Goal: Task Accomplishment & Management: Manage account settings

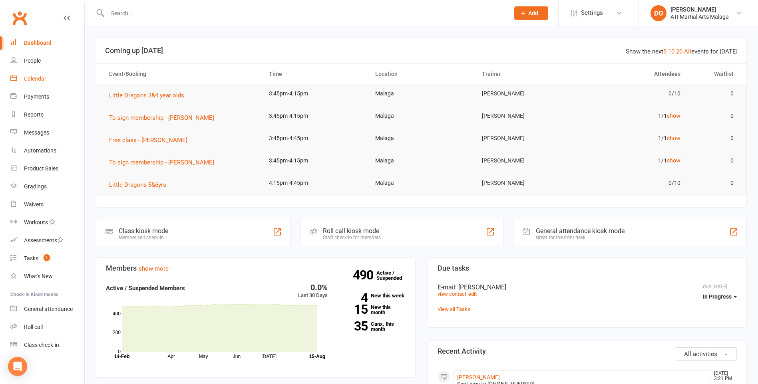
click at [33, 83] on link "Calendar" at bounding box center [47, 79] width 74 height 18
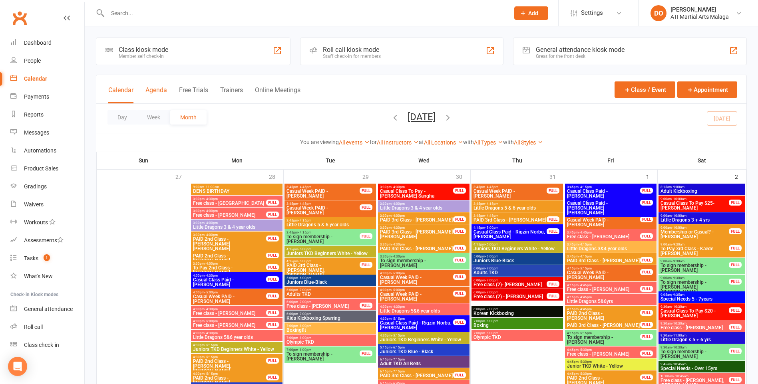
click at [163, 91] on button "Agenda" at bounding box center [156, 94] width 22 height 17
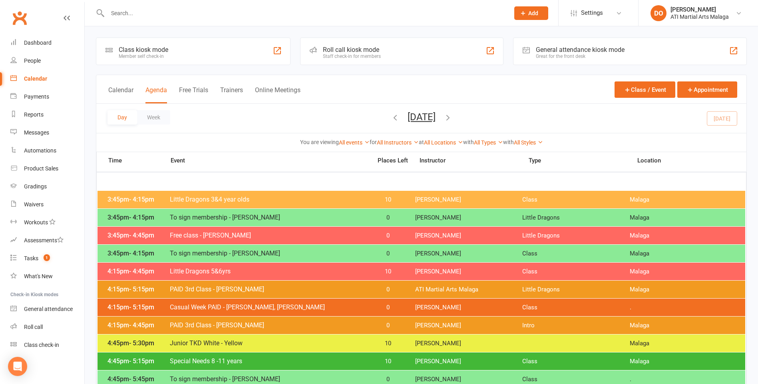
click at [452, 120] on icon "button" at bounding box center [447, 117] width 9 height 9
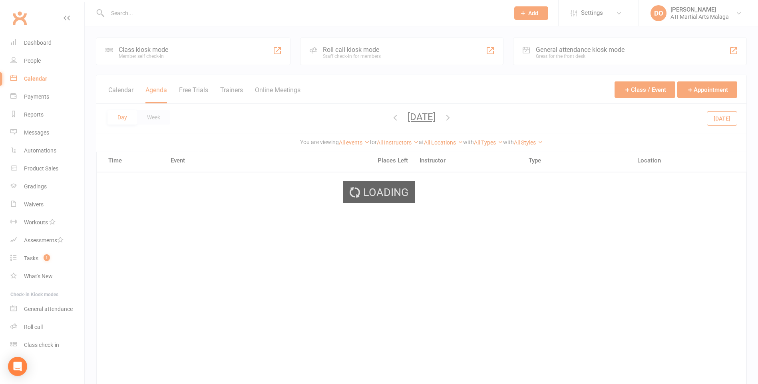
click at [475, 120] on div "Loading" at bounding box center [379, 192] width 758 height 384
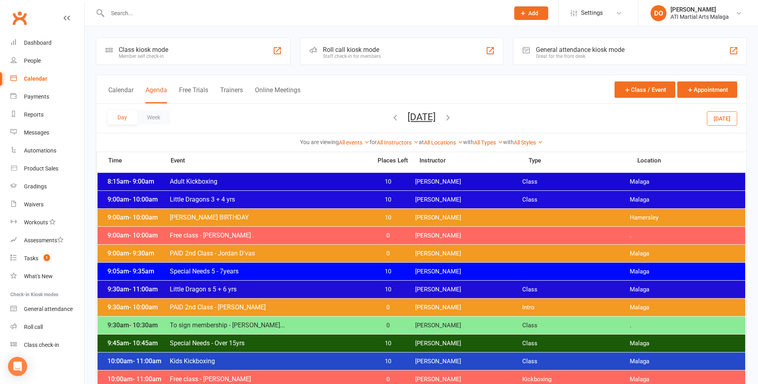
click at [452, 116] on icon "button" at bounding box center [447, 117] width 9 height 9
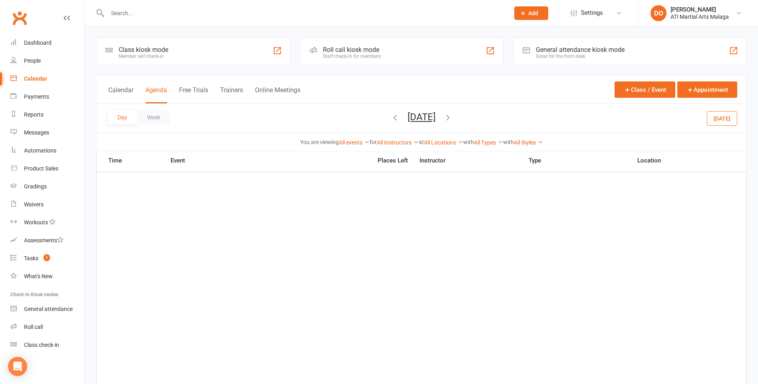
click at [452, 119] on icon "button" at bounding box center [447, 117] width 9 height 9
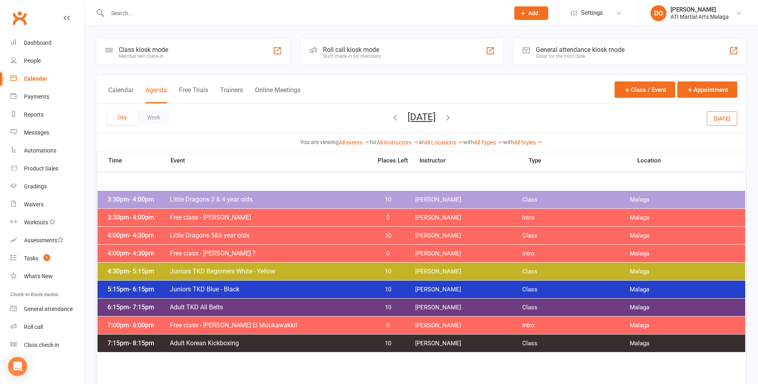
click at [452, 119] on icon "button" at bounding box center [447, 117] width 9 height 9
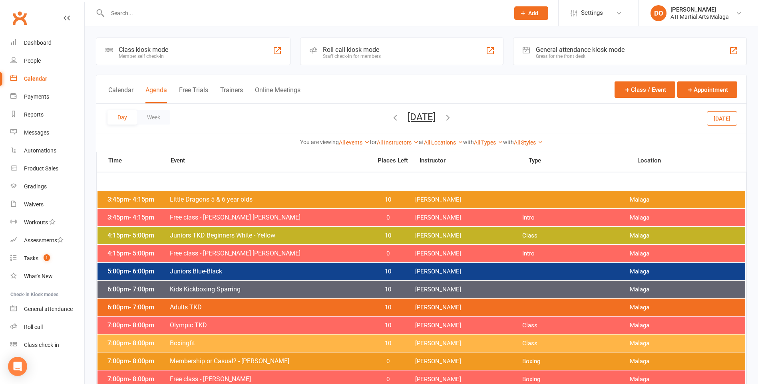
click at [452, 119] on icon "button" at bounding box center [447, 117] width 9 height 9
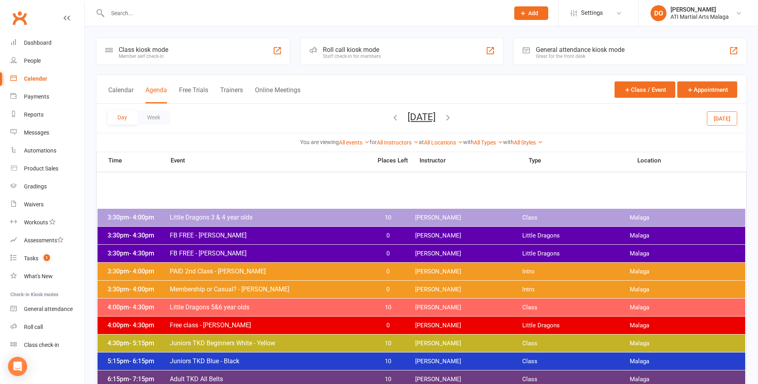
click at [452, 115] on icon "button" at bounding box center [447, 117] width 9 height 9
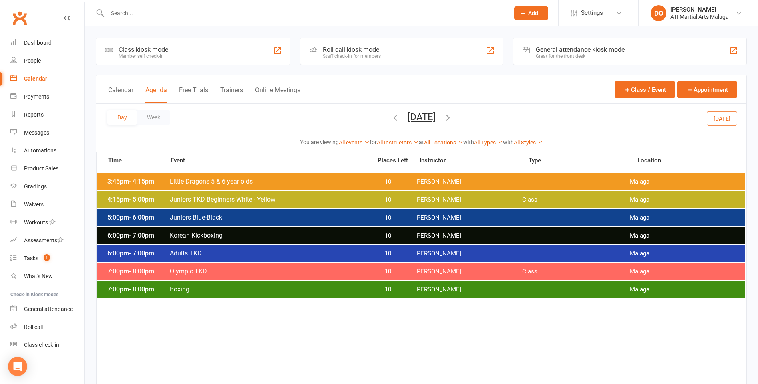
click at [452, 117] on icon "button" at bounding box center [447, 117] width 9 height 9
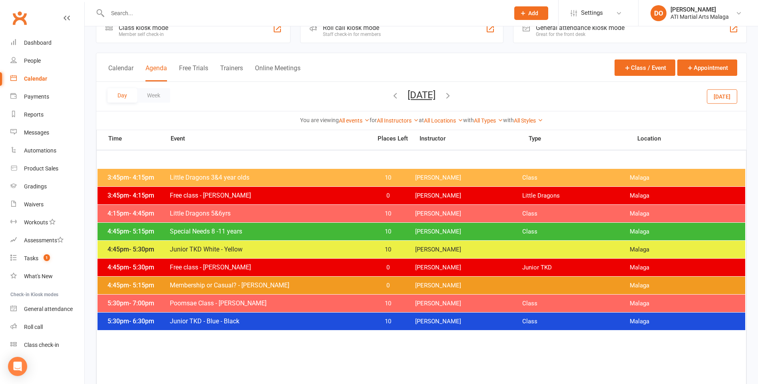
scroll to position [40, 0]
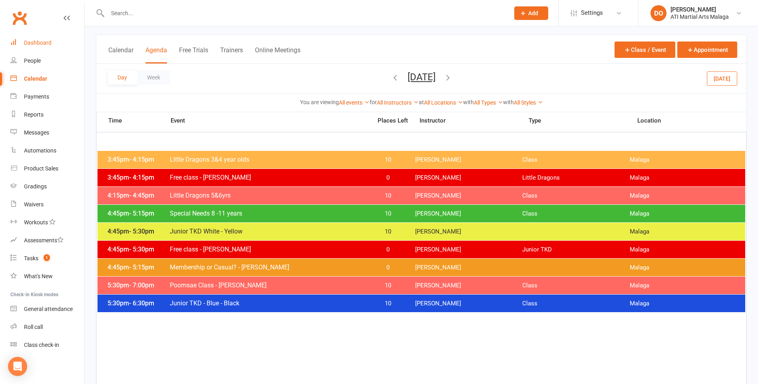
click at [38, 46] on link "Dashboard" at bounding box center [47, 43] width 74 height 18
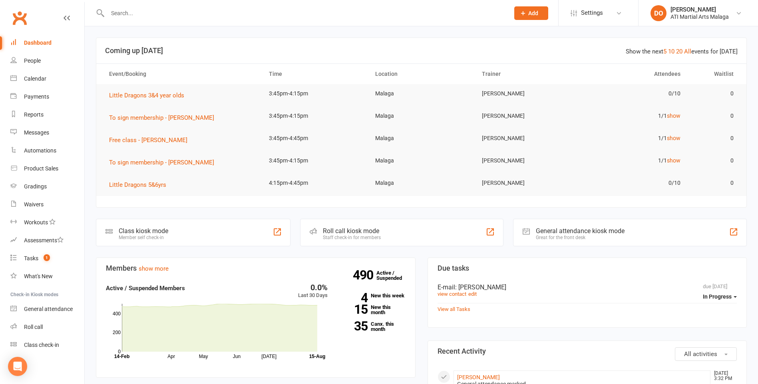
click at [184, 15] on input "text" at bounding box center [304, 13] width 399 height 11
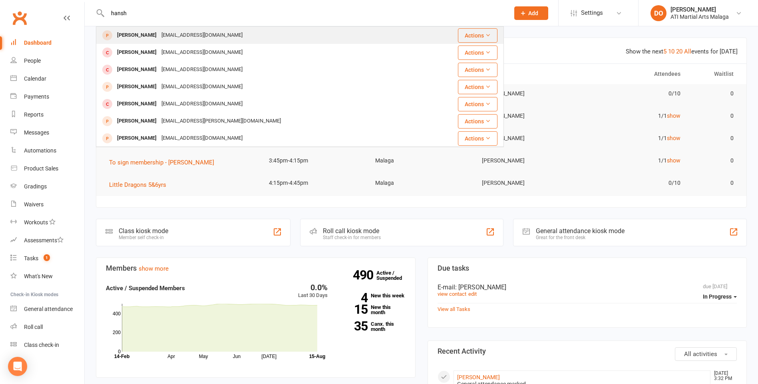
type input "hansh"
click at [123, 40] on div "[PERSON_NAME]" at bounding box center [137, 36] width 44 height 12
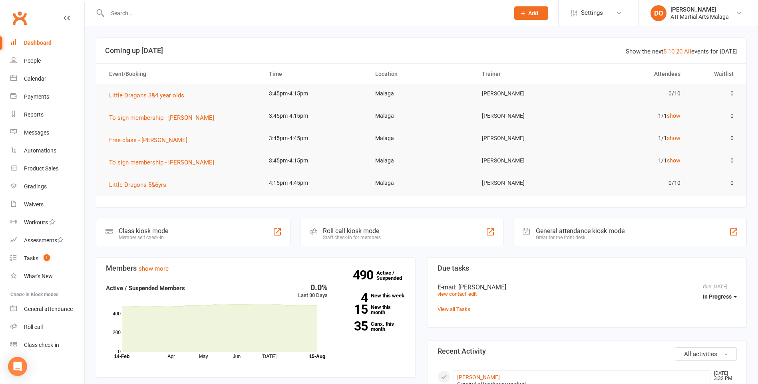
click at [162, 13] on input "text" at bounding box center [304, 13] width 399 height 11
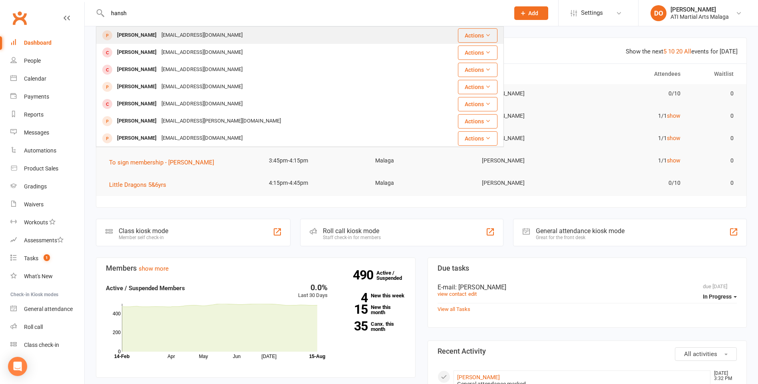
type input "hansh"
click at [129, 36] on div "[PERSON_NAME]" at bounding box center [137, 36] width 44 height 12
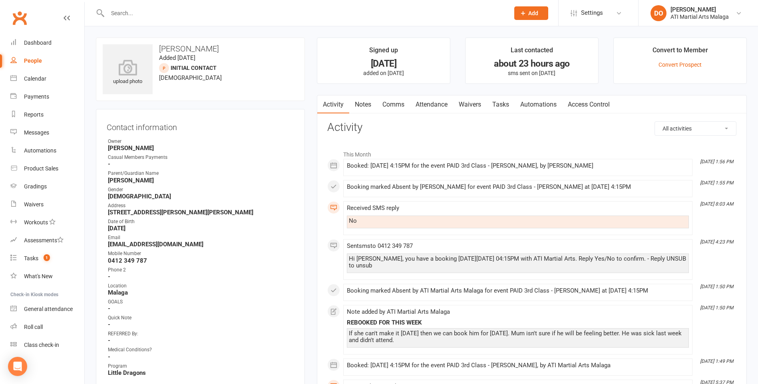
click at [380, 14] on input "text" at bounding box center [304, 13] width 399 height 11
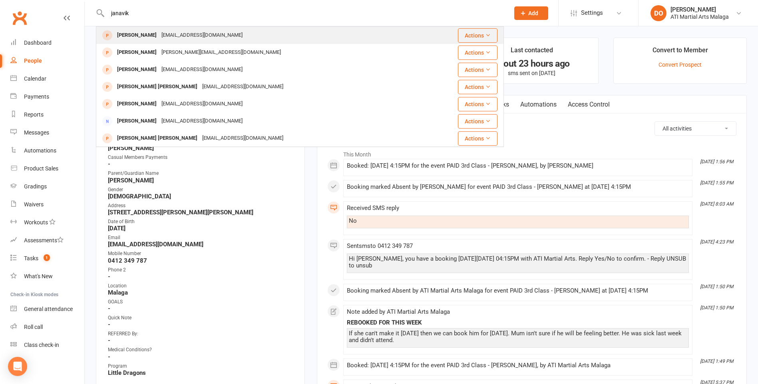
type input "janavik"
click at [162, 35] on div "[EMAIL_ADDRESS][DOMAIN_NAME]" at bounding box center [202, 36] width 86 height 12
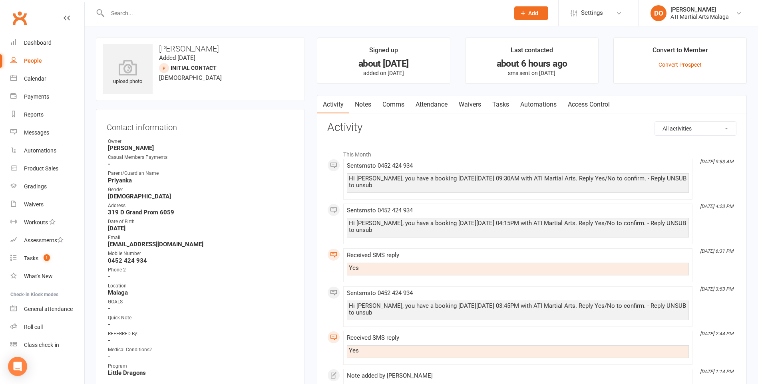
click at [185, 20] on div at bounding box center [300, 13] width 408 height 26
click at [186, 18] on input "text" at bounding box center [304, 13] width 399 height 11
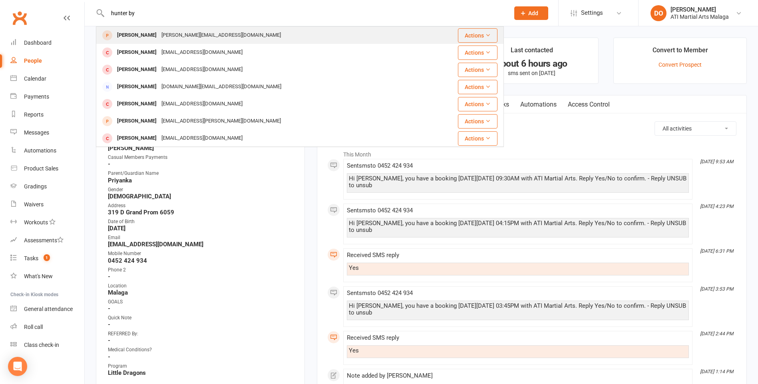
type input "hunter by"
click at [165, 34] on div "[PERSON_NAME][EMAIL_ADDRESS][DOMAIN_NAME]" at bounding box center [221, 36] width 124 height 12
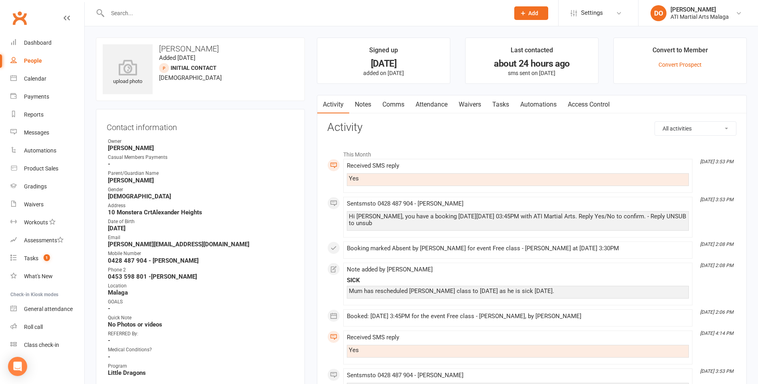
click at [437, 103] on link "Attendance" at bounding box center [431, 104] width 43 height 18
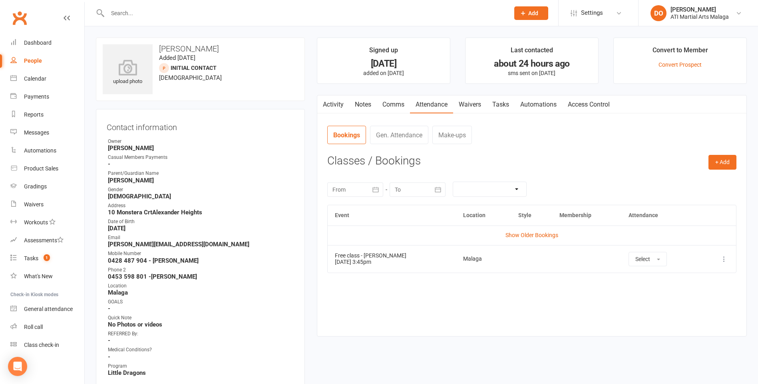
click at [339, 97] on link "Activity" at bounding box center [333, 104] width 32 height 18
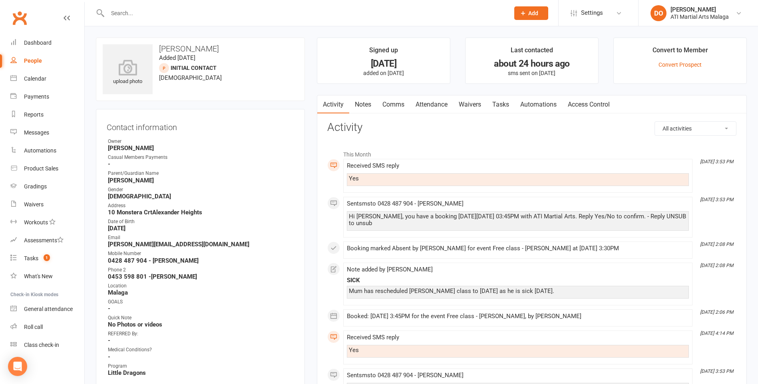
click at [427, 16] on input "text" at bounding box center [304, 13] width 399 height 11
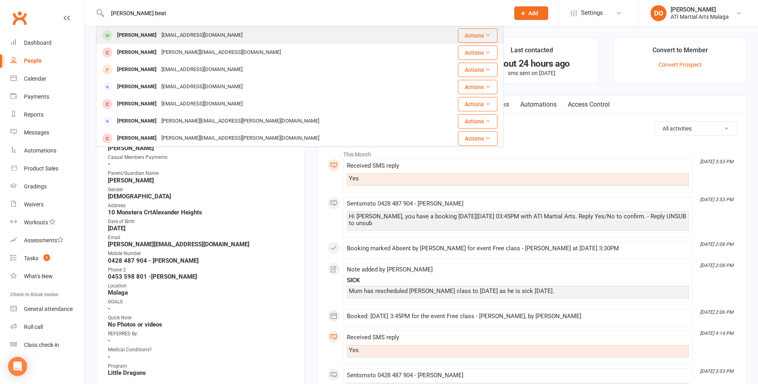
type input "[PERSON_NAME] beat"
click at [195, 34] on div "[EMAIL_ADDRESS][DOMAIN_NAME]" at bounding box center [202, 36] width 86 height 12
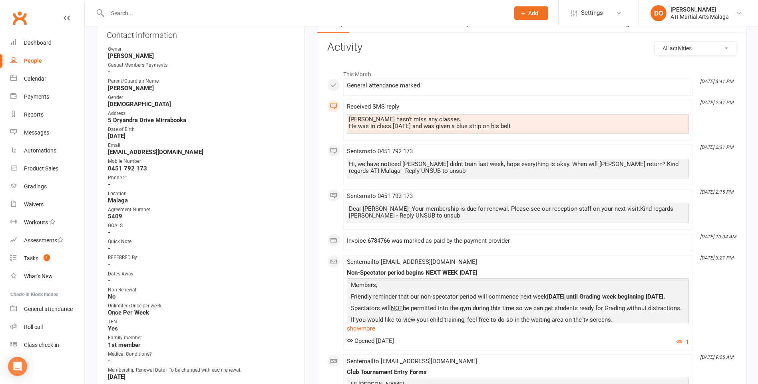
scroll to position [80, 0]
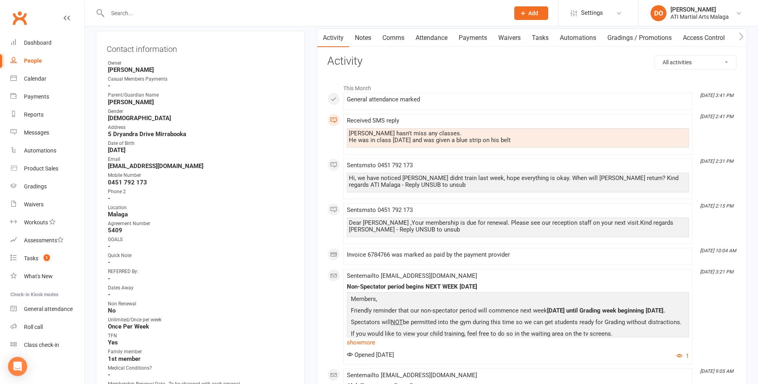
click at [476, 35] on link "Payments" at bounding box center [473, 38] width 40 height 18
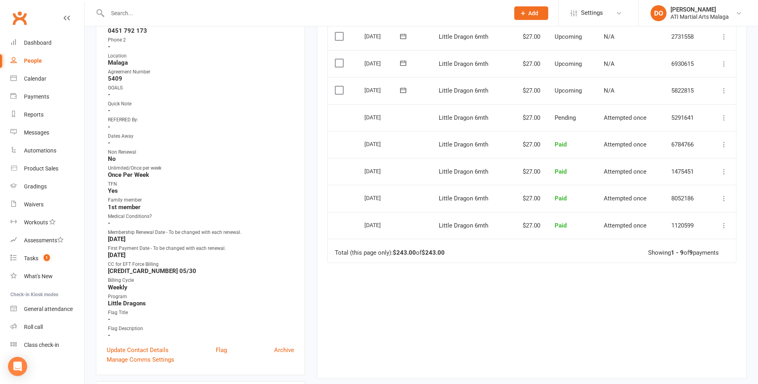
scroll to position [240, 0]
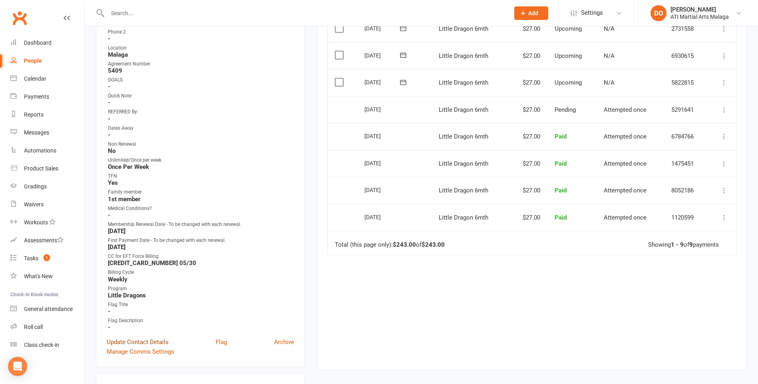
click at [157, 343] on link "Update Contact Details" at bounding box center [138, 343] width 62 height 10
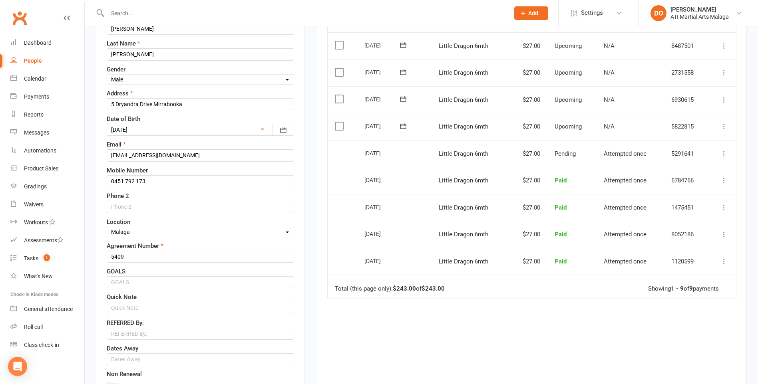
scroll to position [197, 0]
drag, startPoint x: 131, startPoint y: 253, endPoint x: 107, endPoint y: 258, distance: 25.4
click at [107, 258] on input "5409" at bounding box center [200, 255] width 187 height 12
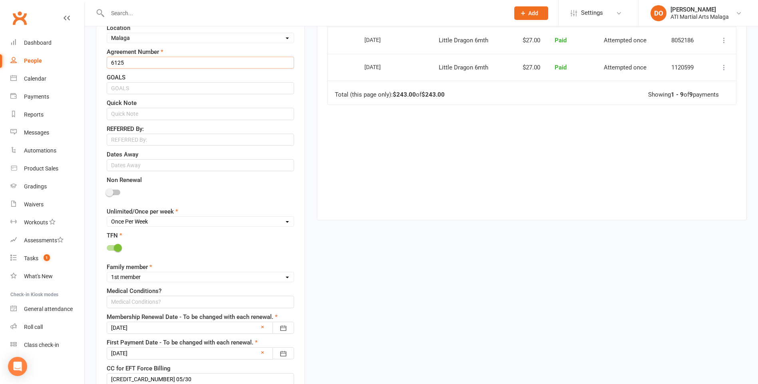
scroll to position [397, 0]
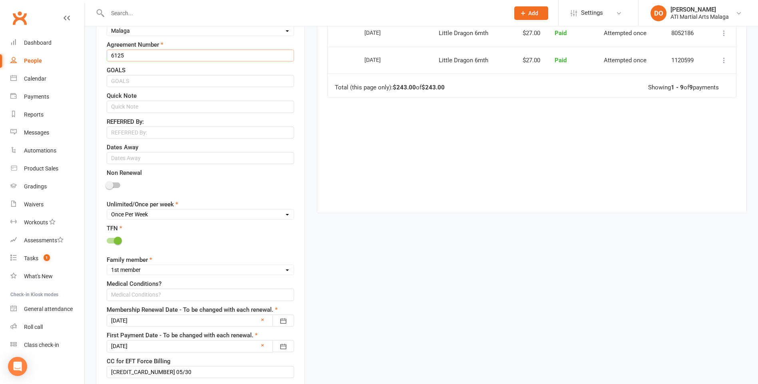
type input "6125"
click at [201, 319] on div at bounding box center [200, 321] width 187 height 12
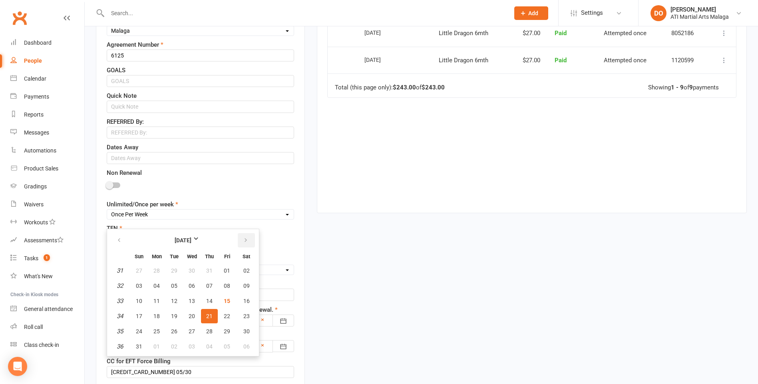
click at [245, 241] on icon "button" at bounding box center [246, 240] width 6 height 6
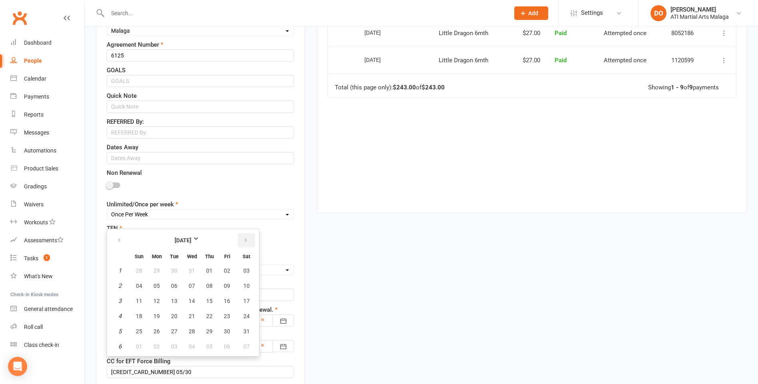
click at [245, 241] on icon "button" at bounding box center [246, 240] width 6 height 6
click at [143, 319] on button "22" at bounding box center [139, 316] width 17 height 14
type input "[DATE]"
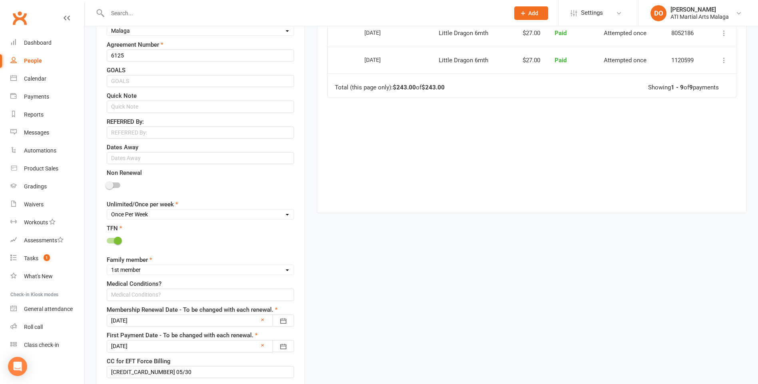
click at [211, 345] on div at bounding box center [200, 346] width 187 height 12
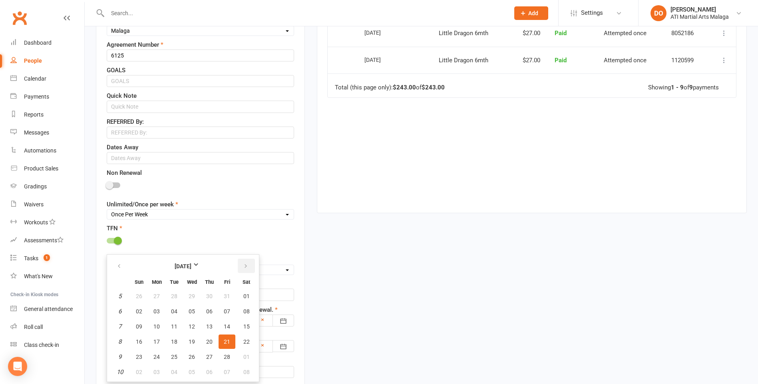
click at [246, 269] on icon "button" at bounding box center [246, 266] width 6 height 6
click at [246, 268] on icon "button" at bounding box center [246, 266] width 6 height 6
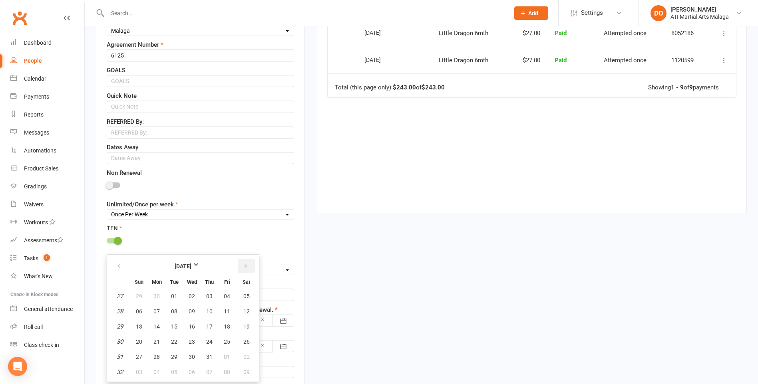
click at [246, 268] on icon "button" at bounding box center [246, 266] width 6 height 6
click at [228, 360] on span "29" at bounding box center [227, 357] width 6 height 6
type input "[DATE]"
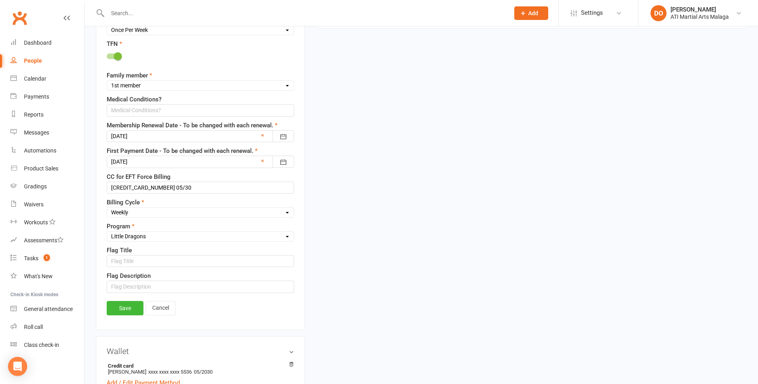
scroll to position [597, 0]
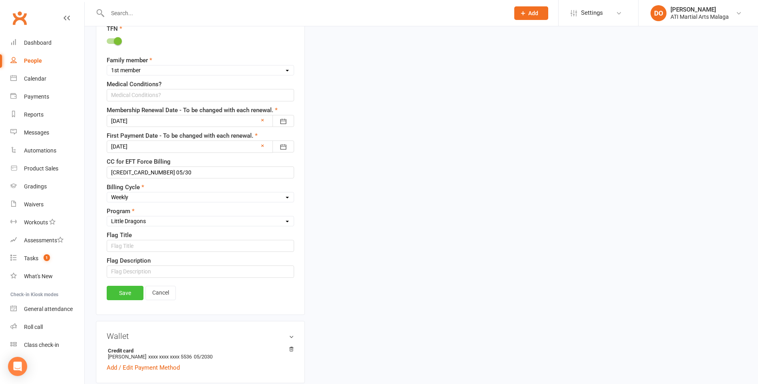
click at [123, 290] on link "Save" at bounding box center [125, 293] width 37 height 14
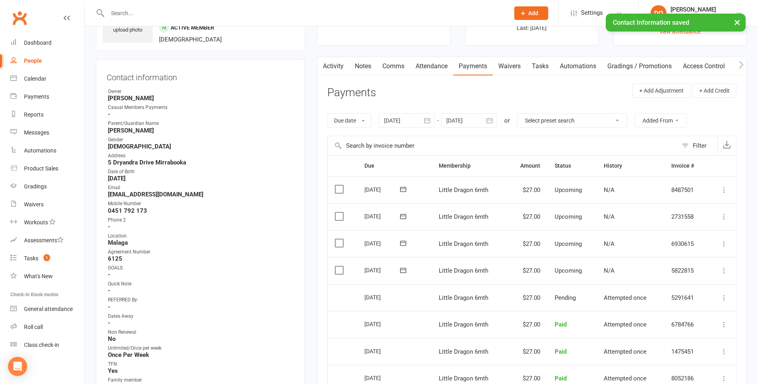
scroll to position [0, 0]
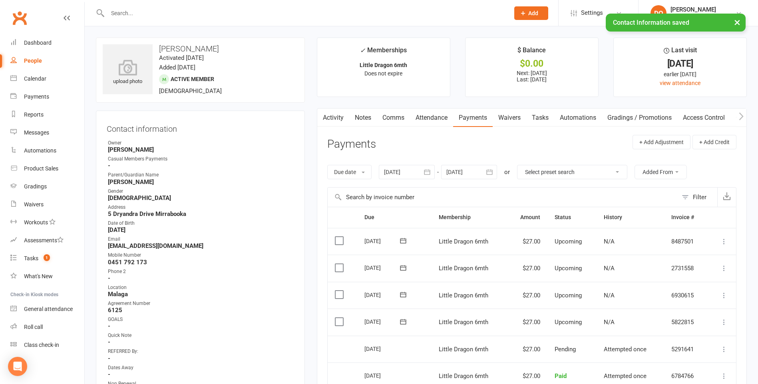
click at [369, 115] on link "Notes" at bounding box center [363, 118] width 28 height 18
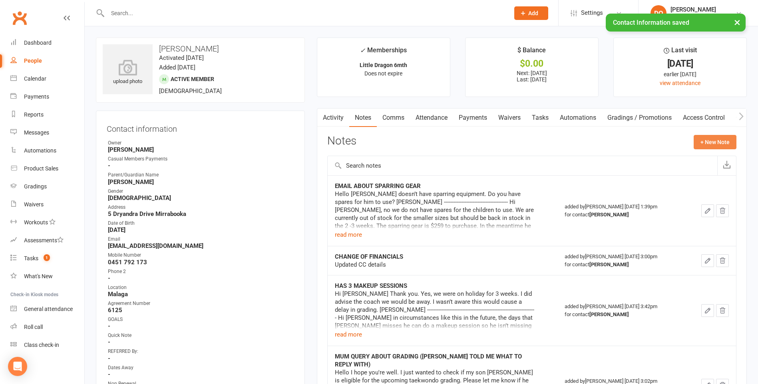
click at [726, 145] on button "+ New Note" at bounding box center [715, 142] width 43 height 14
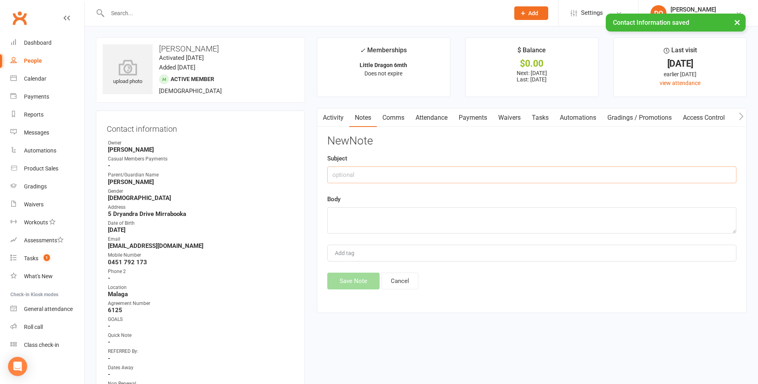
click at [435, 176] on input "text" at bounding box center [531, 175] width 409 height 17
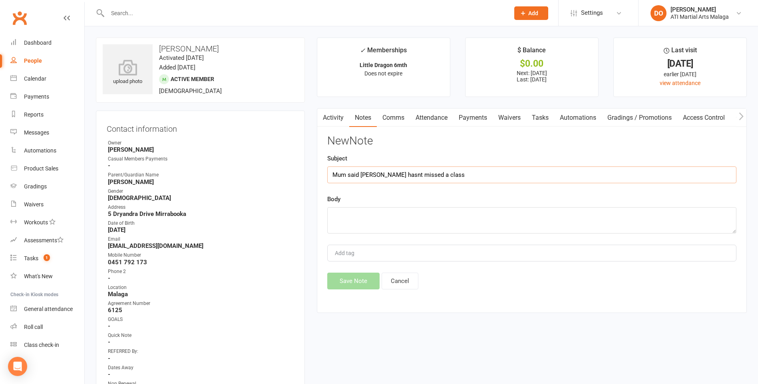
type input "Mum said [PERSON_NAME] hasnt missed a class"
click at [419, 220] on textarea at bounding box center [531, 220] width 409 height 26
type textarea "but Dad didnt know he was supposed to be signing him in , but knows now"
click at [362, 282] on button "Save Note" at bounding box center [353, 281] width 52 height 17
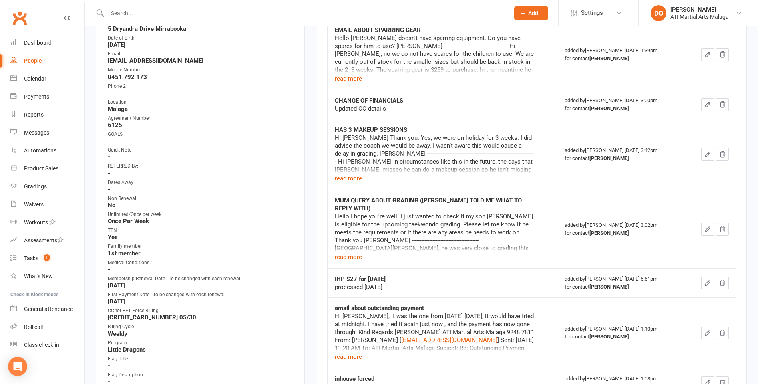
scroll to position [200, 0]
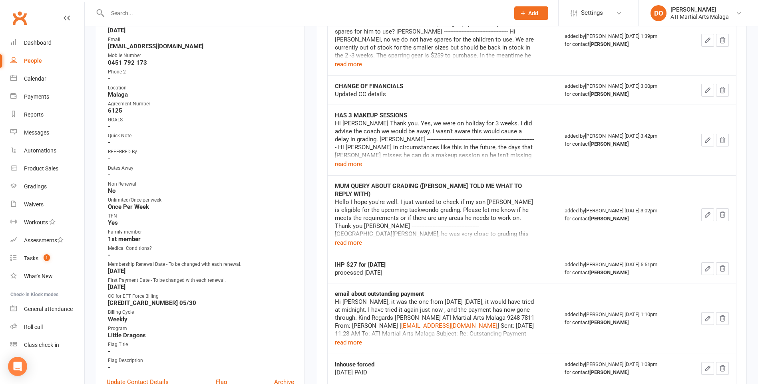
click at [475, 20] on div at bounding box center [300, 13] width 408 height 26
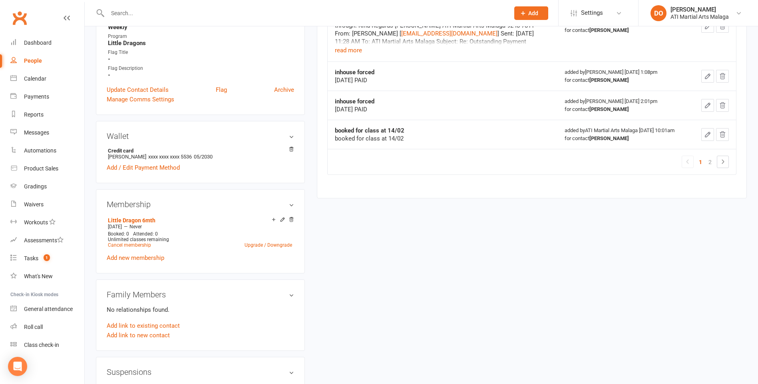
scroll to position [536, 0]
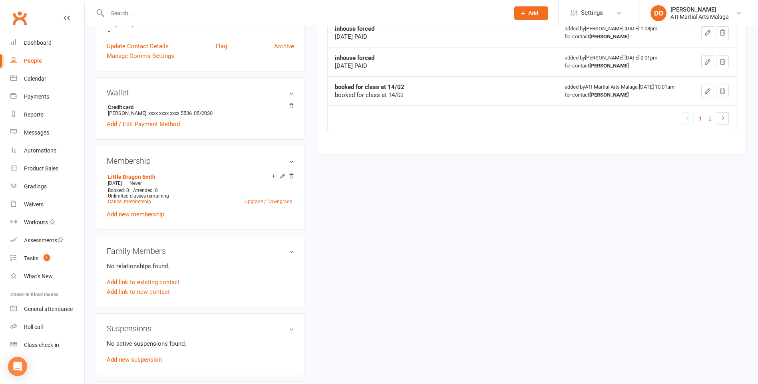
click at [385, 12] on input "text" at bounding box center [304, 13] width 399 height 11
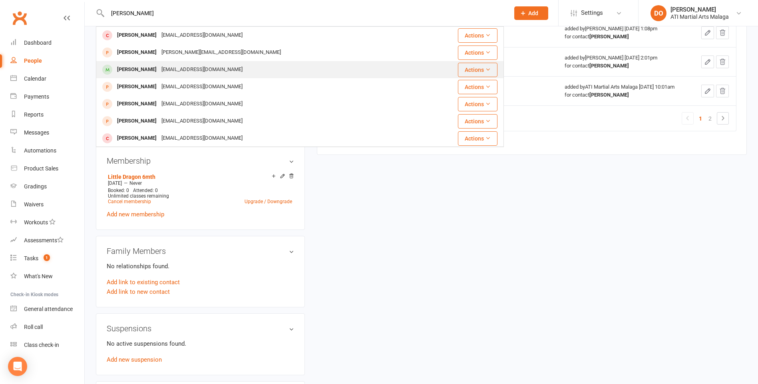
type input "[PERSON_NAME]"
click at [164, 73] on div "[EMAIL_ADDRESS][DOMAIN_NAME]" at bounding box center [202, 70] width 86 height 12
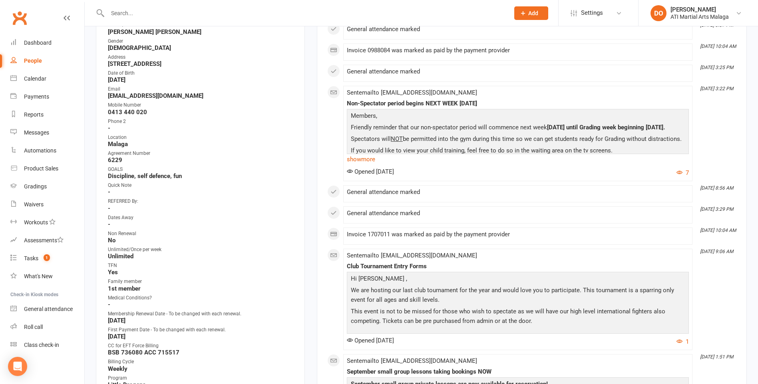
scroll to position [160, 0]
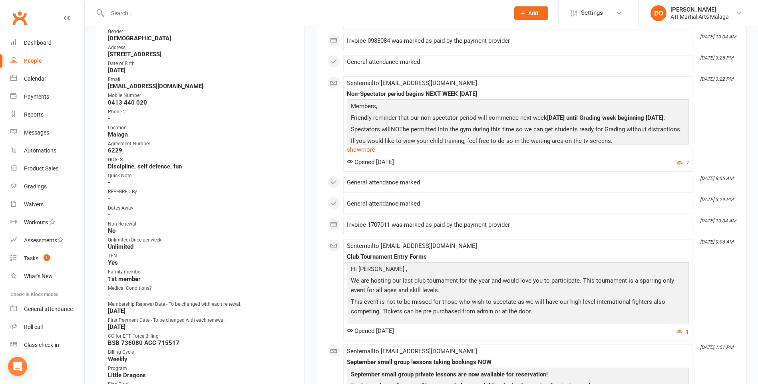
drag, startPoint x: 230, startPoint y: 16, endPoint x: 233, endPoint y: 10, distance: 6.8
click at [232, 11] on input "text" at bounding box center [304, 13] width 399 height 11
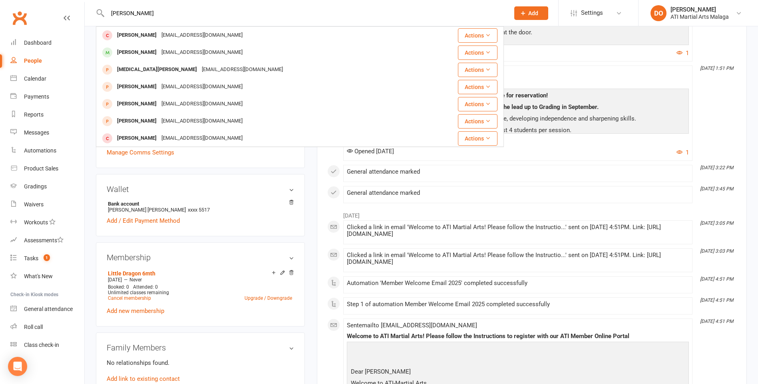
scroll to position [439, 0]
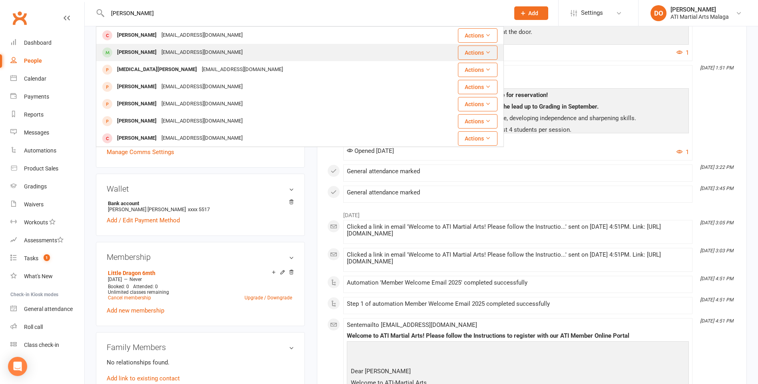
type input "[PERSON_NAME]"
click at [143, 52] on div "[PERSON_NAME]" at bounding box center [137, 53] width 44 height 12
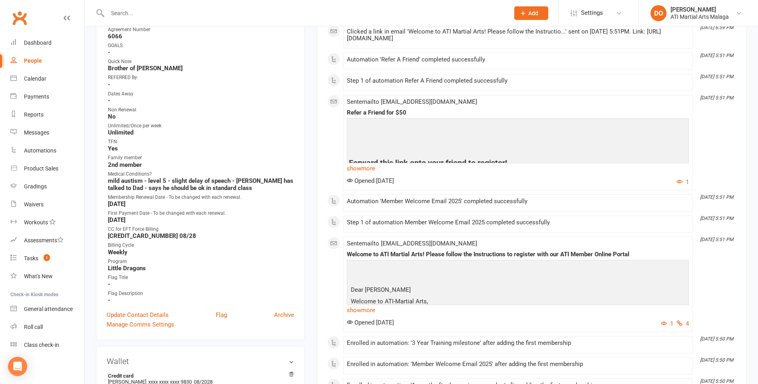
scroll to position [280, 0]
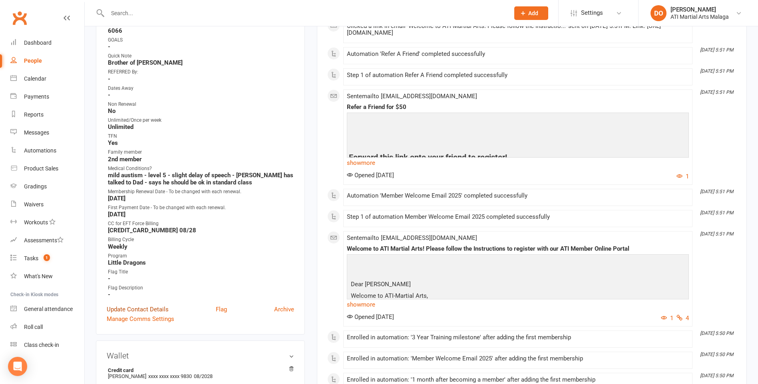
click at [140, 310] on link "Update Contact Details" at bounding box center [138, 310] width 62 height 10
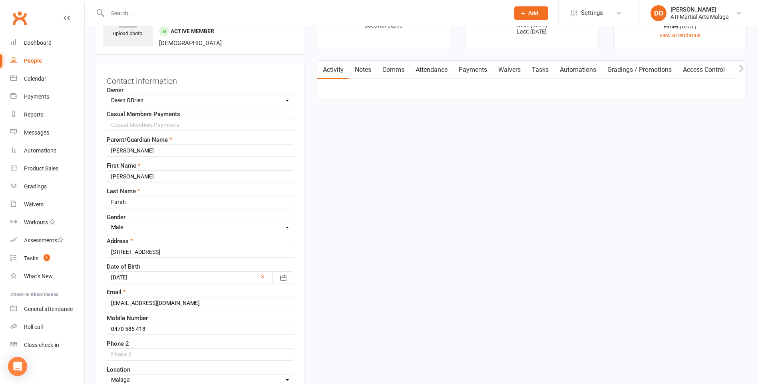
scroll to position [38, 0]
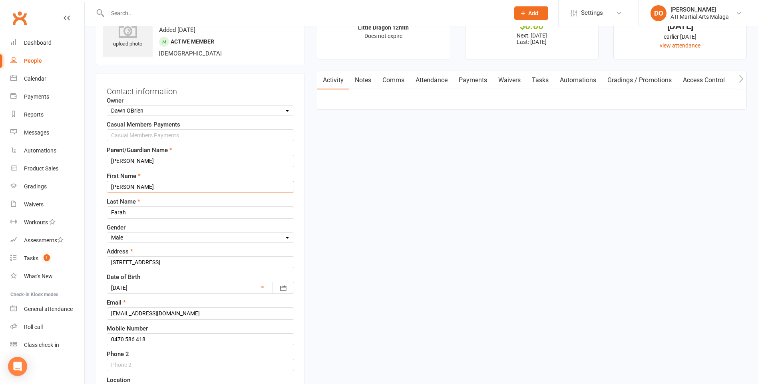
click at [119, 185] on input "[PERSON_NAME]" at bounding box center [200, 187] width 187 height 12
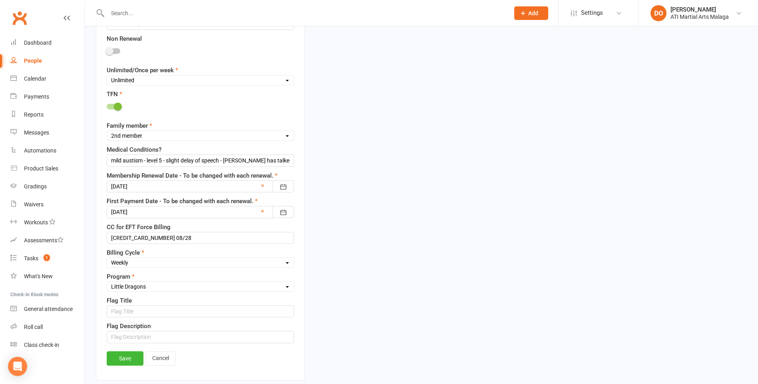
scroll to position [557, 0]
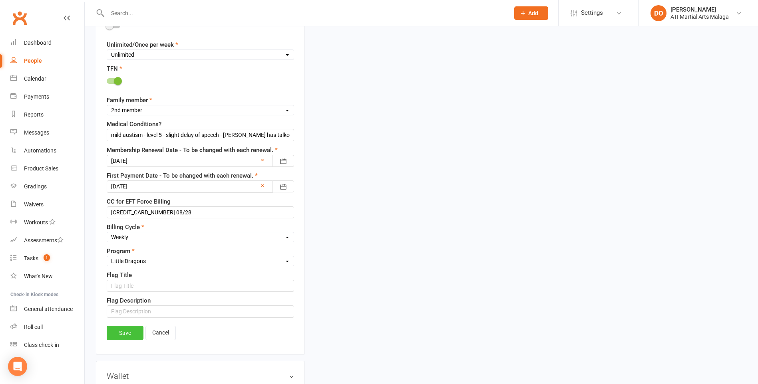
type input "[PERSON_NAME]"
click at [117, 335] on link "Save" at bounding box center [125, 333] width 37 height 14
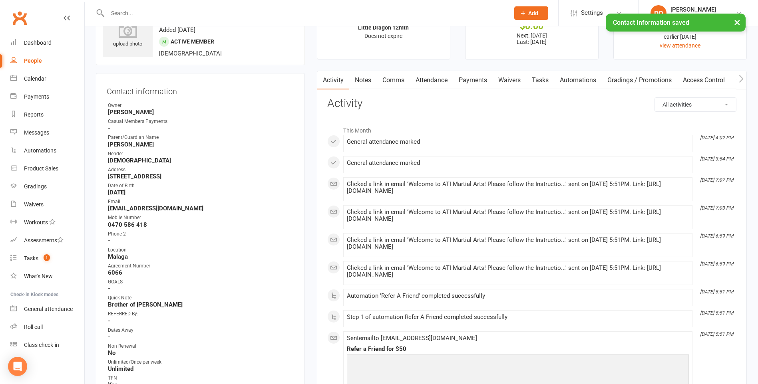
scroll to position [0, 0]
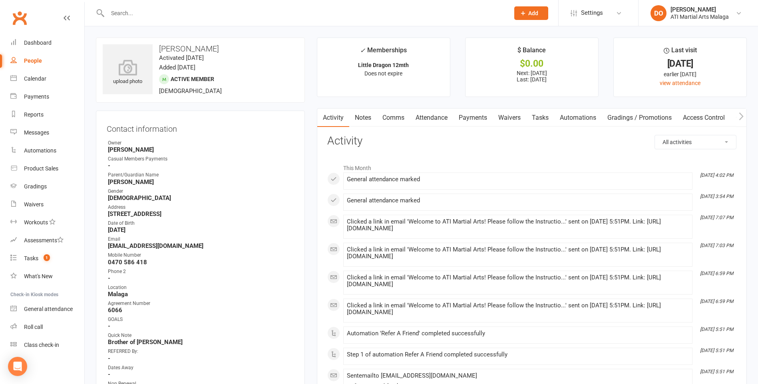
click at [221, 13] on input "text" at bounding box center [304, 13] width 399 height 11
type input "[PERSON_NAME]"
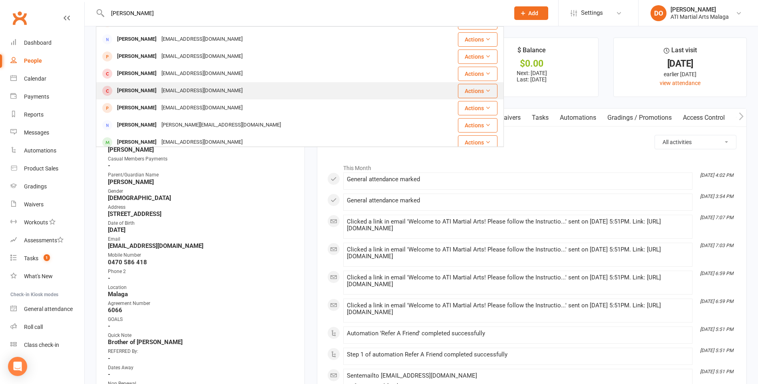
scroll to position [160, 0]
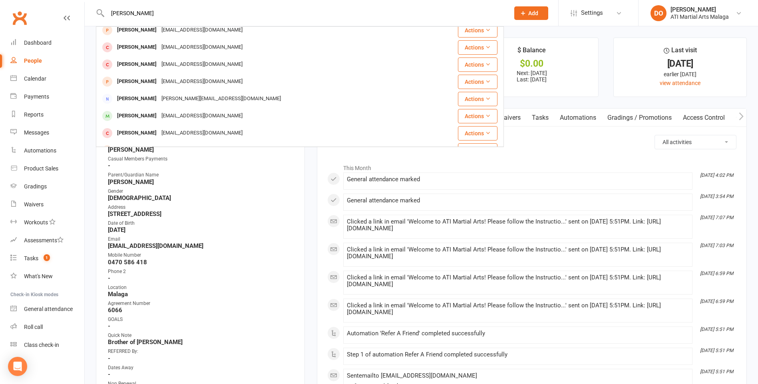
drag, startPoint x: 151, startPoint y: 13, endPoint x: 86, endPoint y: 4, distance: 65.8
click at [86, 4] on react-component "[PERSON_NAME] chr [PERSON_NAME] [EMAIL_ADDRESS][DOMAIN_NAME] Actions [PERSON_NA…" at bounding box center [252, 13] width 504 height 26
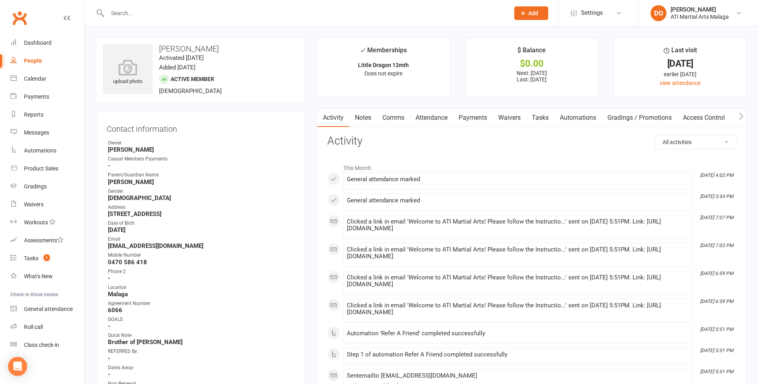
click at [529, 15] on span "Add" at bounding box center [533, 13] width 10 height 6
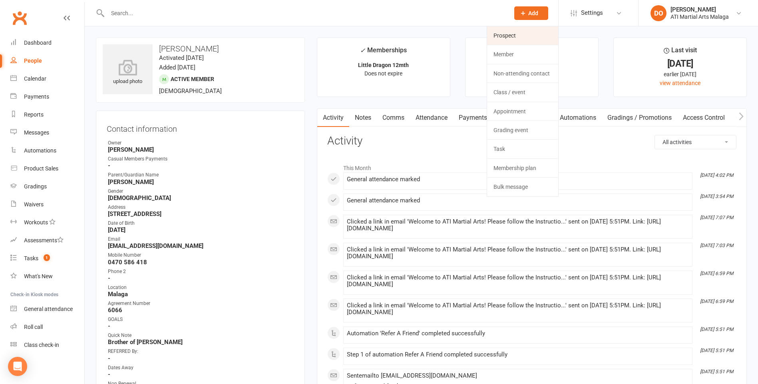
click at [515, 39] on link "Prospect" at bounding box center [522, 35] width 71 height 18
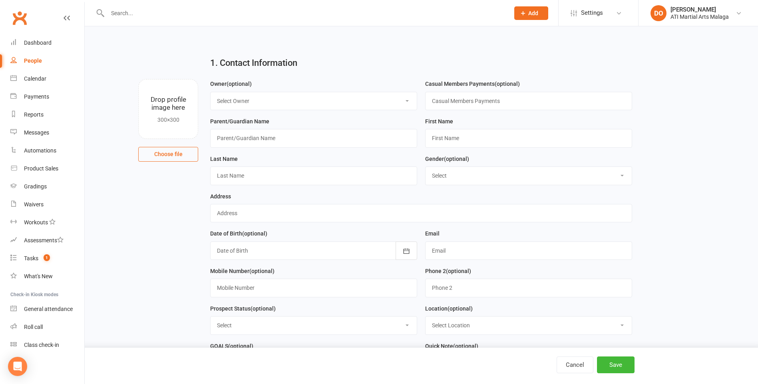
click at [309, 102] on select "Select Owner [PERSON_NAME] [PERSON_NAME] [PERSON_NAME] ATI Martial Arts Malaga …" at bounding box center [314, 101] width 206 height 18
select select "11"
click at [211, 92] on select "Select Owner [PERSON_NAME] [PERSON_NAME] [PERSON_NAME] ATI Martial Arts Malaga …" at bounding box center [314, 101] width 206 height 18
click at [254, 138] on input "text" at bounding box center [313, 138] width 207 height 18
type input "[PERSON_NAME] (Dad)"
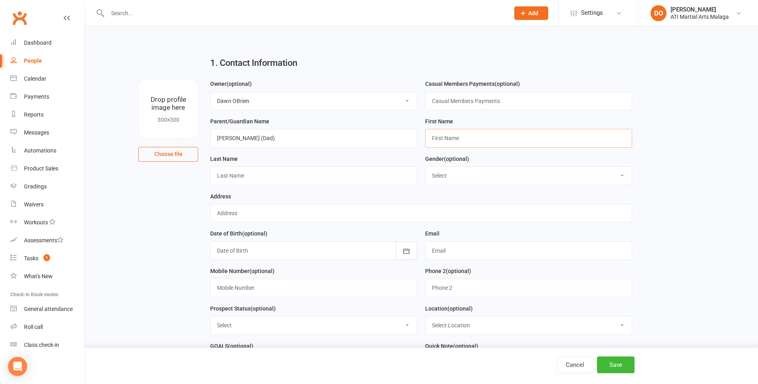
click at [467, 139] on input "text" at bounding box center [528, 138] width 207 height 18
type input "Zayn"
click at [285, 172] on input "text" at bounding box center [313, 176] width 207 height 18
type input "Ibaid"
click at [468, 174] on select "Select [DEMOGRAPHIC_DATA] [DEMOGRAPHIC_DATA]" at bounding box center [528, 176] width 206 height 18
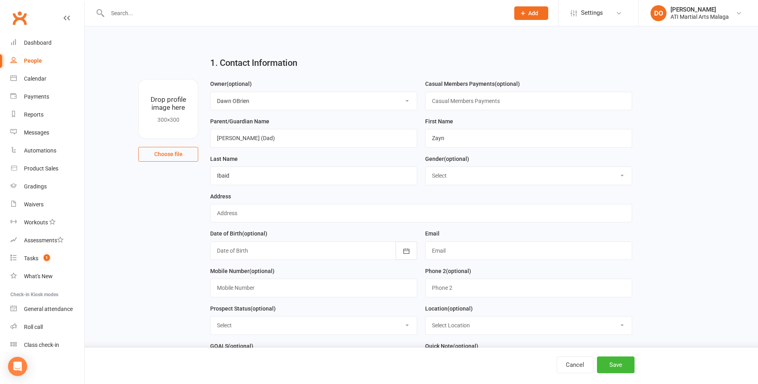
select select "[DEMOGRAPHIC_DATA]"
click at [425, 168] on select "Select [DEMOGRAPHIC_DATA] [DEMOGRAPHIC_DATA]" at bounding box center [528, 176] width 206 height 18
click at [333, 222] on input "text" at bounding box center [421, 213] width 422 height 18
type input "[STREET_ADDRESS]"
click at [312, 250] on div at bounding box center [313, 251] width 207 height 18
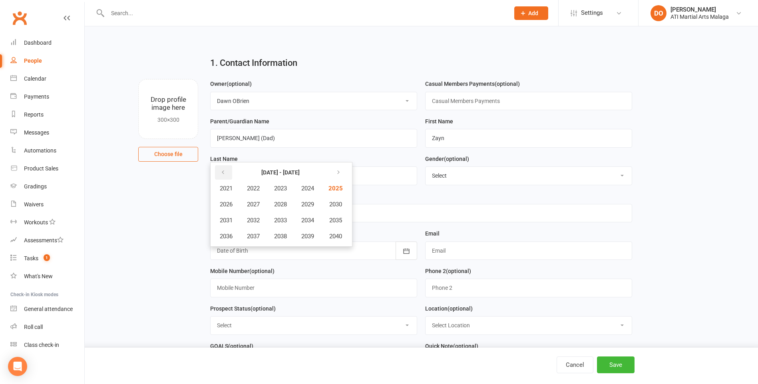
click at [232, 179] on button "button" at bounding box center [223, 172] width 17 height 14
click at [339, 239] on span "2020" at bounding box center [334, 236] width 13 height 7
click at [271, 227] on button "August" at bounding box center [269, 220] width 41 height 15
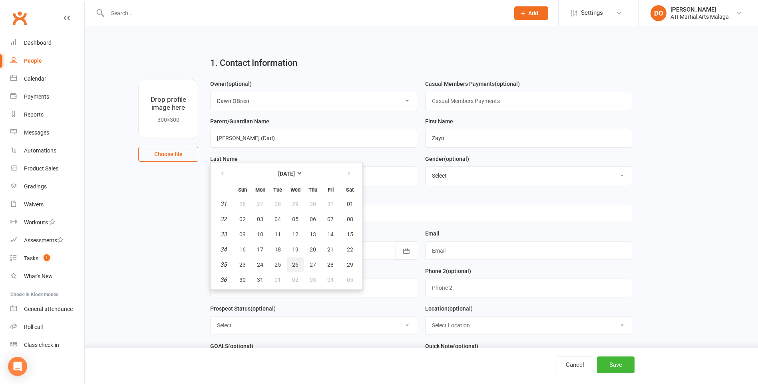
click at [294, 263] on span "26" at bounding box center [295, 265] width 6 height 6
type input "[DATE]"
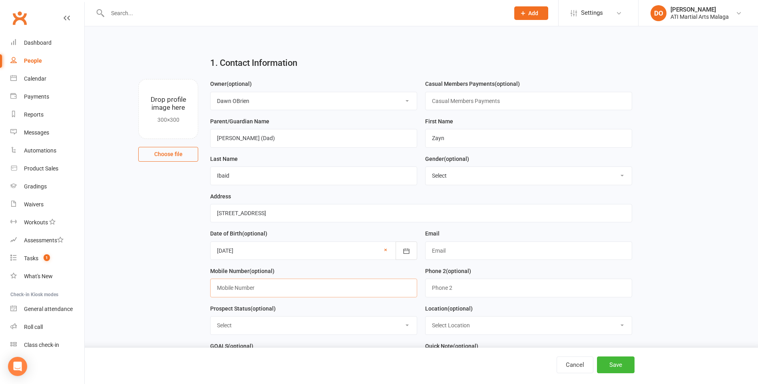
click at [383, 292] on input "text" at bounding box center [313, 288] width 207 height 18
type input "0474 923 889"
click at [257, 329] on select "Select Initial Contact Follow-up Call Satellite Lead Birthday Lead Not Ready No…" at bounding box center [314, 326] width 206 height 18
select select "Initial Contact"
click at [211, 320] on select "Select Initial Contact Follow-up Call Satellite Lead Birthday Lead Not Ready No…" at bounding box center [314, 326] width 206 height 18
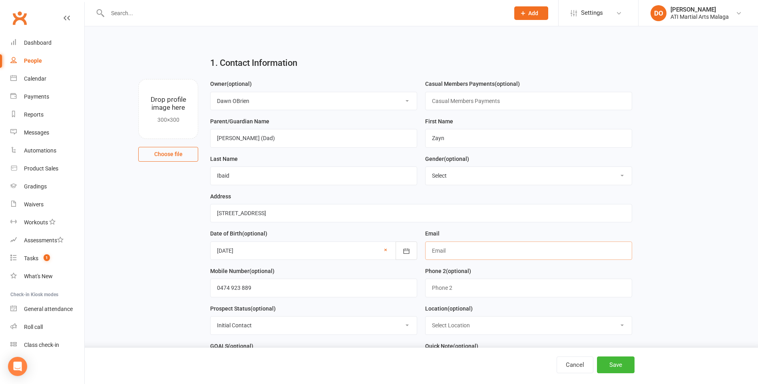
click at [449, 251] on input "text" at bounding box center [528, 251] width 207 height 18
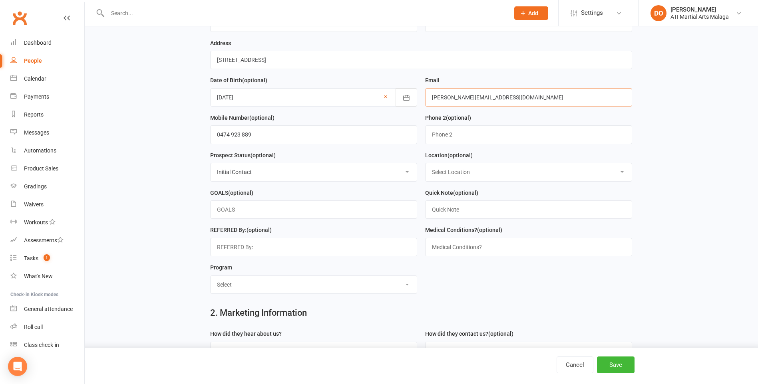
scroll to position [160, 0]
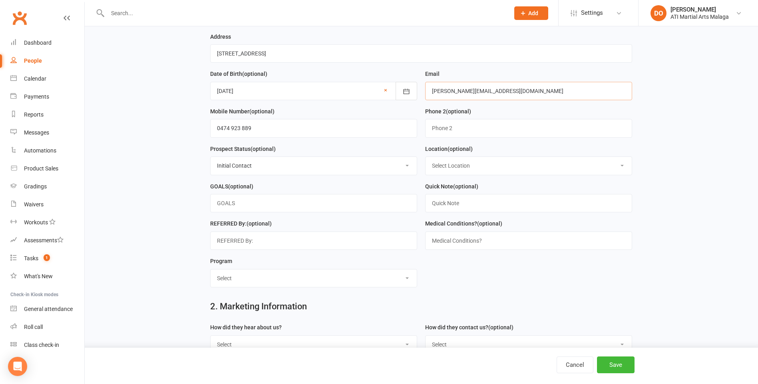
type input "[PERSON_NAME][EMAIL_ADDRESS][DOMAIN_NAME]"
click at [440, 168] on select "Select Location [GEOGRAPHIC_DATA] [GEOGRAPHIC_DATA] [GEOGRAPHIC_DATA] Satellite…" at bounding box center [528, 166] width 206 height 18
select select "1"
click at [425, 160] on select "Select Location [GEOGRAPHIC_DATA] [GEOGRAPHIC_DATA] [GEOGRAPHIC_DATA] Satellite…" at bounding box center [528, 166] width 206 height 18
click at [280, 286] on select "Select Little Dragons Junior TKD Adult TKD Kick Boxing Women's Only Special Nee…" at bounding box center [314, 279] width 206 height 18
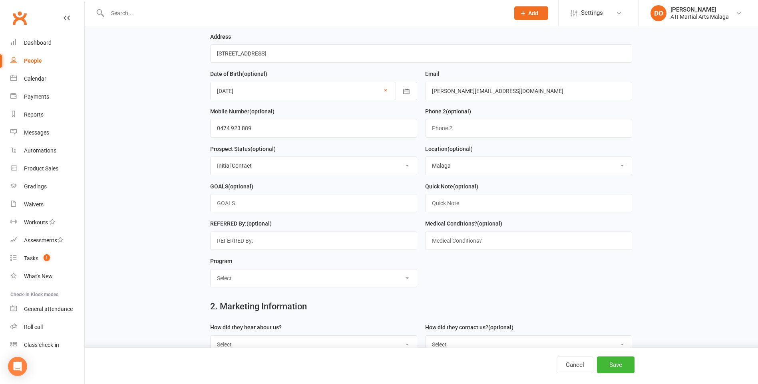
select select "Little Dragons"
click at [211, 273] on select "Select Little Dragons Junior TKD Adult TKD Kick Boxing Women's Only Special Nee…" at bounding box center [314, 279] width 206 height 18
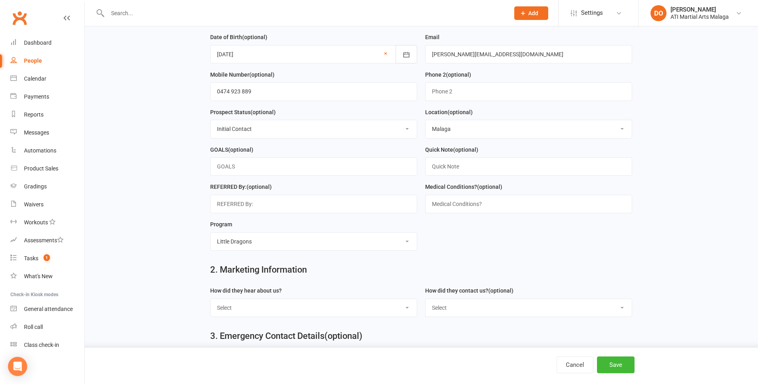
scroll to position [240, 0]
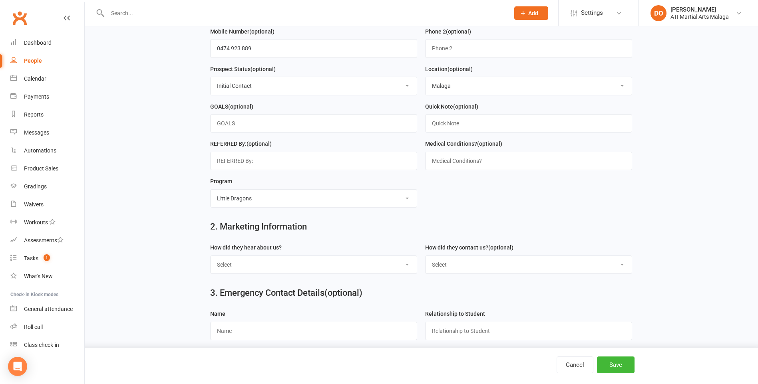
click at [288, 267] on select "Select Google Through A Friend Facebook Sms/Email Offer Flyer School Class Open…" at bounding box center [314, 265] width 206 height 18
select select "FACEBOOK LIVE BOOKINGS"
click at [211, 260] on select "Select Google Through A Friend Facebook Sms/Email Offer Flyer School Class Open…" at bounding box center [314, 265] width 206 height 18
click at [450, 270] on select "Select Phone Email In-Facility Facebook Referral QR code registration Live Book…" at bounding box center [528, 265] width 206 height 18
select select "Live Booking sheet"
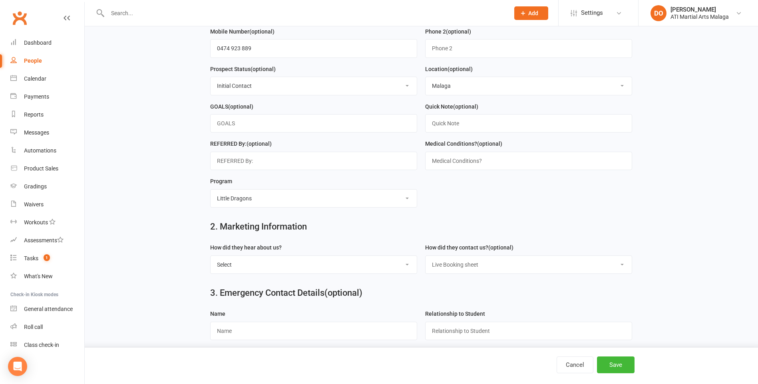
click at [425, 260] on select "Select Phone Email In-Facility Facebook Referral QR code registration Live Book…" at bounding box center [528, 265] width 206 height 18
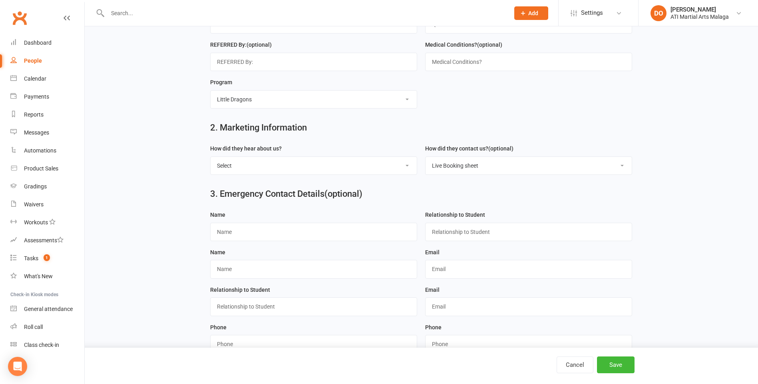
scroll to position [360, 0]
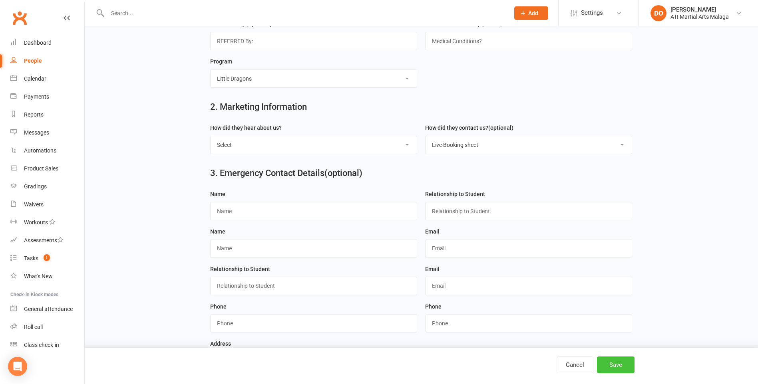
click at [616, 362] on button "Save" at bounding box center [616, 365] width 38 height 17
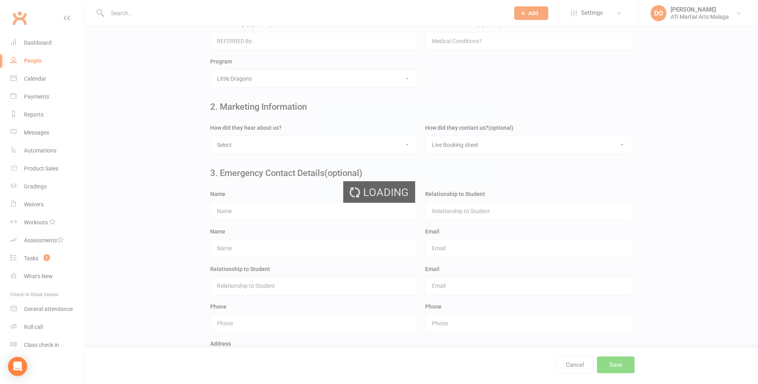
scroll to position [0, 0]
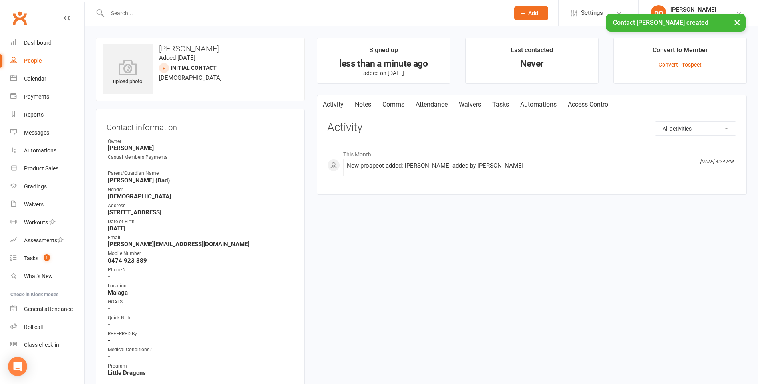
click at [431, 104] on link "Attendance" at bounding box center [431, 104] width 43 height 18
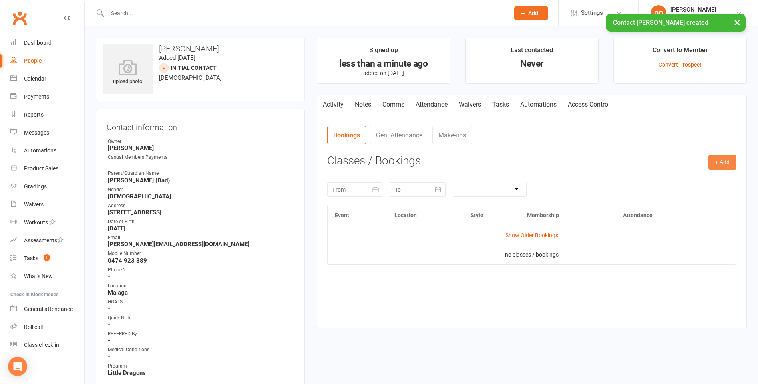
click at [734, 157] on button "+ Add" at bounding box center [722, 162] width 28 height 14
click at [678, 195] on link "Add Appointment" at bounding box center [696, 197] width 79 height 16
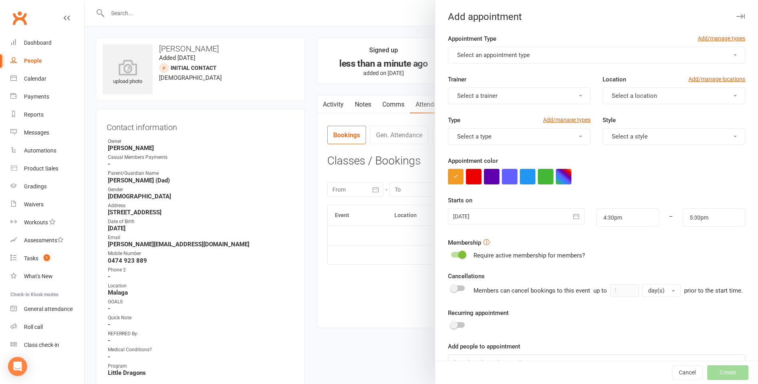
click at [521, 56] on span "Select an appointment type" at bounding box center [493, 55] width 73 height 7
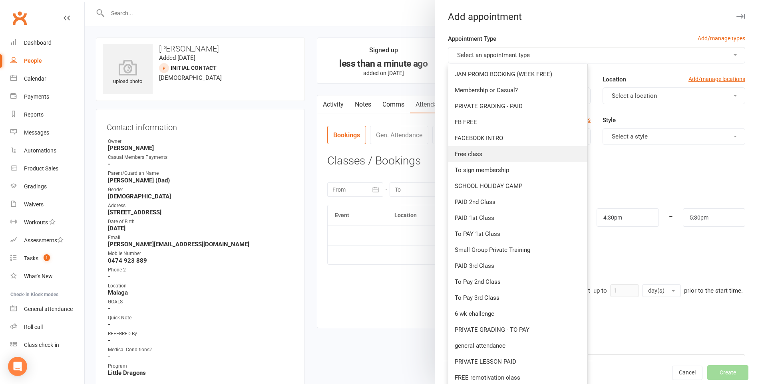
click at [474, 157] on span "Free class" at bounding box center [469, 154] width 28 height 7
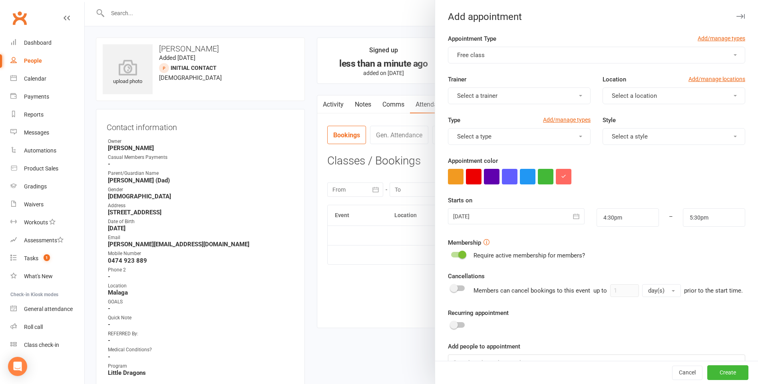
click at [499, 100] on button "Select a trainer" at bounding box center [519, 95] width 143 height 17
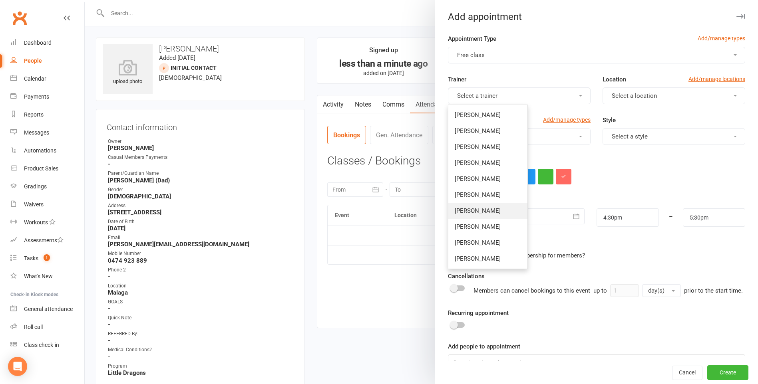
click at [466, 210] on span "[PERSON_NAME]" at bounding box center [478, 210] width 46 height 7
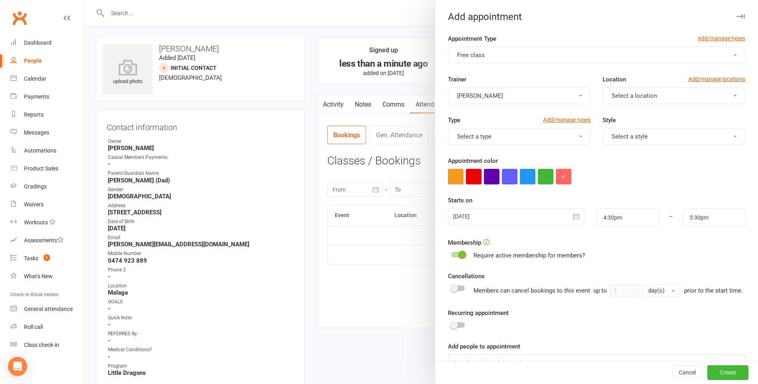
click at [656, 93] on button "Select a location" at bounding box center [673, 95] width 143 height 17
click at [623, 133] on link "Malaga" at bounding box center [642, 131] width 79 height 16
click at [547, 140] on button "Select a type" at bounding box center [519, 136] width 143 height 17
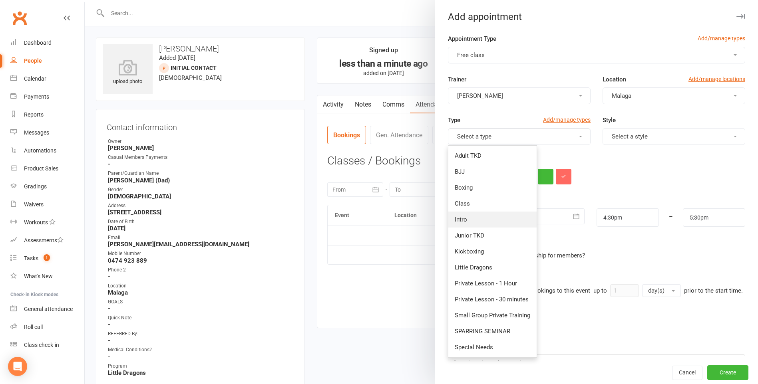
click at [472, 218] on link "Intro" at bounding box center [492, 220] width 88 height 16
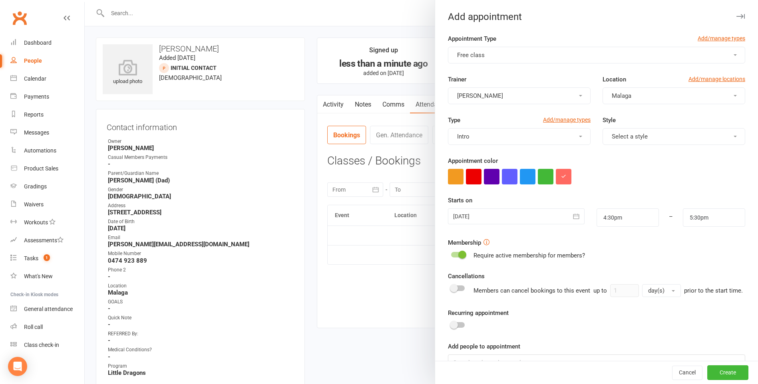
click at [636, 135] on span "Select a style" at bounding box center [630, 136] width 36 height 7
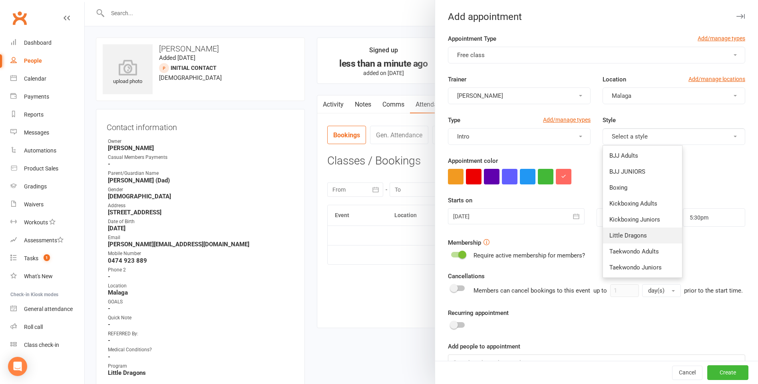
click at [623, 240] on link "Little Dragons" at bounding box center [642, 236] width 79 height 16
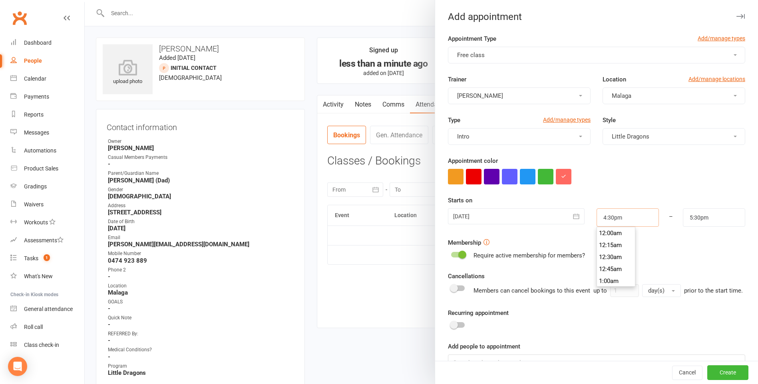
click at [617, 218] on input "4:30pm" at bounding box center [627, 218] width 62 height 18
type input "4:15pm"
click at [601, 234] on li "4:15pm" at bounding box center [616, 233] width 38 height 12
click at [714, 216] on input "5:15pm" at bounding box center [714, 218] width 62 height 18
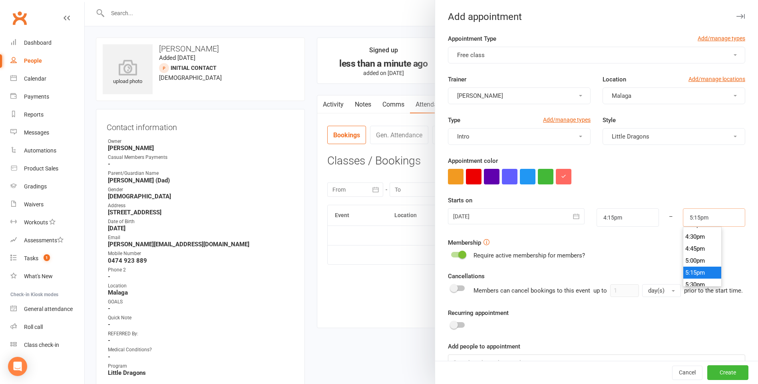
scroll to position [775, 0]
type input "4:45pm"
click at [684, 257] on li "4:45pm" at bounding box center [702, 261] width 38 height 12
click at [721, 373] on button "Create" at bounding box center [727, 373] width 41 height 14
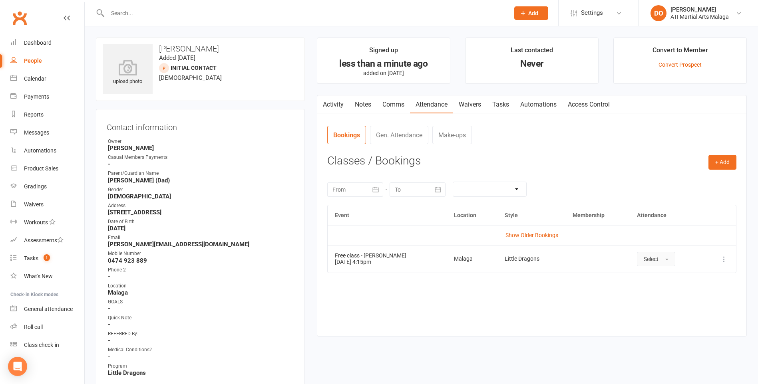
click at [644, 259] on span "Select" at bounding box center [651, 259] width 15 height 6
click at [648, 281] on link "Attended" at bounding box center [676, 277] width 79 height 16
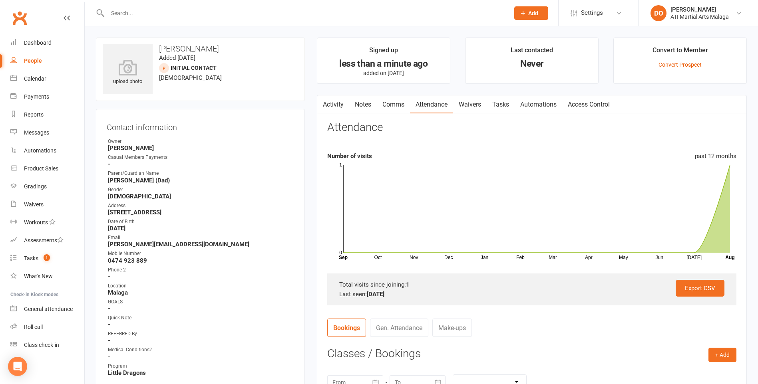
click at [420, 10] on input "text" at bounding box center [304, 13] width 399 height 11
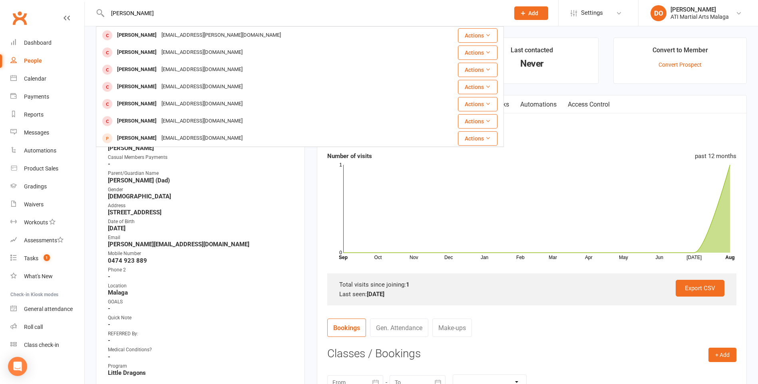
type input "[PERSON_NAME]"
click at [536, 10] on span "Add" at bounding box center [533, 13] width 10 height 6
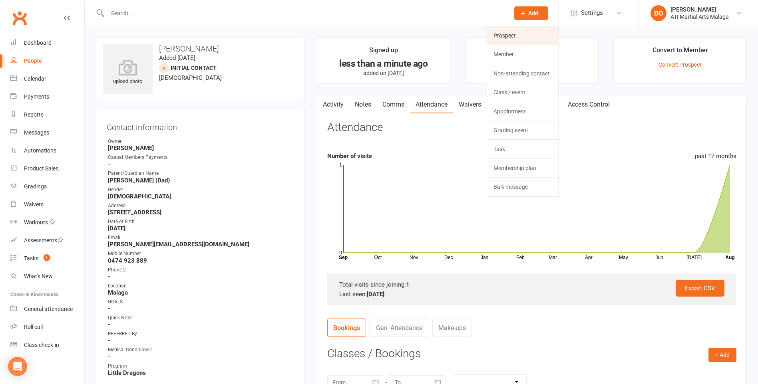
click at [525, 40] on link "Prospect" at bounding box center [522, 35] width 71 height 18
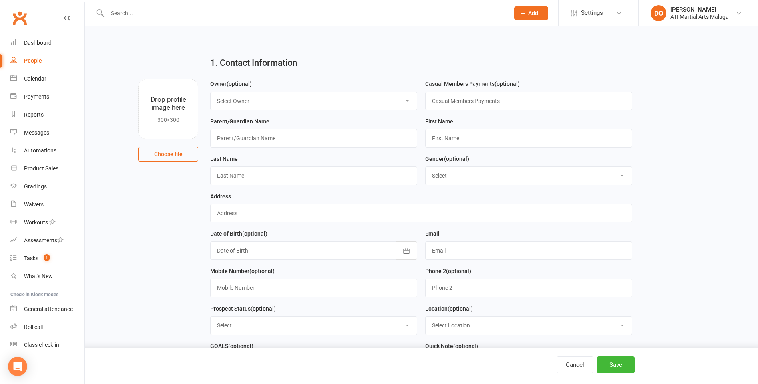
click at [356, 99] on select "Select Owner [PERSON_NAME] [PERSON_NAME] [PERSON_NAME] ATI Martial Arts Malaga …" at bounding box center [314, 101] width 206 height 18
select select "11"
click at [211, 92] on select "Select Owner [PERSON_NAME] [PERSON_NAME] [PERSON_NAME] ATI Martial Arts Malaga …" at bounding box center [314, 101] width 206 height 18
click at [291, 139] on input "text" at bounding box center [313, 138] width 207 height 18
type input "[PERSON_NAME]"
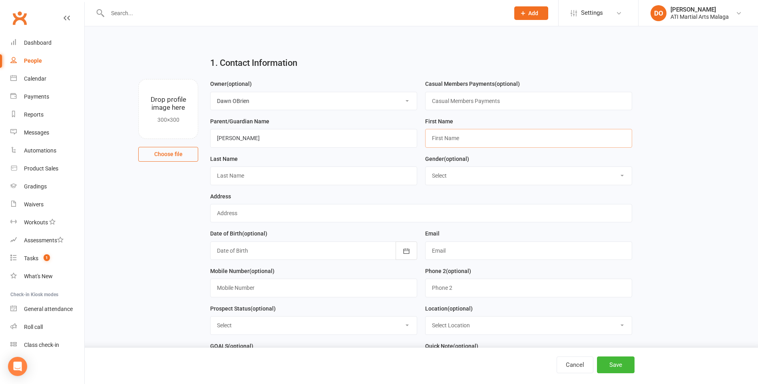
click at [467, 141] on input "text" at bounding box center [528, 138] width 207 height 18
type input "[PERSON_NAME]"
click at [332, 178] on input "text" at bounding box center [313, 176] width 207 height 18
type input "[PERSON_NAME]"
click at [436, 176] on select "Select [DEMOGRAPHIC_DATA] [DEMOGRAPHIC_DATA]" at bounding box center [528, 176] width 206 height 18
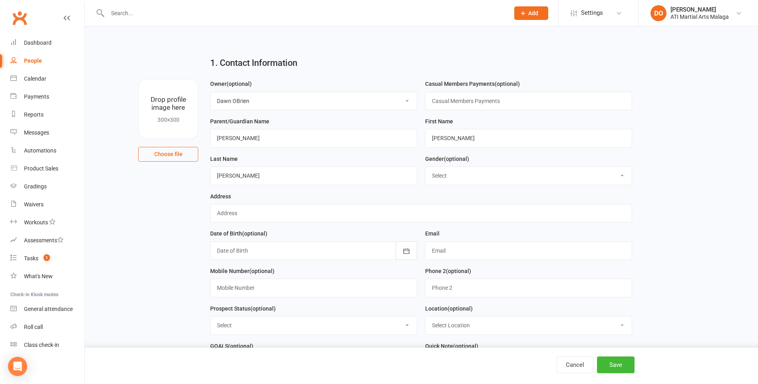
select select "[DEMOGRAPHIC_DATA]"
click at [425, 168] on select "Select [DEMOGRAPHIC_DATA] [DEMOGRAPHIC_DATA]" at bounding box center [528, 176] width 206 height 18
click at [352, 213] on input "text" at bounding box center [421, 213] width 422 height 18
type input "[STREET_ADDRESS]"
click at [315, 256] on div at bounding box center [313, 251] width 207 height 18
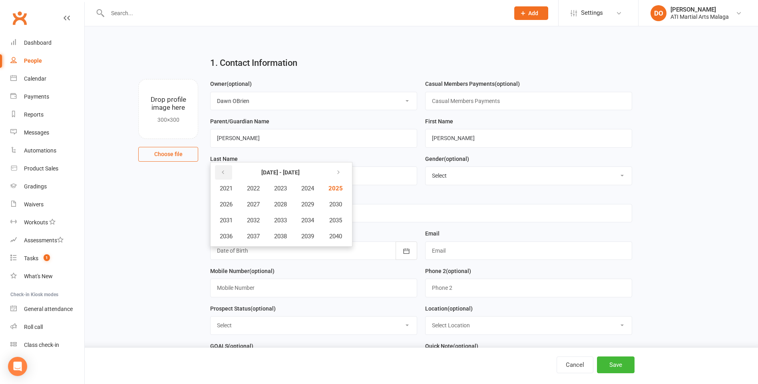
click at [223, 176] on icon "button" at bounding box center [223, 172] width 6 height 6
click at [339, 237] on span "2020" at bounding box center [334, 236] width 13 height 7
click at [314, 192] on span "March" at bounding box center [311, 188] width 17 height 7
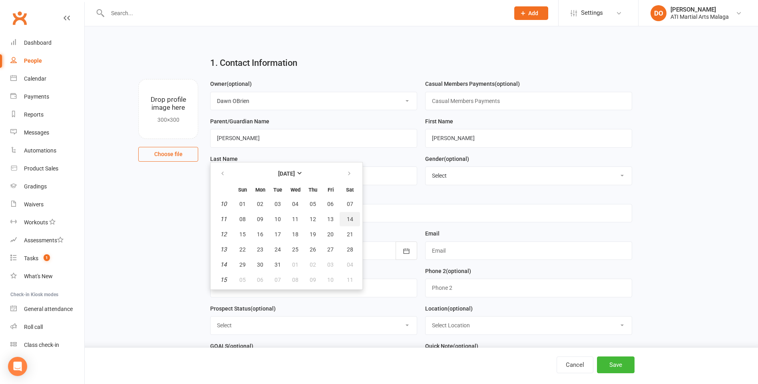
click at [352, 220] on span "14" at bounding box center [350, 219] width 6 height 6
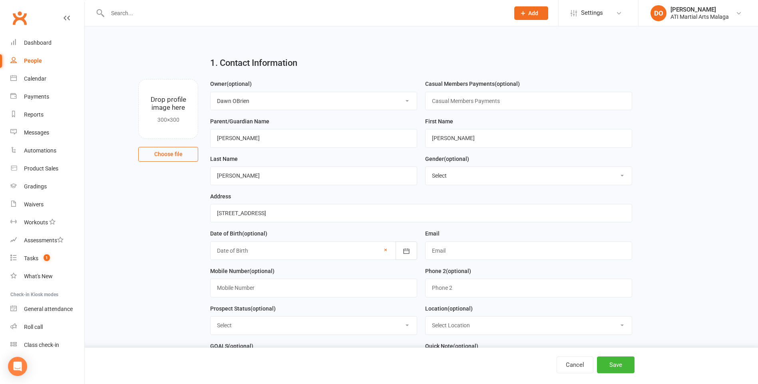
type input "[DATE]"
click at [461, 257] on input "text" at bounding box center [528, 251] width 207 height 18
type input "[PERSON_NAME][EMAIL_ADDRESS][DOMAIN_NAME]"
click at [313, 285] on input "text" at bounding box center [313, 288] width 207 height 18
type input "0405 296 112"
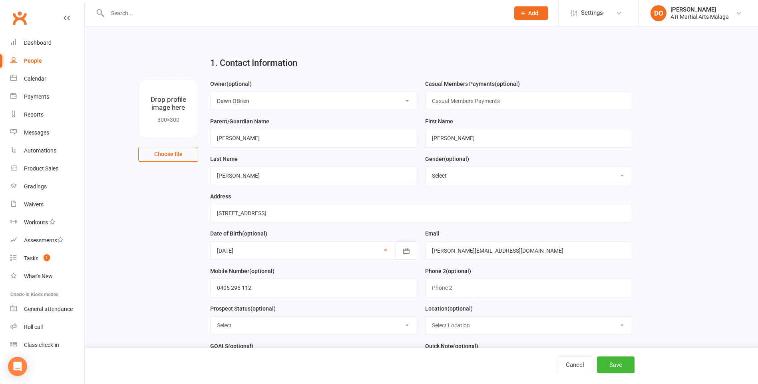
click at [319, 326] on select "Select Initial Contact Follow-up Call Satellite Lead Birthday Lead Not Ready No…" at bounding box center [314, 326] width 206 height 18
select select "Initial Contact"
click at [211, 320] on select "Select Initial Contact Follow-up Call Satellite Lead Birthday Lead Not Ready No…" at bounding box center [314, 326] width 206 height 18
click at [457, 328] on select "Select Location [GEOGRAPHIC_DATA] [GEOGRAPHIC_DATA] [GEOGRAPHIC_DATA] Satellite…" at bounding box center [528, 326] width 206 height 18
select select "1"
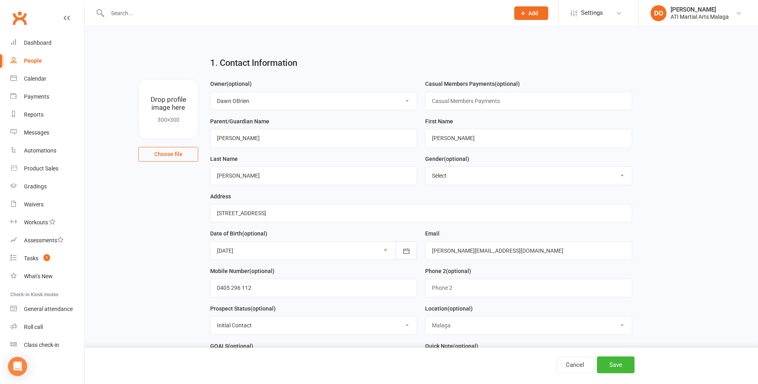
click at [425, 320] on select "Select Location [GEOGRAPHIC_DATA] [GEOGRAPHIC_DATA] [GEOGRAPHIC_DATA] Satellite…" at bounding box center [528, 326] width 206 height 18
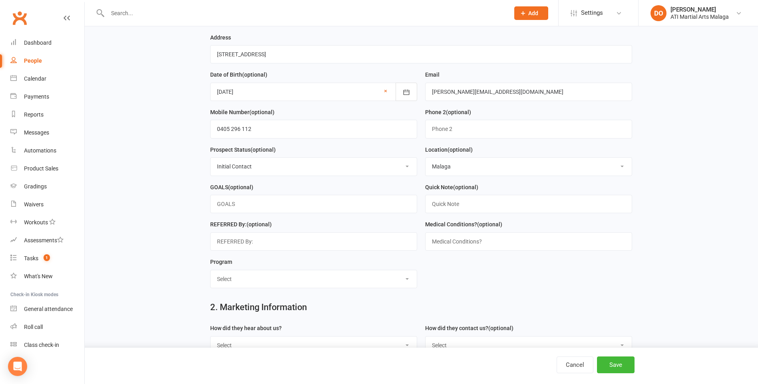
scroll to position [160, 0]
click at [237, 204] on input "text" at bounding box center [313, 203] width 207 height 18
type input "improve concentration, become an expert, future TKD instructor"
click at [255, 286] on select "Select Little Dragons Junior TKD Adult TKD Kick Boxing Women's Only Special Nee…" at bounding box center [314, 279] width 206 height 18
select select "Little Dragons"
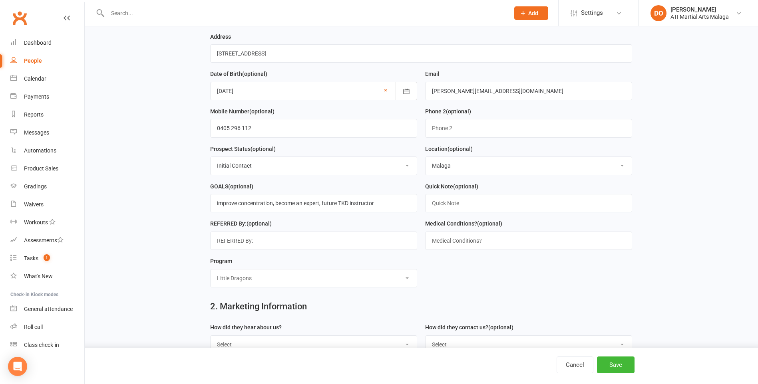
click at [211, 273] on select "Select Little Dragons Junior TKD Adult TKD Kick Boxing Women's Only Special Nee…" at bounding box center [314, 279] width 206 height 18
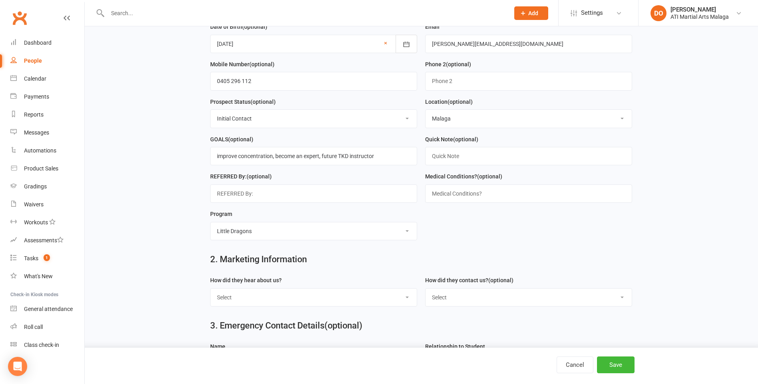
scroll to position [240, 0]
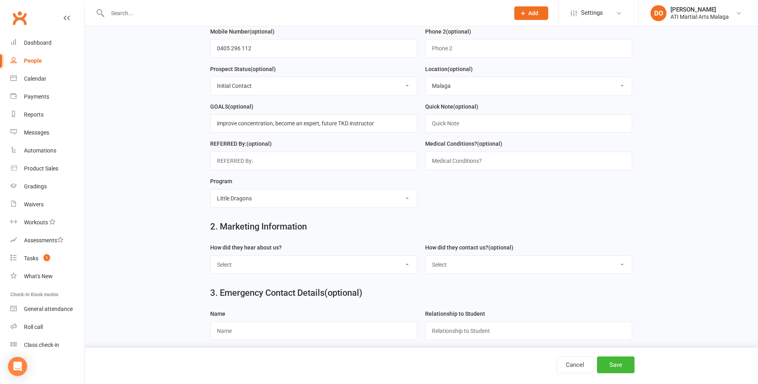
click at [273, 269] on select "Select Google Through A Friend Facebook Sms/Email Offer Flyer School Class Open…" at bounding box center [314, 265] width 206 height 18
select select "FACEBOOK LIVE BOOKINGS"
click at [211, 260] on select "Select Google Through A Friend Facebook Sms/Email Offer Flyer School Class Open…" at bounding box center [314, 265] width 206 height 18
click at [473, 267] on select "Select Phone Email In-Facility Facebook Referral QR code registration Live Book…" at bounding box center [528, 265] width 206 height 18
select select "Live Booking sheet"
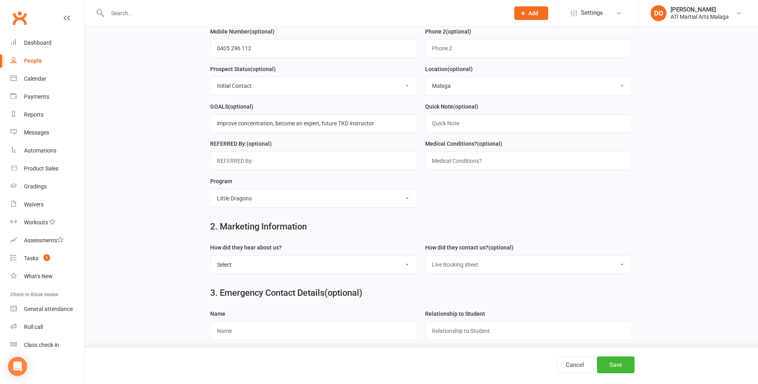
click at [425, 260] on select "Select Phone Email In-Facility Facebook Referral QR code registration Live Book…" at bounding box center [528, 265] width 206 height 18
click at [612, 363] on button "Save" at bounding box center [616, 365] width 38 height 17
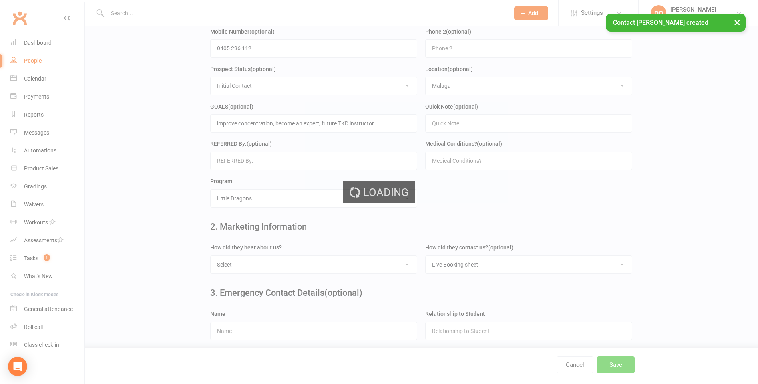
scroll to position [0, 0]
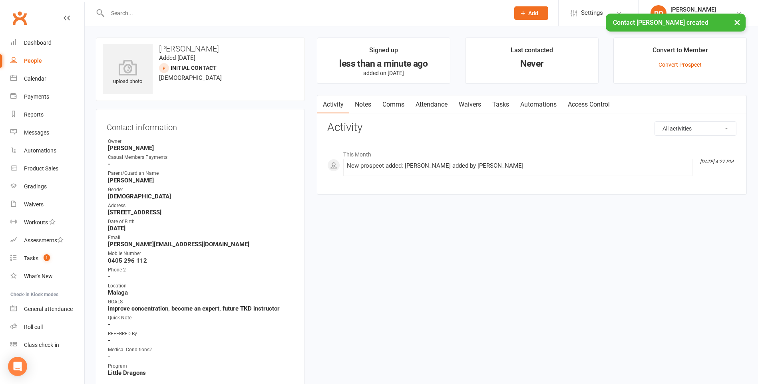
click at [433, 103] on link "Attendance" at bounding box center [431, 104] width 43 height 18
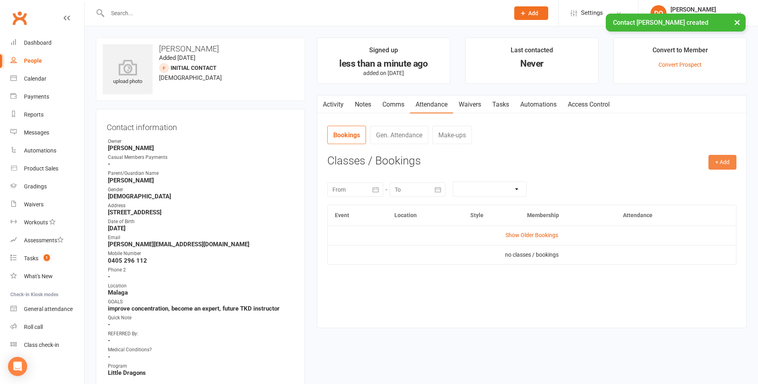
click at [736, 158] on button "+ Add" at bounding box center [722, 162] width 28 height 14
click at [687, 197] on link "Add Appointment" at bounding box center [696, 197] width 79 height 16
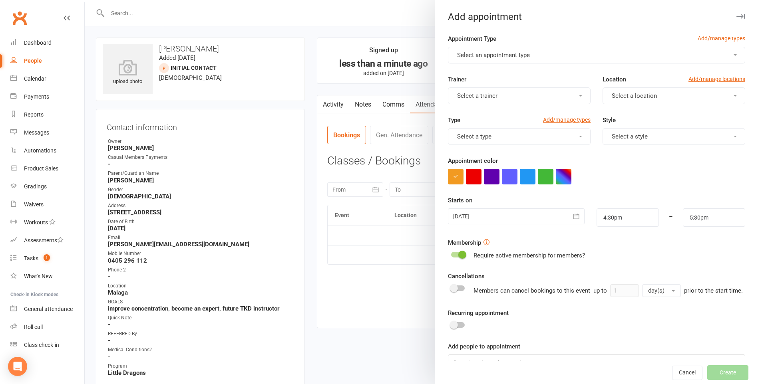
click at [505, 52] on span "Select an appointment type" at bounding box center [493, 55] width 73 height 7
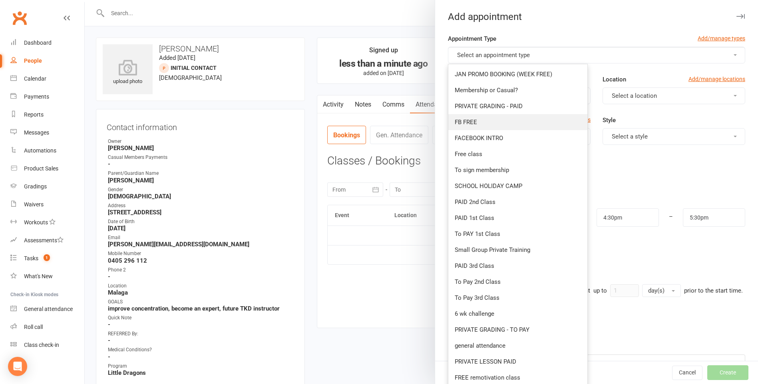
click at [473, 125] on span "FB FREE" at bounding box center [466, 122] width 22 height 7
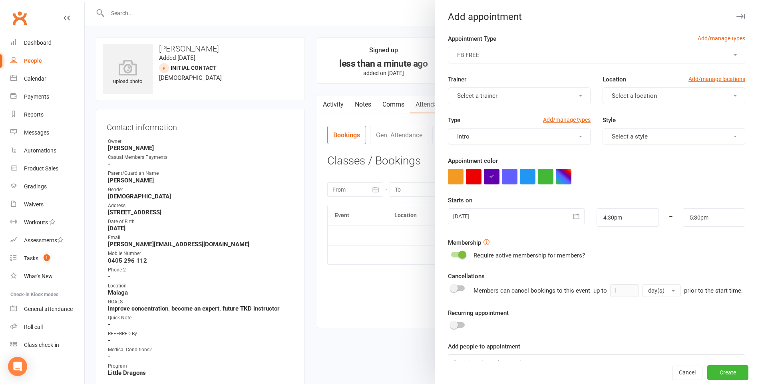
click at [668, 99] on button "Select a location" at bounding box center [673, 95] width 143 height 17
click at [623, 133] on link "Malaga" at bounding box center [642, 131] width 79 height 16
click at [491, 93] on span "Select a trainer" at bounding box center [477, 95] width 40 height 7
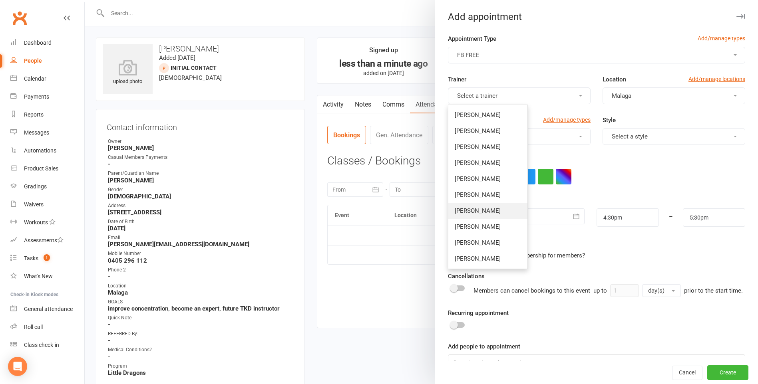
click at [473, 215] on link "[PERSON_NAME]" at bounding box center [487, 211] width 79 height 16
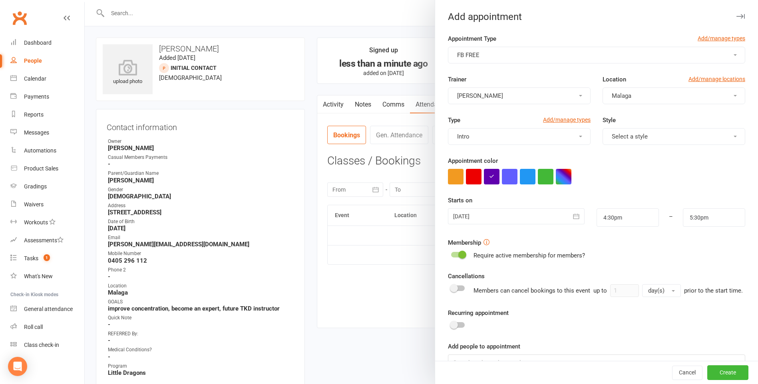
click at [634, 139] on span "Select a style" at bounding box center [630, 136] width 36 height 7
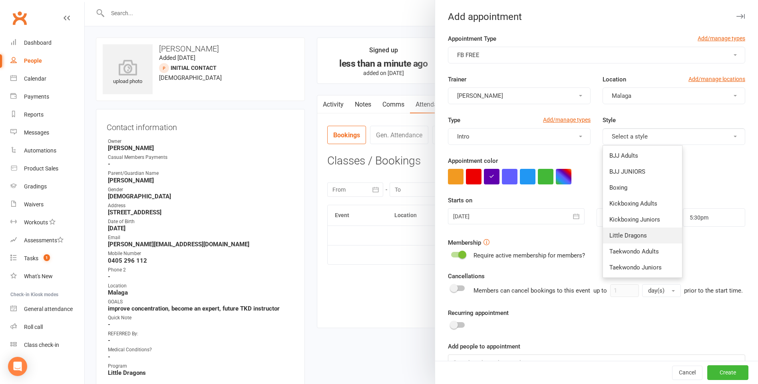
click at [623, 235] on span "Little Dragons" at bounding box center [628, 235] width 38 height 7
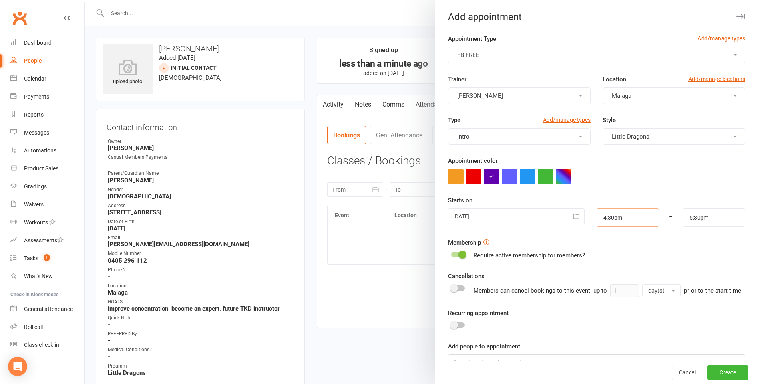
click at [630, 221] on input "4:30pm" at bounding box center [627, 218] width 62 height 18
type input "4:15pm"
click at [606, 233] on li "4:15pm" at bounding box center [616, 233] width 38 height 12
click at [714, 214] on input "5:15pm" at bounding box center [714, 218] width 62 height 18
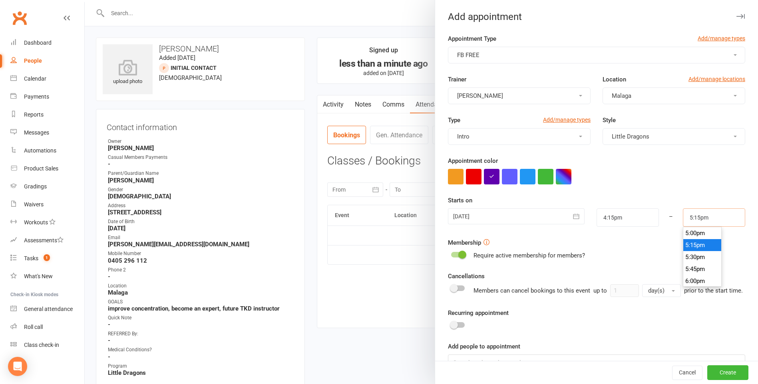
scroll to position [775, 0]
type input "4:45pm"
click at [688, 258] on li "4:45pm" at bounding box center [702, 261] width 38 height 12
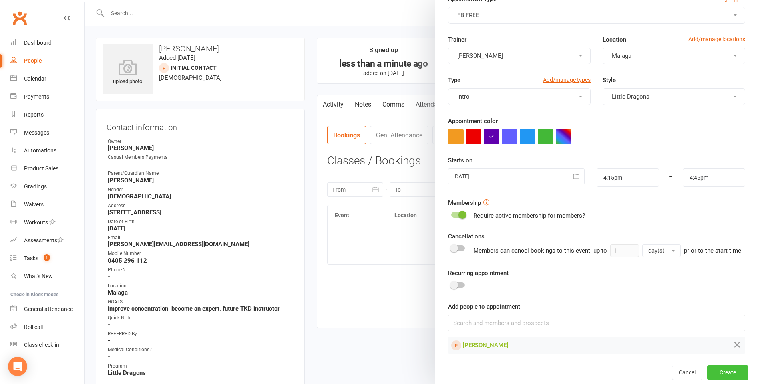
click at [720, 376] on button "Create" at bounding box center [727, 373] width 41 height 14
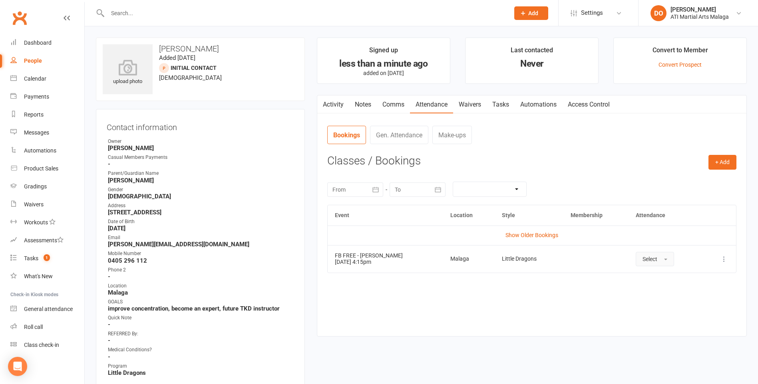
click at [658, 257] on button "Select" at bounding box center [655, 259] width 38 height 14
click at [654, 280] on span "Attended" at bounding box center [654, 277] width 24 height 7
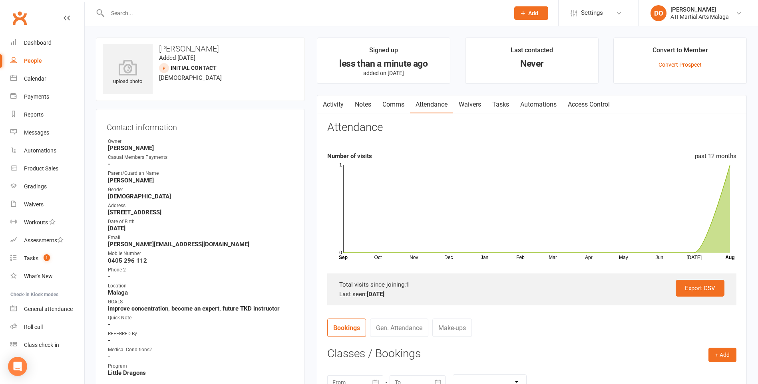
click at [128, 11] on input "text" at bounding box center [304, 13] width 399 height 11
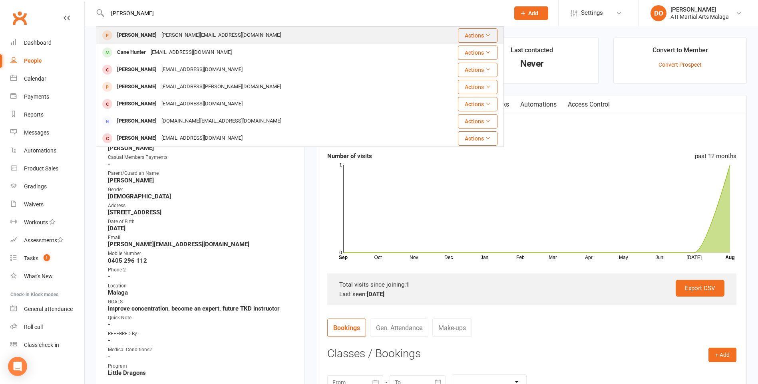
type input "[PERSON_NAME]"
click at [130, 44] on div "Hunter Byrne [EMAIL_ADDRESS][DOMAIN_NAME]" at bounding box center [266, 35] width 339 height 16
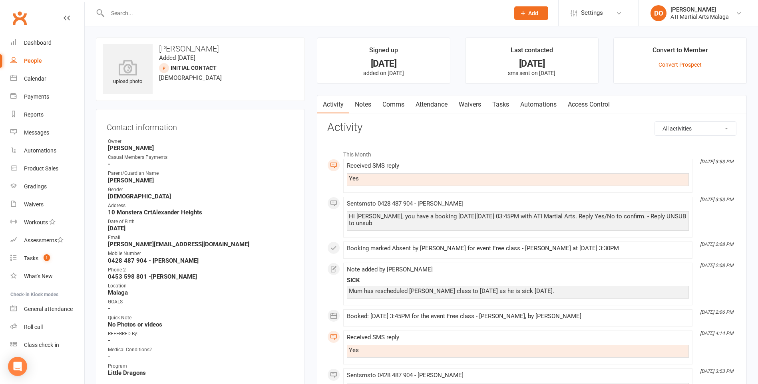
click at [429, 105] on link "Attendance" at bounding box center [431, 104] width 43 height 18
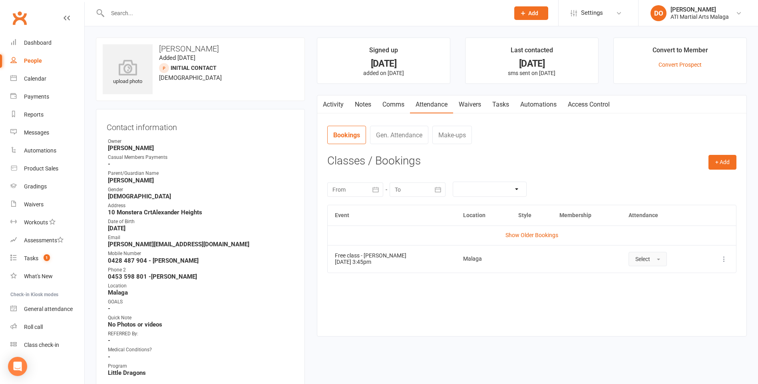
click at [641, 260] on span "Select" at bounding box center [642, 259] width 15 height 6
click at [640, 278] on span "Attended" at bounding box center [647, 277] width 24 height 7
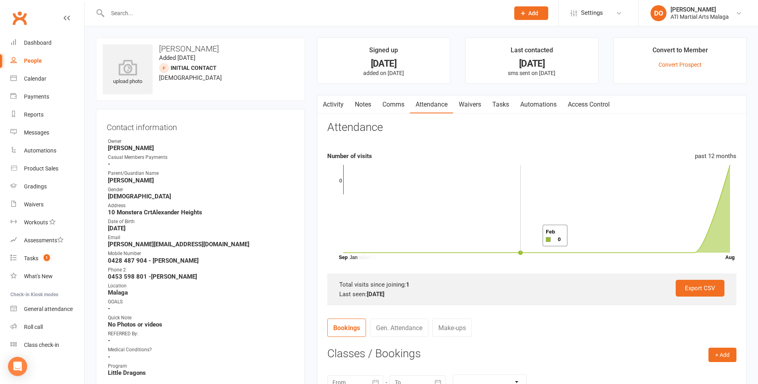
click at [533, 236] on rect at bounding box center [536, 209] width 387 height 88
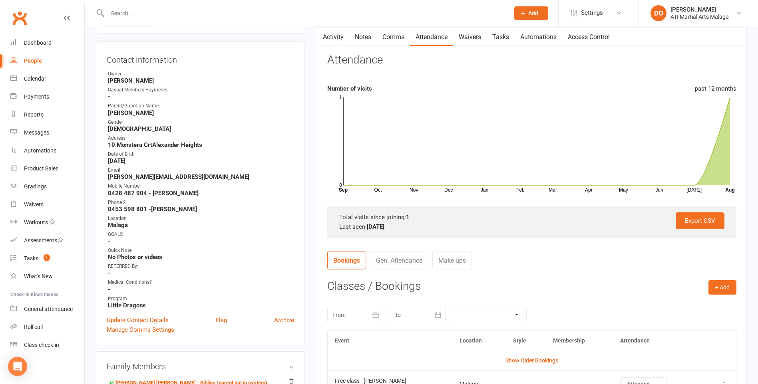
scroll to position [160, 0]
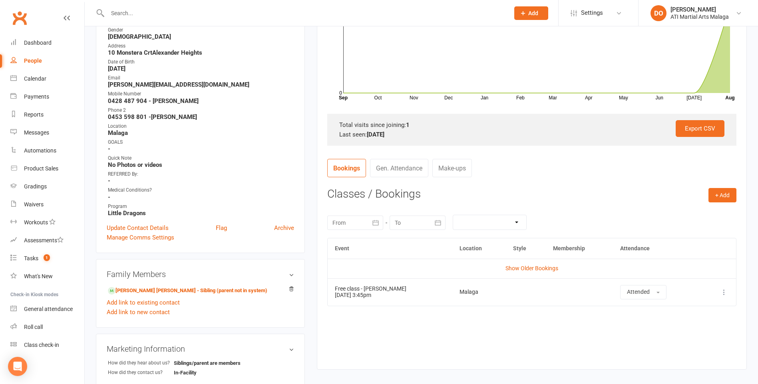
click at [523, 272] on td "Show Older Bookings" at bounding box center [532, 268] width 408 height 19
click at [525, 263] on td "Show Older Bookings" at bounding box center [532, 268] width 408 height 19
click at [525, 266] on link "Show Older Bookings" at bounding box center [531, 268] width 53 height 6
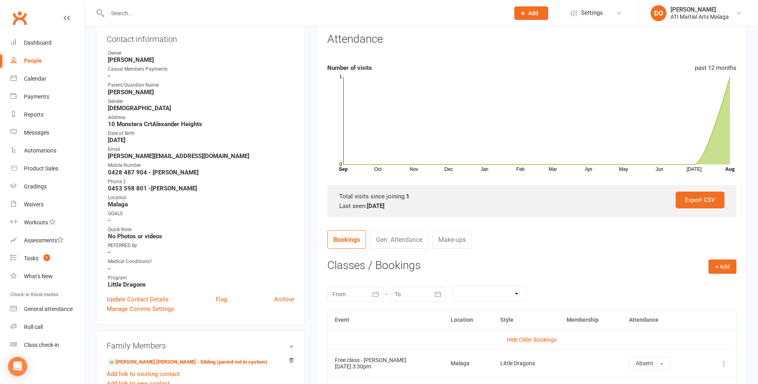
scroll to position [0, 0]
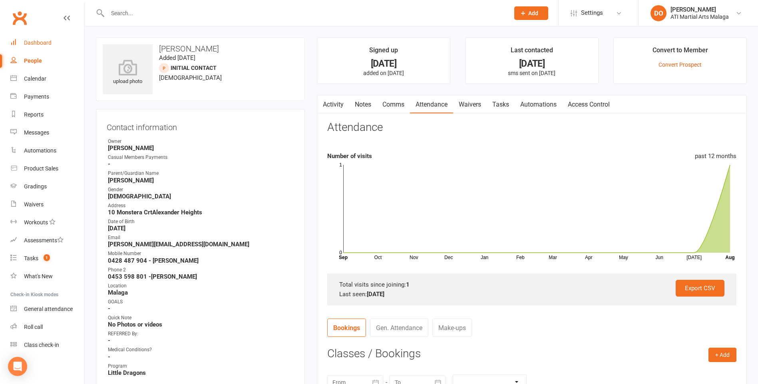
click at [43, 46] on div "Dashboard" at bounding box center [38, 43] width 28 height 6
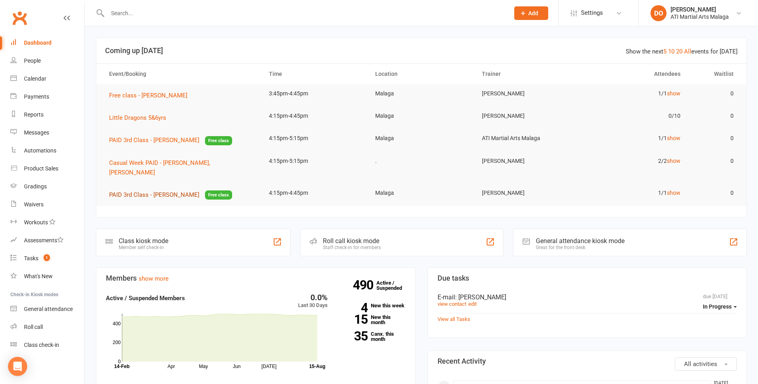
click at [169, 193] on span "PAID 3rd Class - [PERSON_NAME]" at bounding box center [154, 194] width 90 height 7
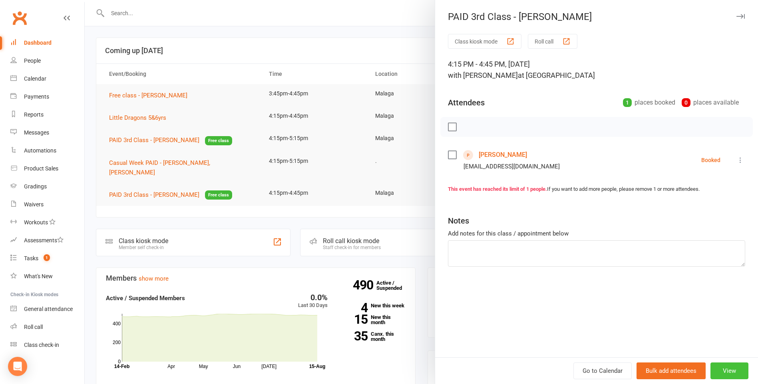
click at [734, 368] on button "View" at bounding box center [729, 371] width 38 height 17
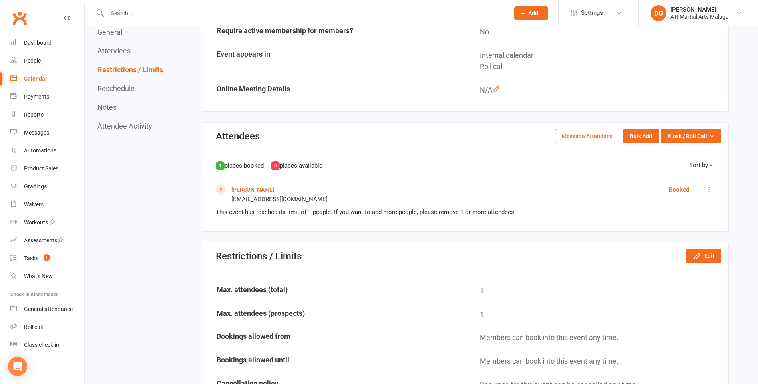
scroll to position [80, 0]
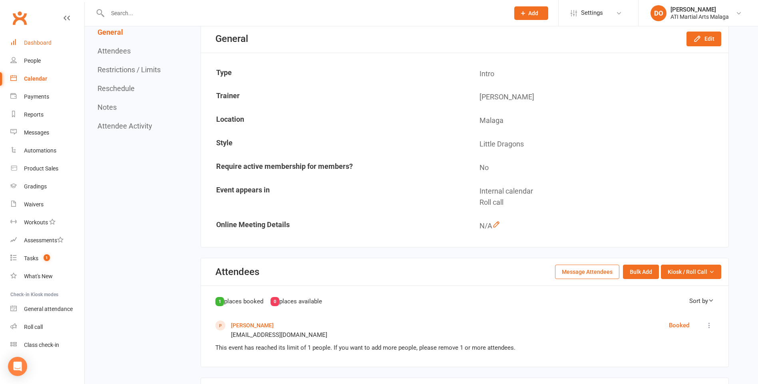
click at [41, 41] on div "Dashboard" at bounding box center [38, 43] width 28 height 6
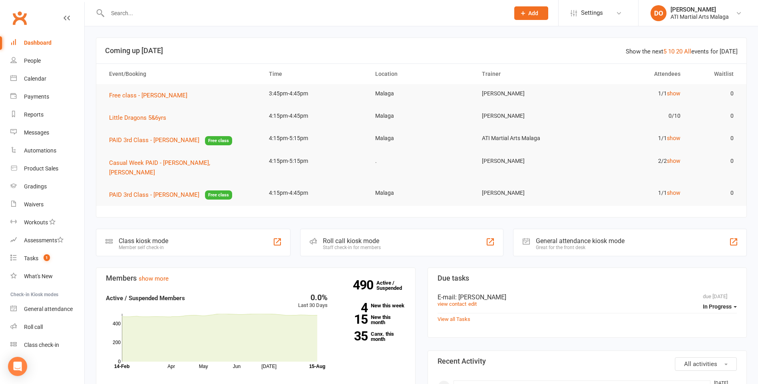
click at [336, 13] on input "text" at bounding box center [304, 13] width 399 height 11
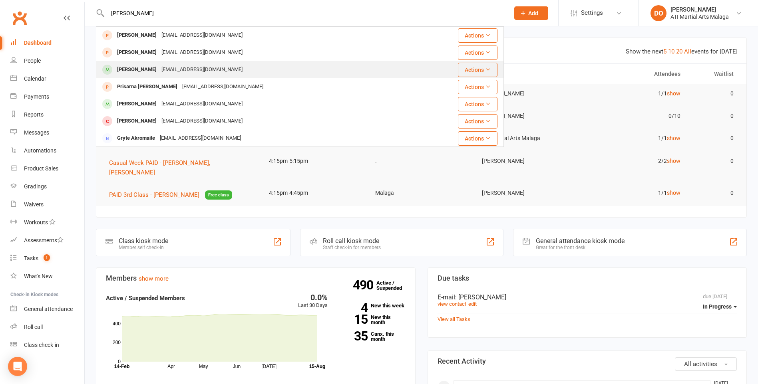
type input "[PERSON_NAME]"
click at [160, 68] on div "[EMAIL_ADDRESS][DOMAIN_NAME]" at bounding box center [202, 70] width 86 height 12
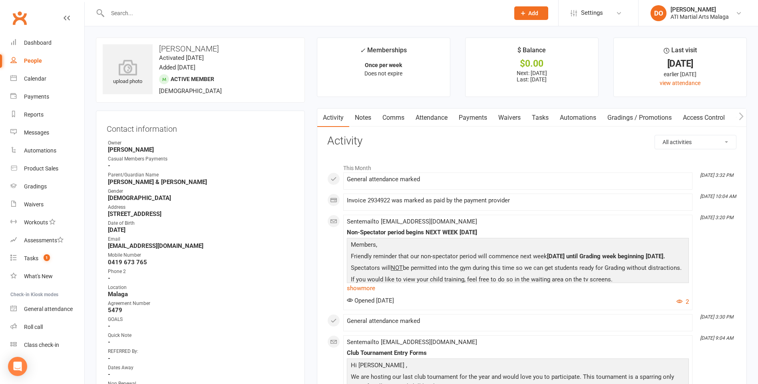
click at [368, 16] on input "text" at bounding box center [304, 13] width 399 height 11
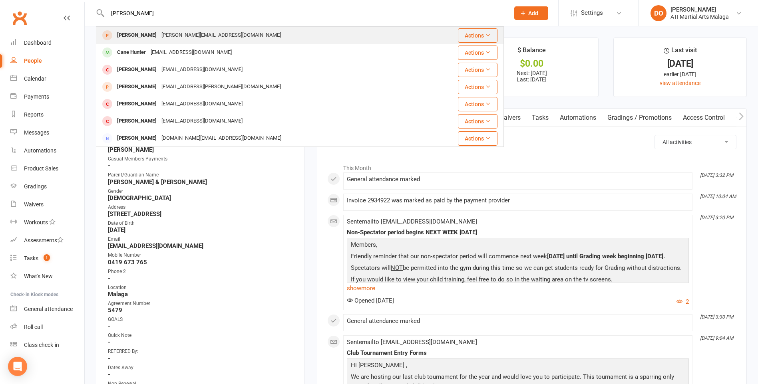
type input "[PERSON_NAME]"
click at [159, 35] on div "[PERSON_NAME][EMAIL_ADDRESS][DOMAIN_NAME]" at bounding box center [221, 36] width 124 height 12
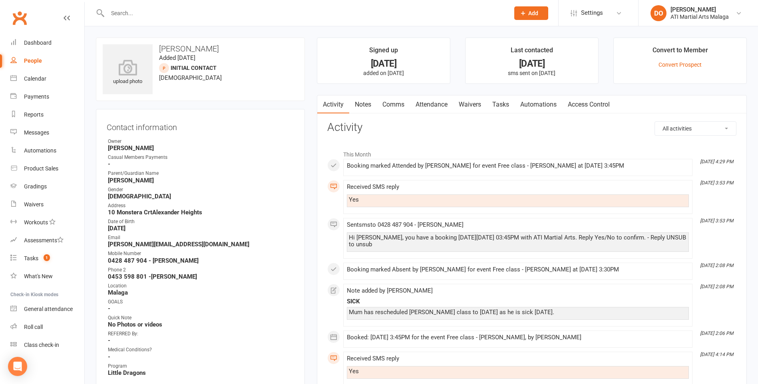
click at [365, 109] on link "Notes" at bounding box center [363, 104] width 28 height 18
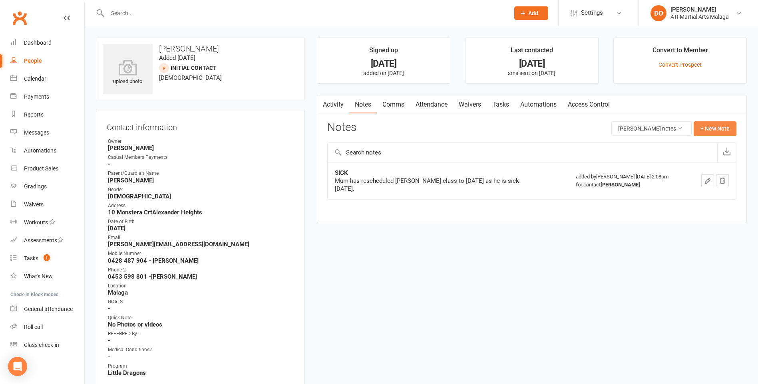
click at [703, 129] on button "+ New Note" at bounding box center [715, 128] width 43 height 14
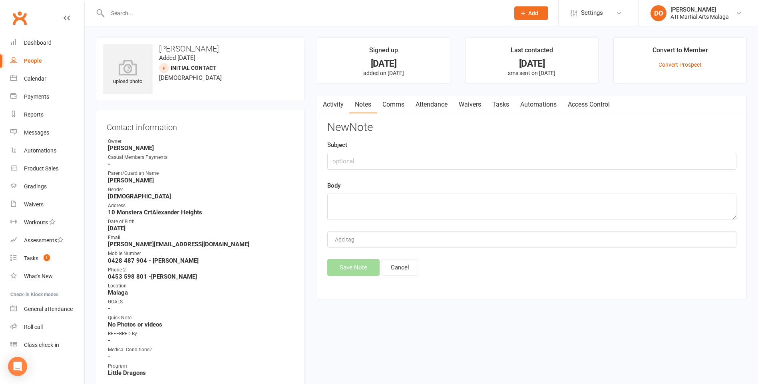
click at [366, 153] on div "Subject" at bounding box center [531, 155] width 409 height 30
click at [364, 157] on input "text" at bounding box center [531, 161] width 409 height 17
type input "dAD WANTS A CALL [DATE] TO REBOOK"
click at [358, 211] on textarea at bounding box center [531, 207] width 409 height 26
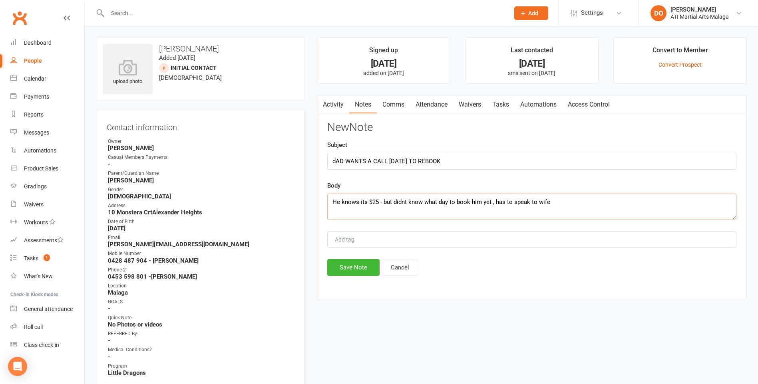
type textarea "He knows its $25 - but didnt know what day to book him yet , has to speak to wi…"
click at [349, 263] on button "Save Note" at bounding box center [353, 267] width 52 height 17
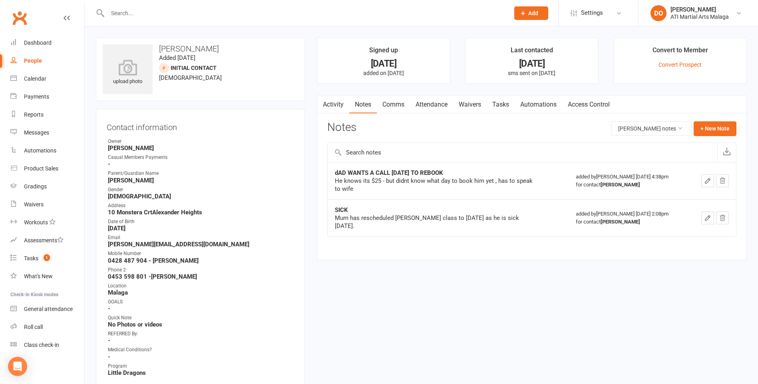
click at [445, 106] on link "Attendance" at bounding box center [431, 104] width 43 height 18
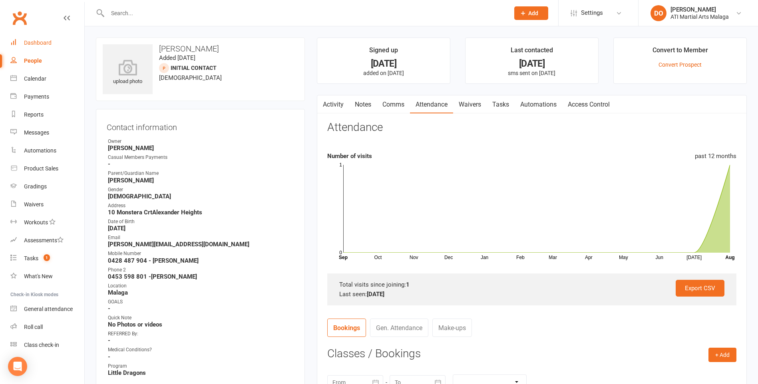
click at [36, 39] on link "Dashboard" at bounding box center [47, 43] width 74 height 18
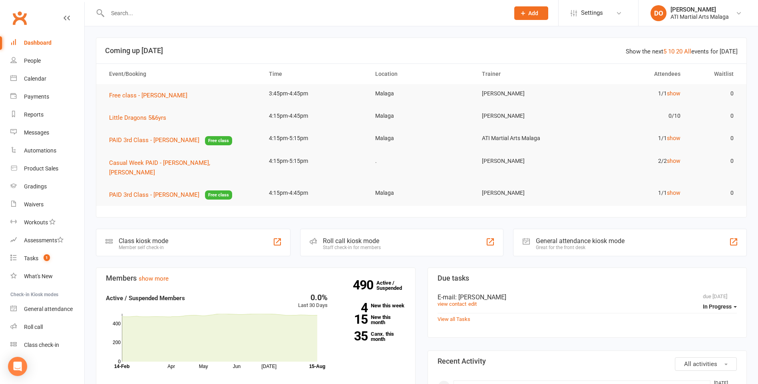
click at [567, 274] on section "Due tasks due [DATE] In Progress E-mail : [PERSON_NAME] view contact edit View …" at bounding box center [587, 303] width 320 height 70
click at [158, 10] on input "text" at bounding box center [304, 13] width 399 height 11
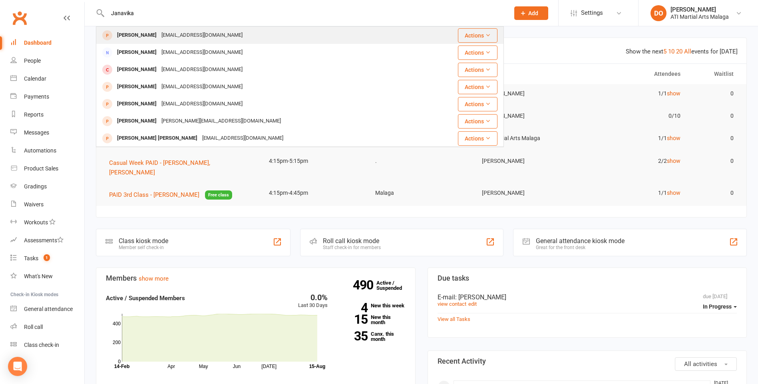
type input "Janavika"
click at [147, 40] on div "[PERSON_NAME]" at bounding box center [137, 36] width 44 height 12
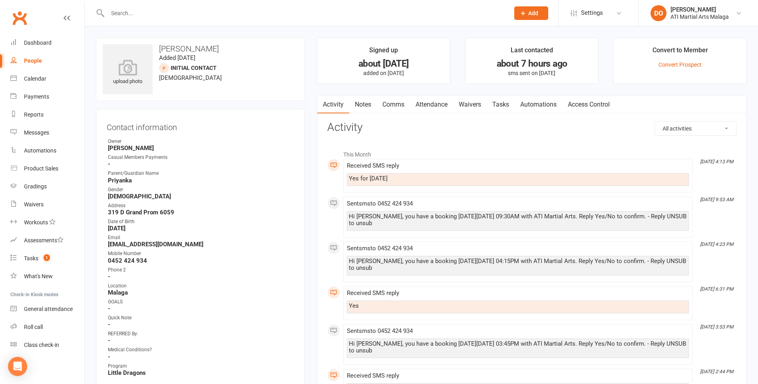
click at [360, 103] on link "Notes" at bounding box center [363, 104] width 28 height 18
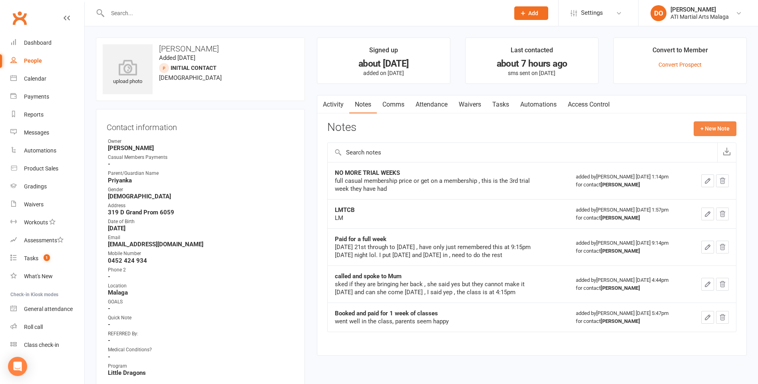
click at [712, 127] on button "+ New Note" at bounding box center [715, 128] width 43 height 14
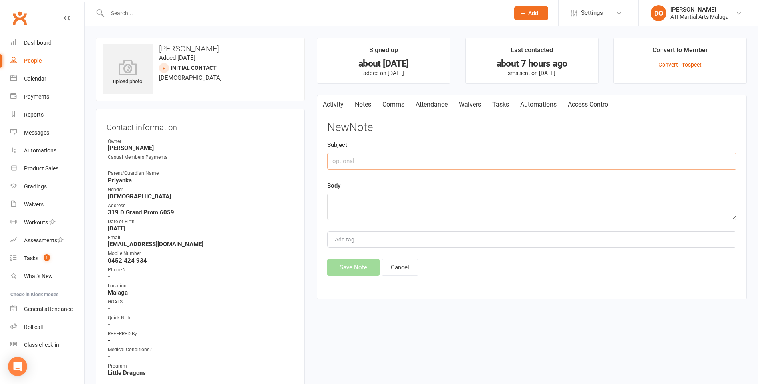
click at [346, 159] on input "text" at bounding box center [531, 161] width 409 height 17
type input "Moving [DATE]"
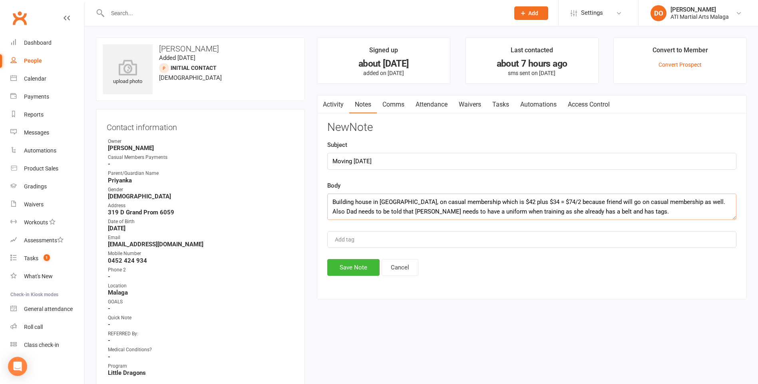
type textarea "Building house in [GEOGRAPHIC_DATA], on casual membership which is $42 plus $34…"
click at [347, 270] on button "Save Note" at bounding box center [353, 267] width 52 height 17
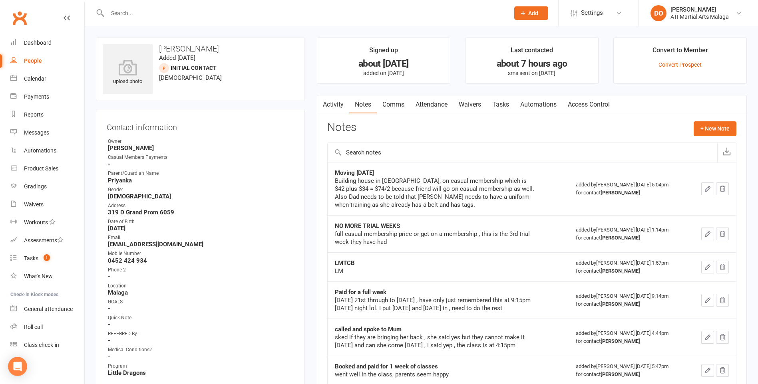
click at [221, 11] on input "text" at bounding box center [304, 13] width 399 height 11
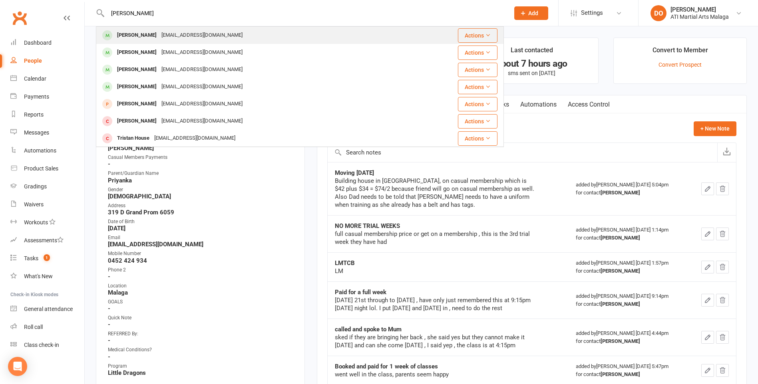
type input "[PERSON_NAME]"
click at [196, 30] on div "[EMAIL_ADDRESS][DOMAIN_NAME]" at bounding box center [202, 36] width 86 height 12
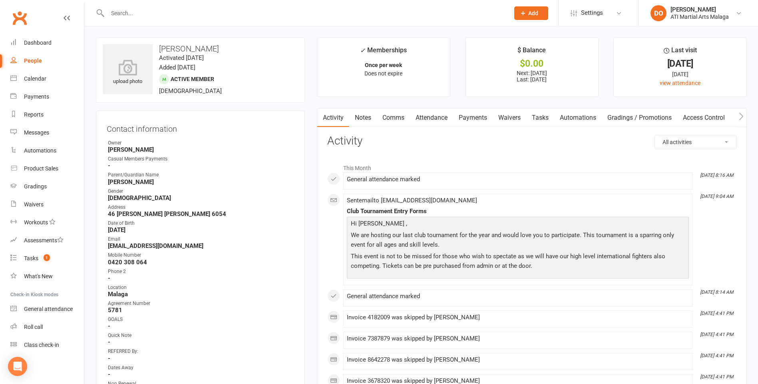
click at [472, 117] on link "Payments" at bounding box center [473, 118] width 40 height 18
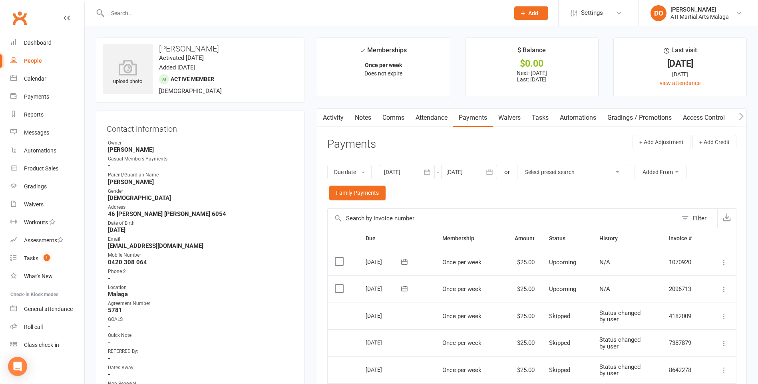
click at [370, 12] on input "text" at bounding box center [304, 13] width 399 height 11
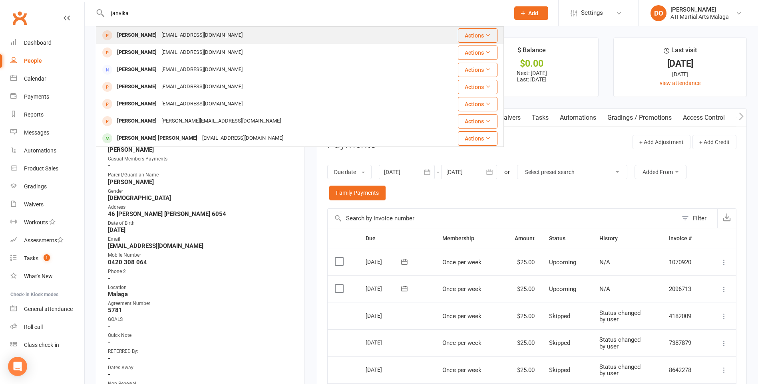
type input "janvika"
click at [181, 35] on div "[EMAIL_ADDRESS][DOMAIN_NAME]" at bounding box center [202, 36] width 86 height 12
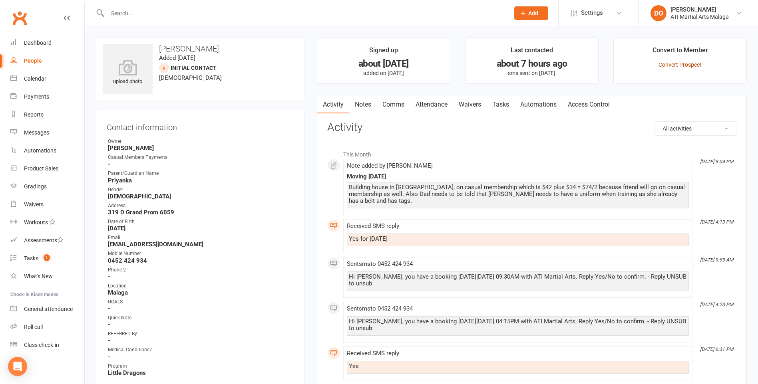
click at [676, 63] on link "Convert Prospect" at bounding box center [679, 65] width 43 height 6
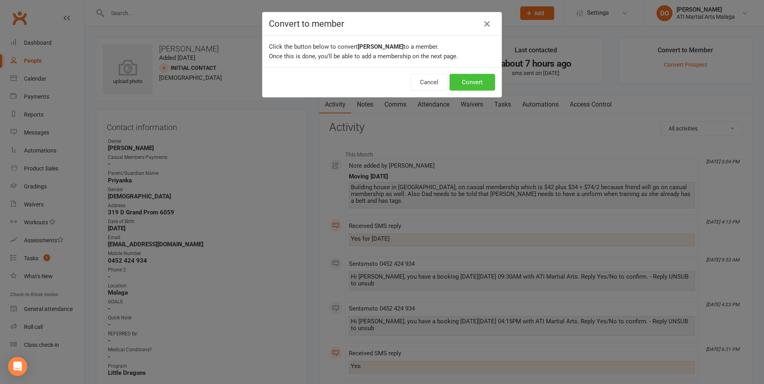
click at [484, 76] on button "Convert" at bounding box center [472, 82] width 46 height 17
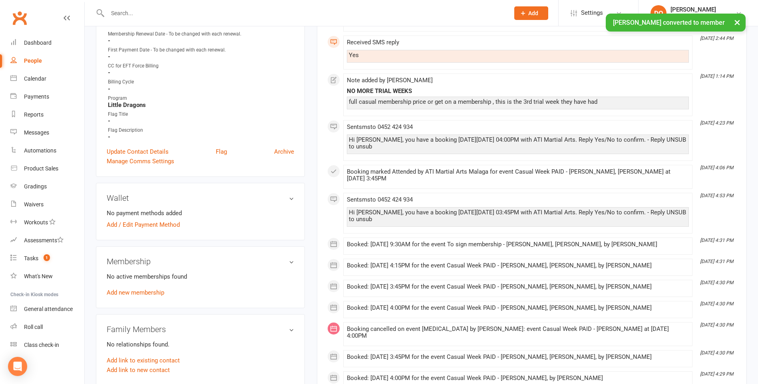
scroll to position [439, 0]
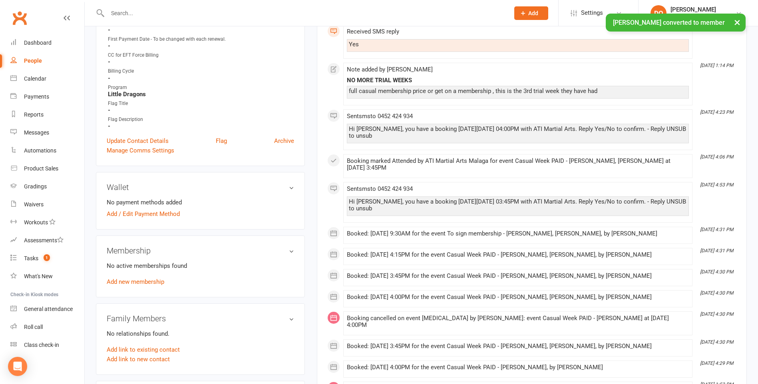
click at [148, 278] on div "No active memberships found Add new membership" at bounding box center [200, 274] width 187 height 26
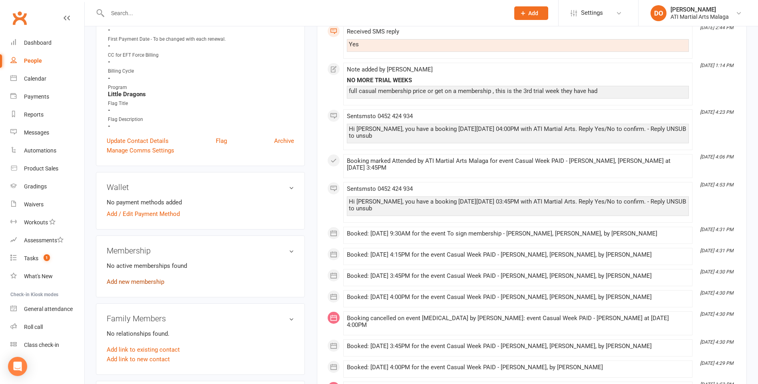
click at [145, 283] on link "Add new membership" at bounding box center [136, 281] width 58 height 7
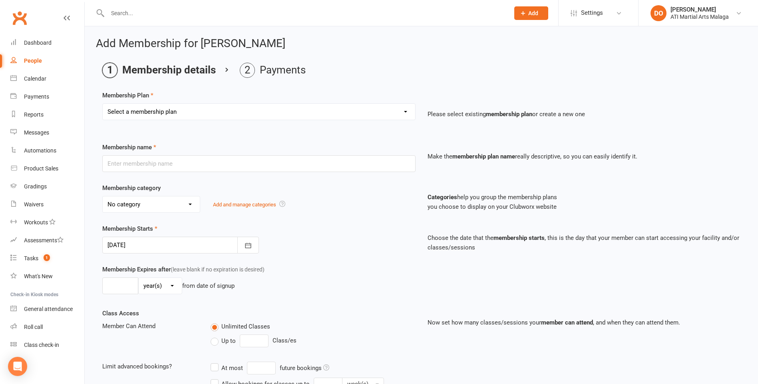
click at [197, 113] on select "Select a membership plan Create new Membership Plan Little Dragon 12mth Little …" at bounding box center [259, 112] width 312 height 16
select select "31"
click at [103, 104] on select "Select a membership plan Create new Membership Plan Little Dragon 12mth Little …" at bounding box center [259, 112] width 312 height 16
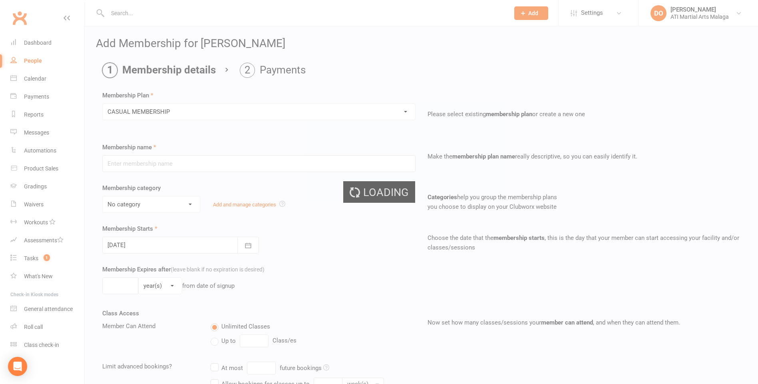
type input "CASUAL MEMBERSHIP"
type input "0"
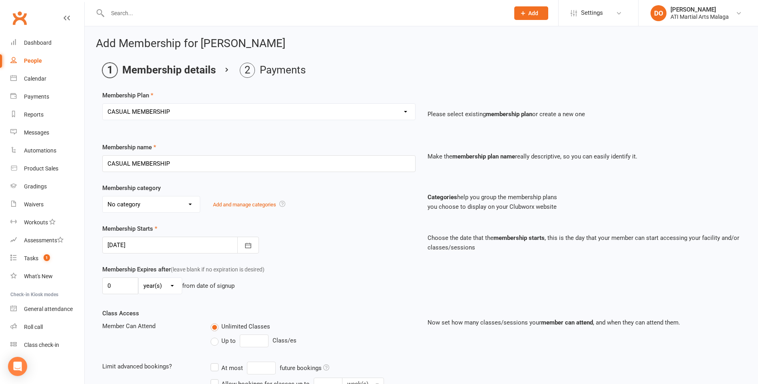
click at [156, 203] on select "No category ACADEMY - JUNIOR ACADEMY - SENIOR A-TKD BJJ BOXING Cancellation Car…" at bounding box center [151, 205] width 97 height 16
select select "13"
click at [103, 197] on select "No category ACADEMY - JUNIOR ACADEMY - SENIOR A-TKD BJJ BOXING Cancellation Car…" at bounding box center [151, 205] width 97 height 16
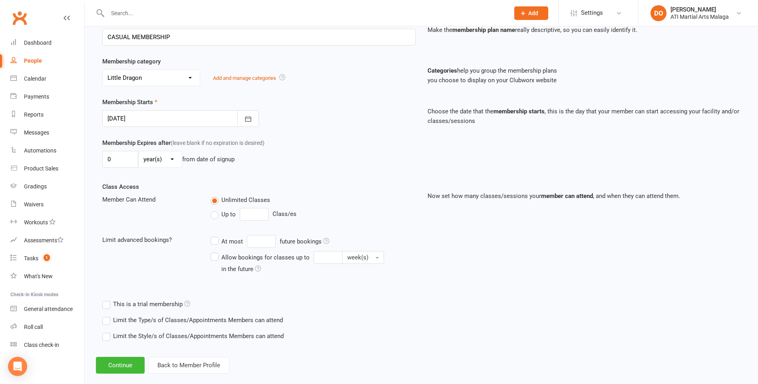
scroll to position [139, 0]
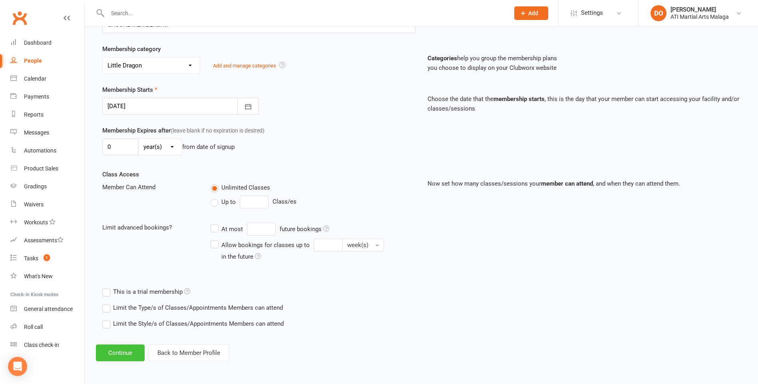
click at [123, 356] on button "Continue" at bounding box center [120, 353] width 49 height 17
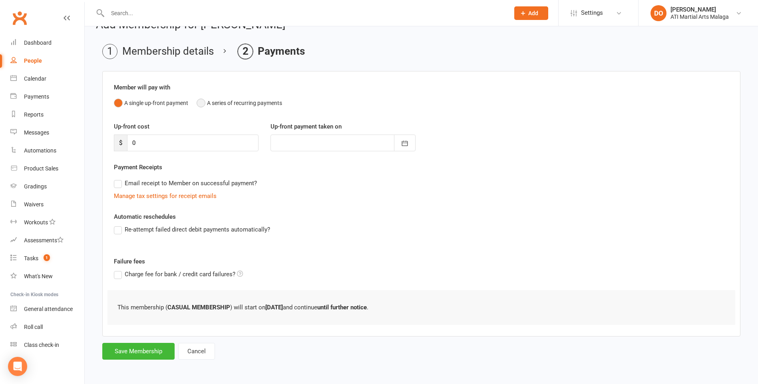
scroll to position [0, 0]
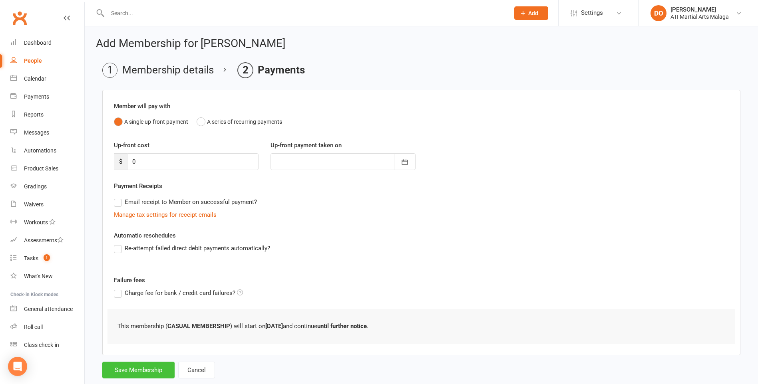
click at [136, 370] on button "Save Membership" at bounding box center [138, 370] width 72 height 17
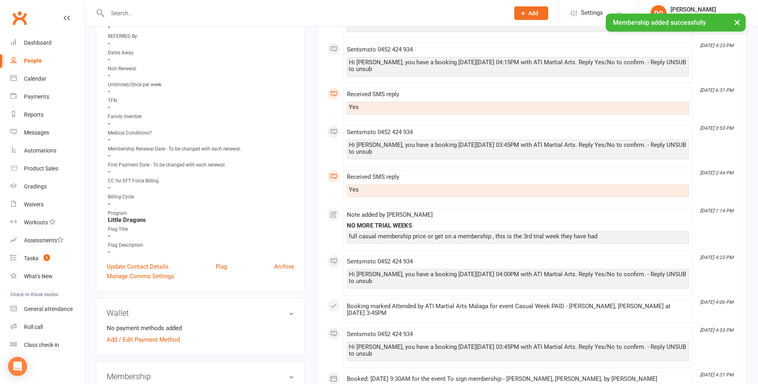
scroll to position [320, 0]
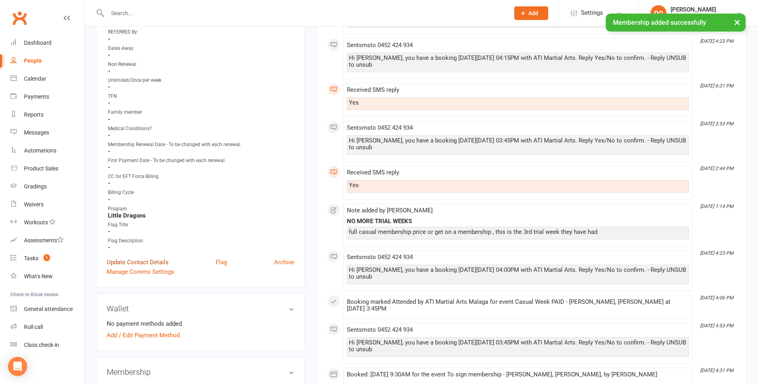
click at [136, 266] on div "Contact information Owner [PERSON_NAME] Casual Members Payments - Parent/Guardi…" at bounding box center [200, 39] width 209 height 497
drag, startPoint x: 136, startPoint y: 266, endPoint x: 133, endPoint y: 263, distance: 4.2
click at [133, 263] on link "Update Contact Details" at bounding box center [138, 263] width 62 height 10
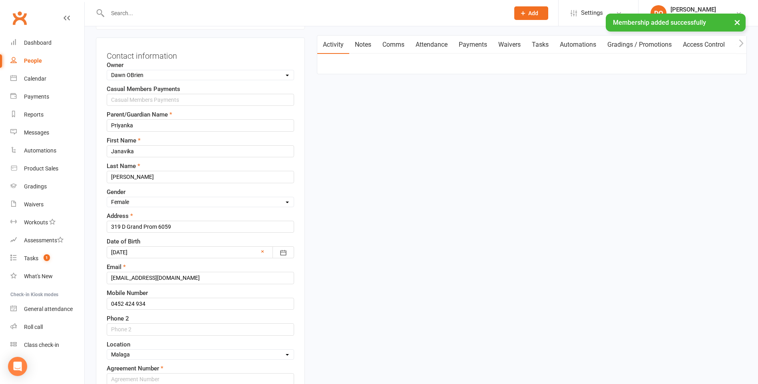
scroll to position [38, 0]
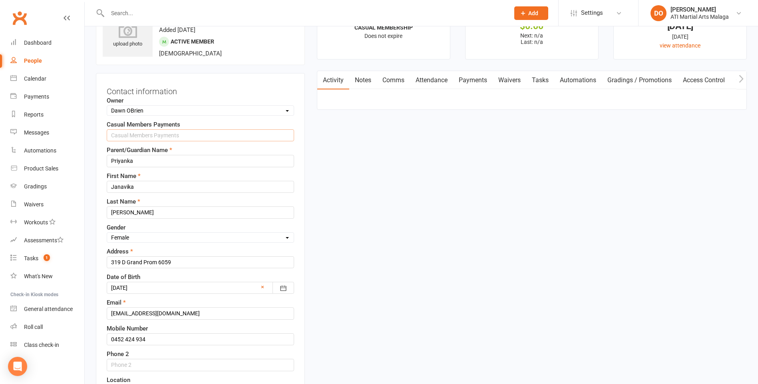
click at [149, 134] on input "text" at bounding box center [200, 135] width 187 height 12
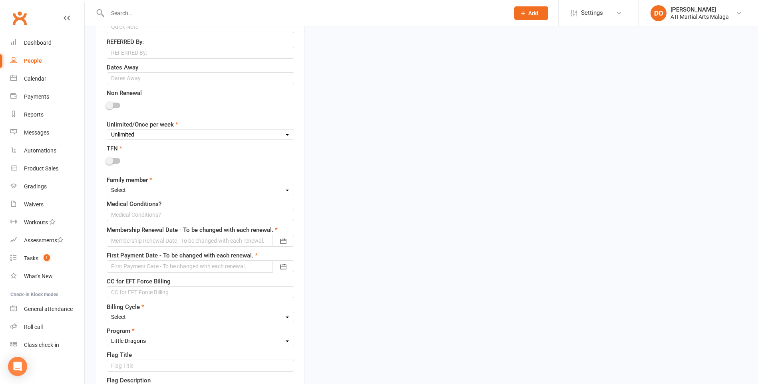
scroll to position [517, 0]
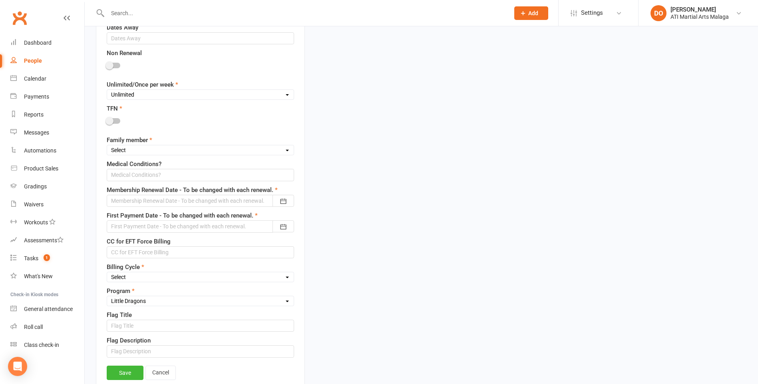
type input "to pay $38 per week (1st and 2dnd family divided by 2)"
click at [135, 149] on select "Select 1st member 2nd member 3rd member 4th member 5th member 6th member 7th me…" at bounding box center [200, 150] width 187 height 9
select select "1st member"
click at [107, 147] on select "Select 1st member 2nd member 3rd member 4th member 5th member 6th member 7th me…" at bounding box center [200, 150] width 187 height 9
click at [199, 201] on div at bounding box center [200, 201] width 187 height 12
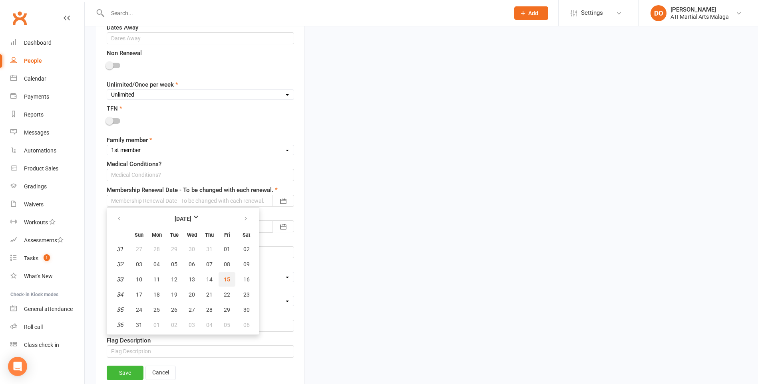
click at [228, 280] on span "15" at bounding box center [227, 279] width 6 height 6
type input "[DATE]"
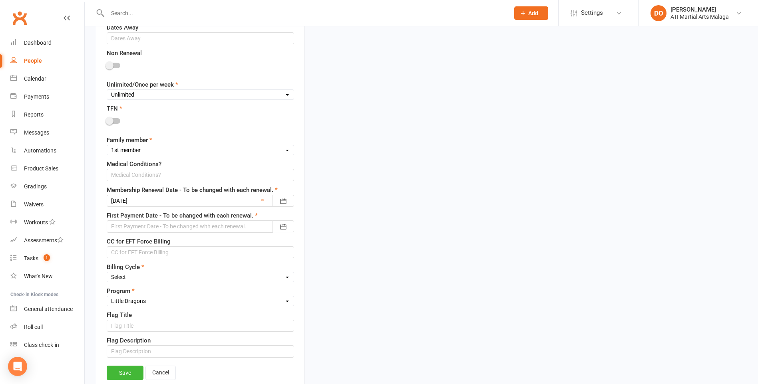
click at [220, 226] on div at bounding box center [200, 227] width 187 height 12
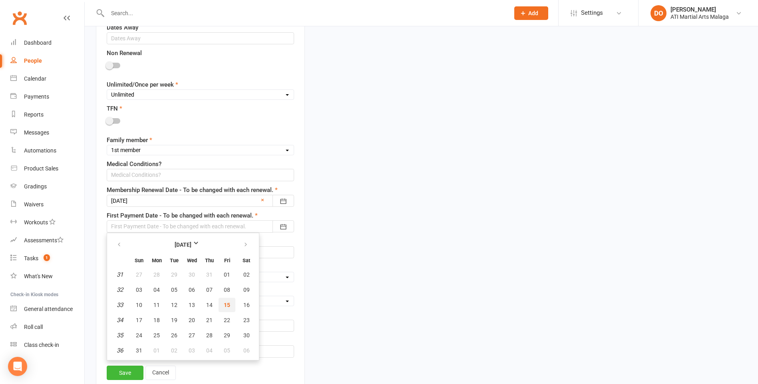
drag, startPoint x: 229, startPoint y: 305, endPoint x: 231, endPoint y: 302, distance: 4.3
click at [229, 305] on span "15" at bounding box center [227, 305] width 6 height 6
type input "[DATE]"
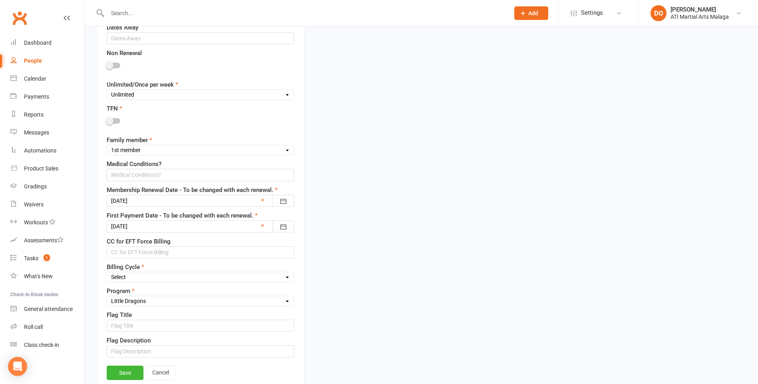
click at [155, 276] on select "Select Fortnightly Monthly Weekly Pay as you go Upfront LEAD ONLY Quarterly Ins…" at bounding box center [200, 277] width 187 height 9
select select "Pay as you go"
click at [107, 274] on select "Select Fortnightly Monthly Weekly Pay as you go Upfront LEAD ONLY Quarterly Ins…" at bounding box center [200, 277] width 187 height 9
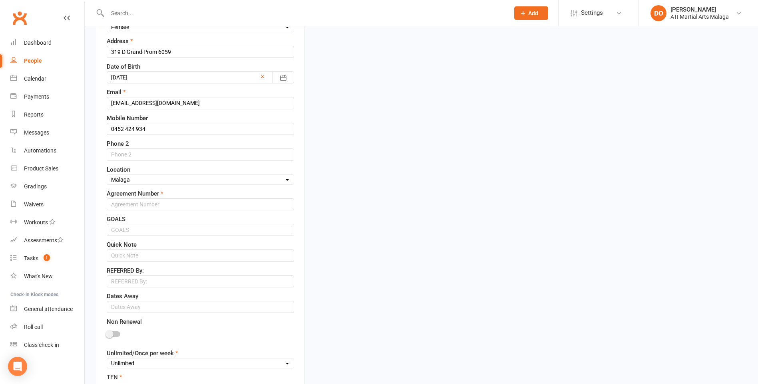
scroll to position [237, 0]
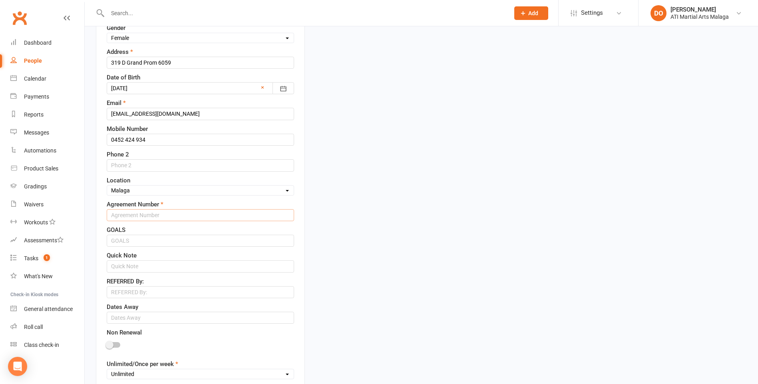
click at [161, 217] on input "text" at bounding box center [200, 215] width 187 height 12
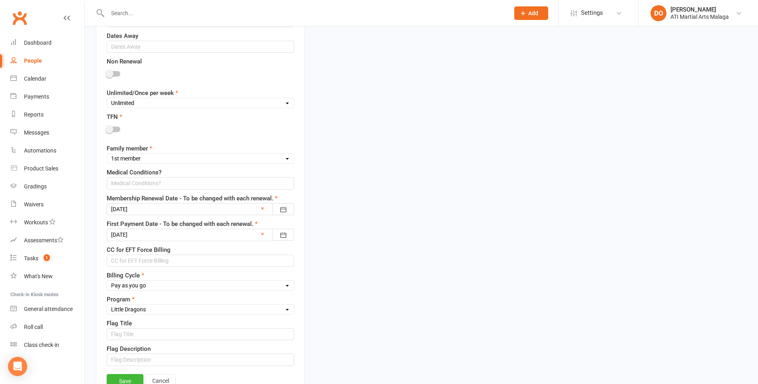
scroll to position [557, 0]
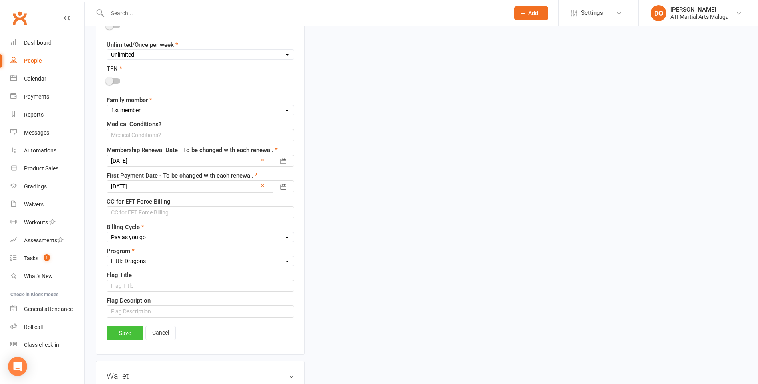
type input "Casual"
click at [126, 338] on link "Save" at bounding box center [125, 333] width 37 height 14
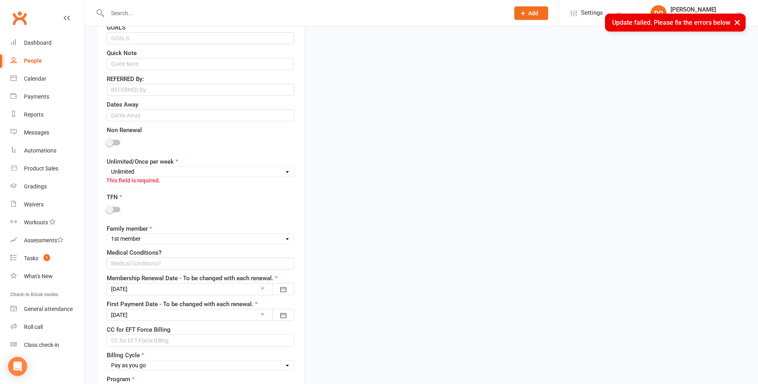
scroll to position [437, 0]
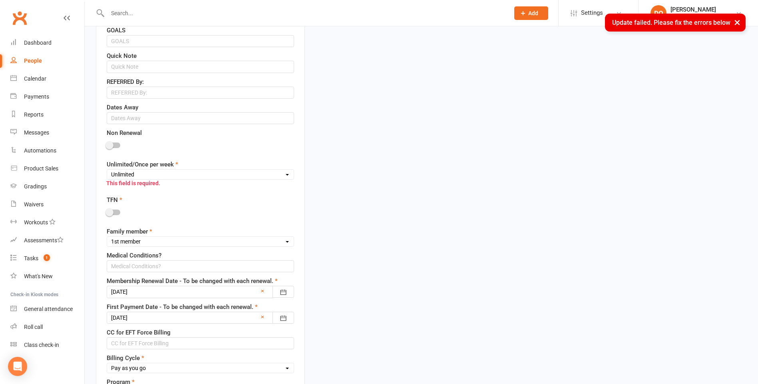
click at [184, 177] on div "This field is required." at bounding box center [196, 183] width 195 height 15
click at [183, 174] on select "Unlimited Once Per Week Limited - 3 days a week Academy Twice a week(Satellite …" at bounding box center [200, 174] width 187 height 9
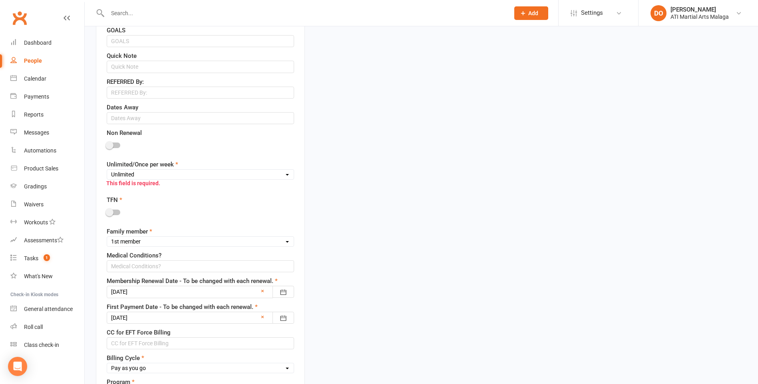
select select "Casual Member"
click at [107, 171] on select "Unlimited Once Per Week Limited - 3 days a week Academy Twice a week(Satellite …" at bounding box center [200, 174] width 187 height 9
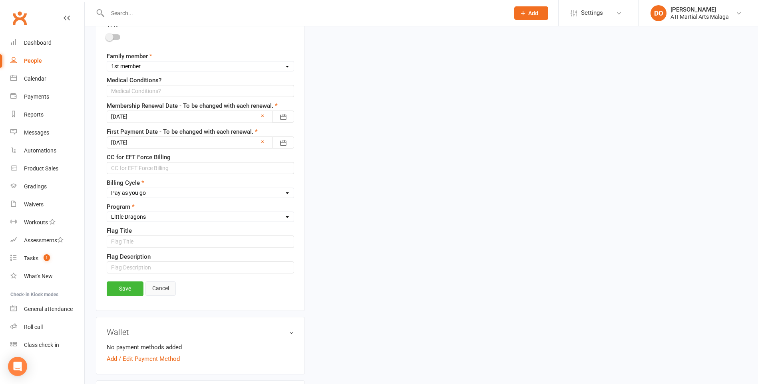
scroll to position [637, 0]
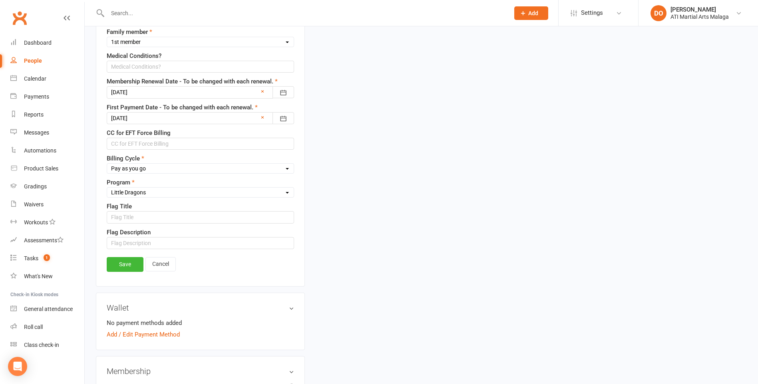
click at [131, 266] on link "Save" at bounding box center [125, 264] width 37 height 14
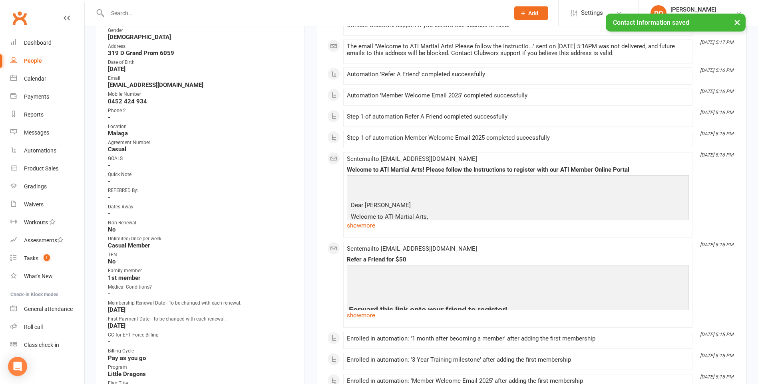
scroll to position [0, 0]
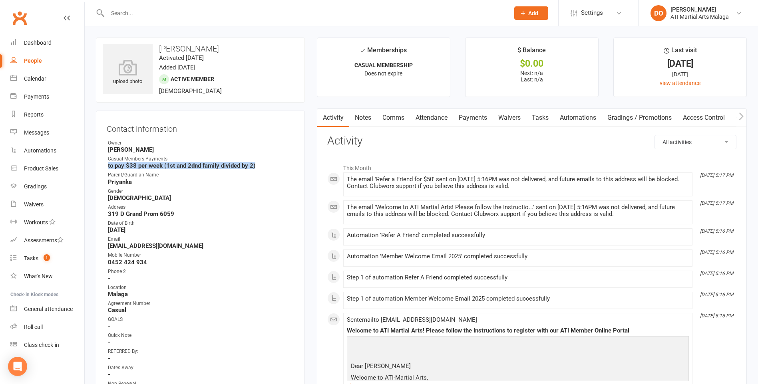
drag, startPoint x: 260, startPoint y: 166, endPoint x: 101, endPoint y: 163, distance: 159.0
click at [101, 163] on div "Contact information Owner [PERSON_NAME] Casual Members Payments to pay $38 per …" at bounding box center [200, 359] width 209 height 497
drag, startPoint x: 101, startPoint y: 163, endPoint x: 124, endPoint y: 166, distance: 23.3
copy strong "to pay $38 per week (1st and 2dnd family divided by 2)"
click at [241, 14] on input "text" at bounding box center [304, 13] width 399 height 11
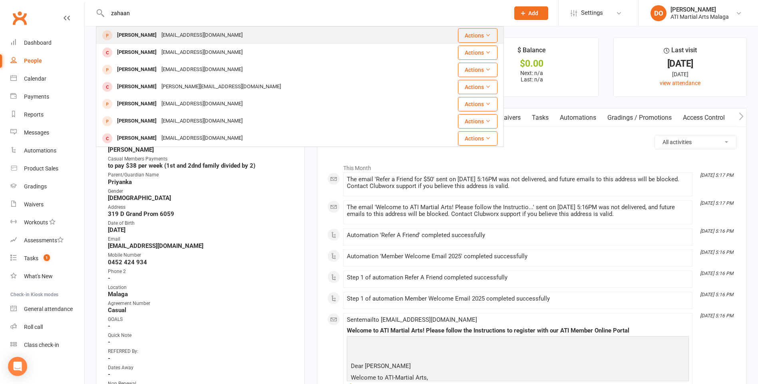
type input "zahaan"
click at [159, 32] on div "[EMAIL_ADDRESS][DOMAIN_NAME]" at bounding box center [202, 36] width 86 height 12
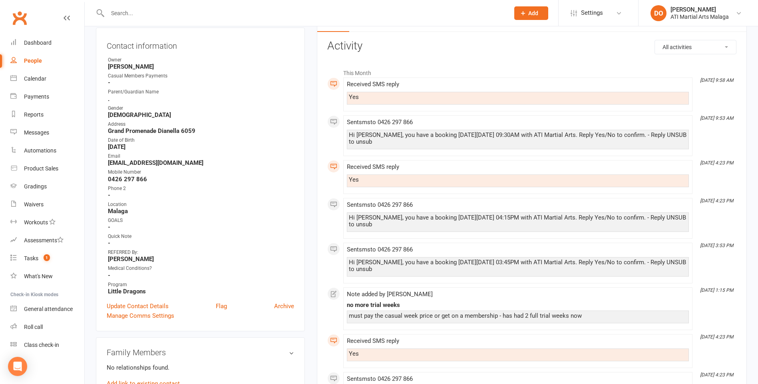
scroll to position [240, 0]
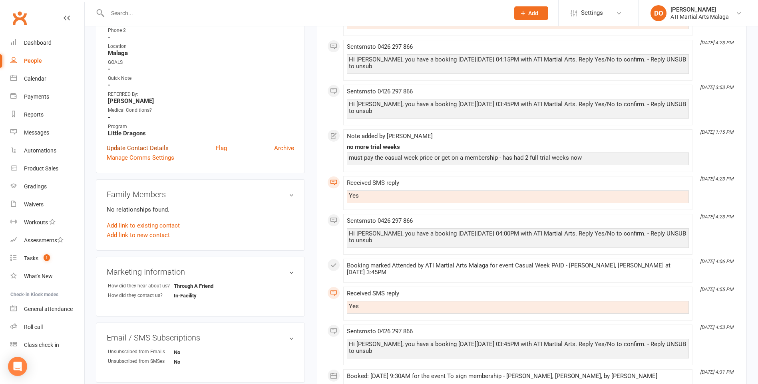
click at [143, 145] on link "Update Contact Details" at bounding box center [138, 148] width 62 height 10
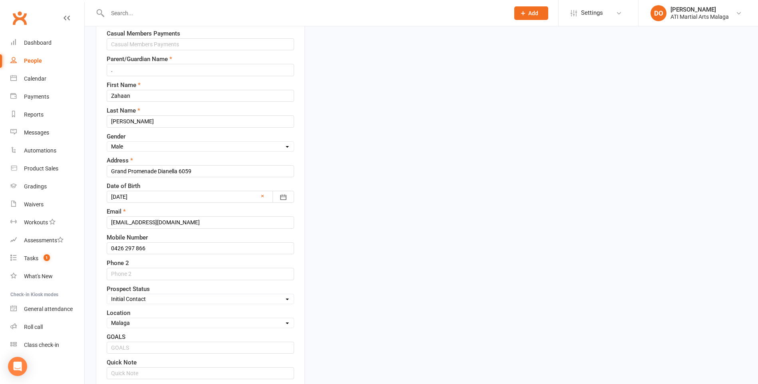
scroll to position [38, 0]
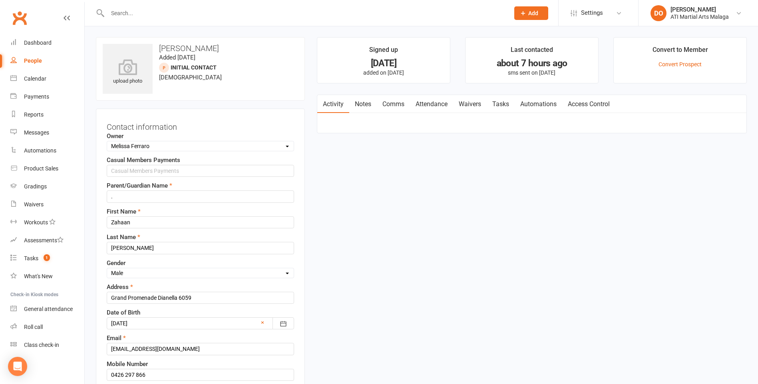
scroll to position [0, 0]
click at [678, 64] on link "Convert Prospect" at bounding box center [679, 65] width 43 height 6
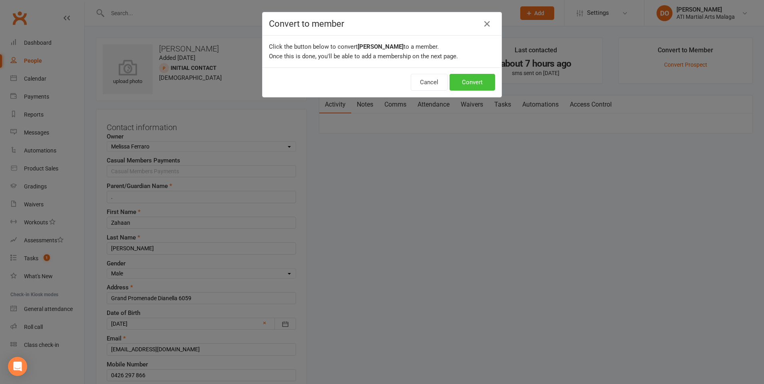
click at [484, 87] on button "Convert" at bounding box center [472, 82] width 46 height 17
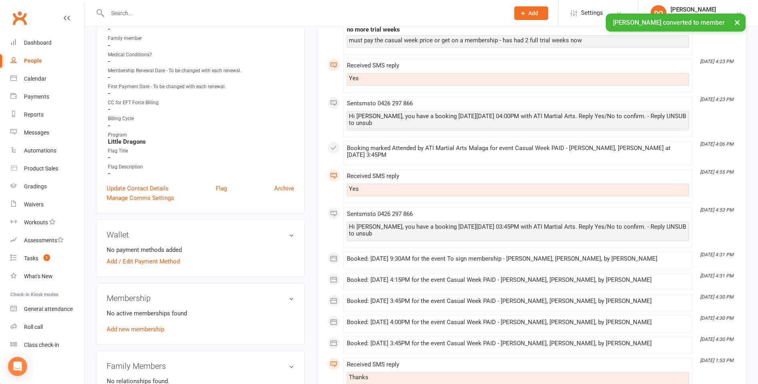
scroll to position [400, 0]
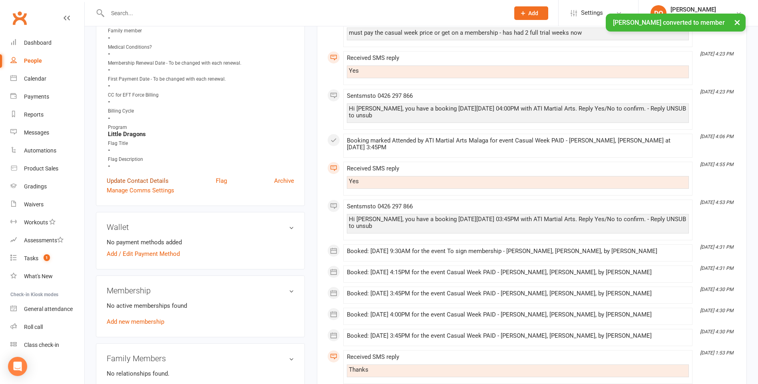
click at [155, 179] on link "Update Contact Details" at bounding box center [138, 181] width 62 height 10
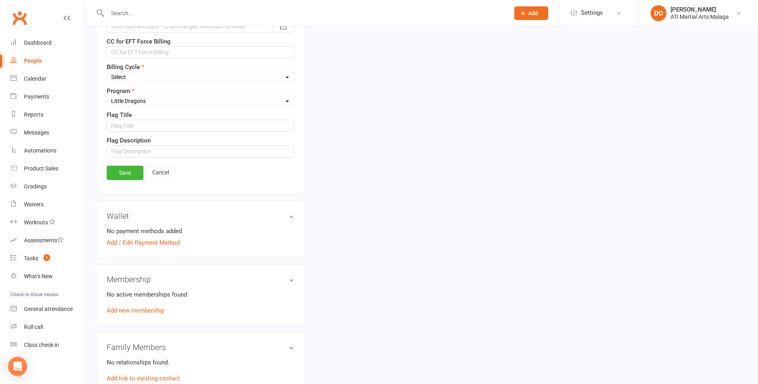
scroll to position [717, 0]
click at [143, 310] on link "Add new membership" at bounding box center [136, 309] width 58 height 7
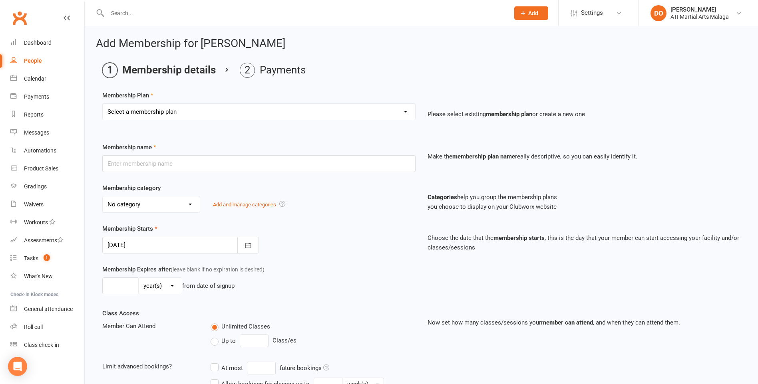
click at [309, 107] on select "Select a membership plan Create new Membership Plan Little Dragon 12mth Little …" at bounding box center [259, 112] width 312 height 16
select select "31"
click at [103, 104] on select "Select a membership plan Create new Membership Plan Little Dragon 12mth Little …" at bounding box center [259, 112] width 312 height 16
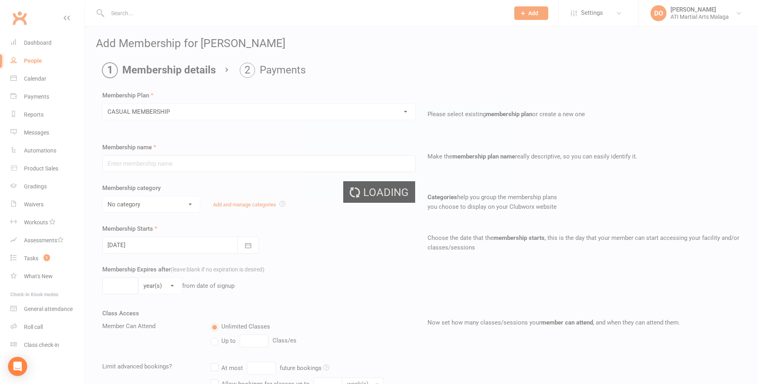
type input "CASUAL MEMBERSHIP"
type input "0"
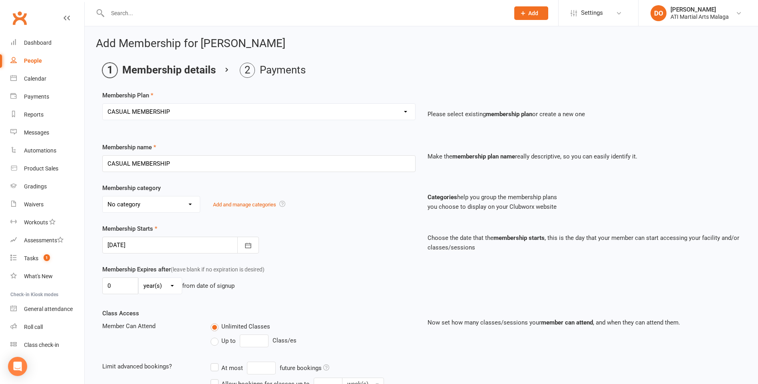
click at [124, 208] on select "No category ACADEMY - JUNIOR ACADEMY - SENIOR A-TKD BJJ BOXING Cancellation Car…" at bounding box center [151, 205] width 97 height 16
select select "11"
click at [103, 197] on select "No category ACADEMY - JUNIOR ACADEMY - SENIOR A-TKD BJJ BOXING Cancellation Car…" at bounding box center [151, 205] width 97 height 16
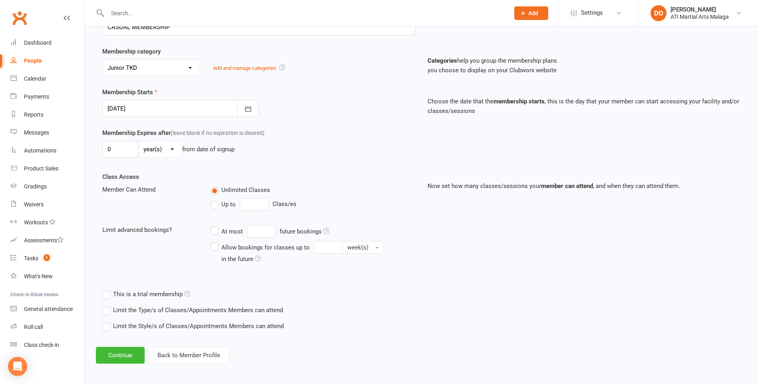
scroll to position [139, 0]
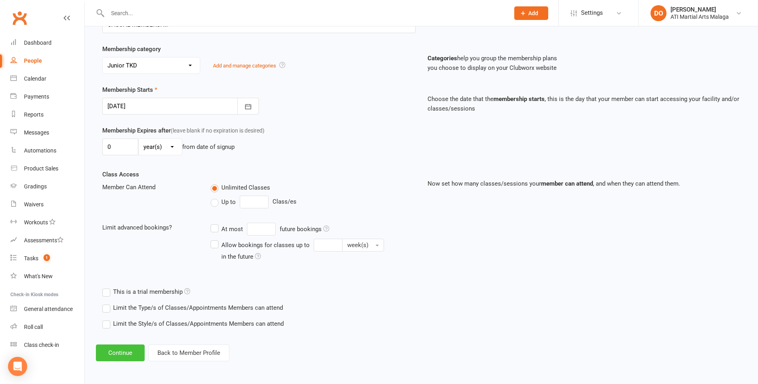
click at [130, 358] on button "Continue" at bounding box center [120, 353] width 49 height 17
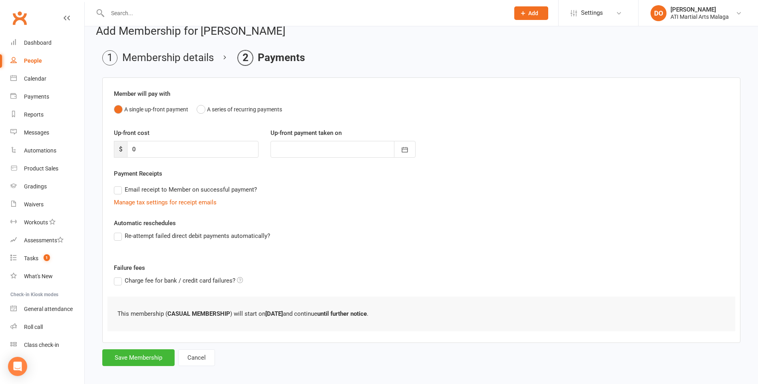
scroll to position [19, 0]
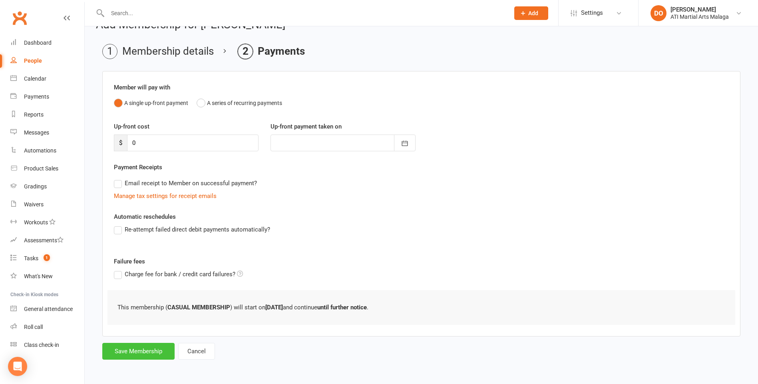
click at [143, 348] on button "Save Membership" at bounding box center [138, 351] width 72 height 17
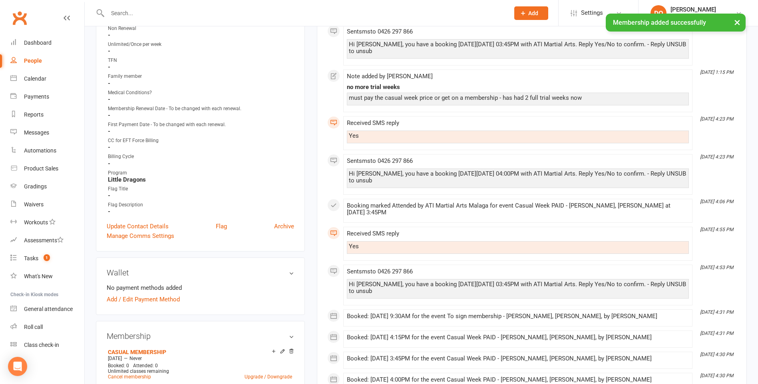
scroll to position [360, 0]
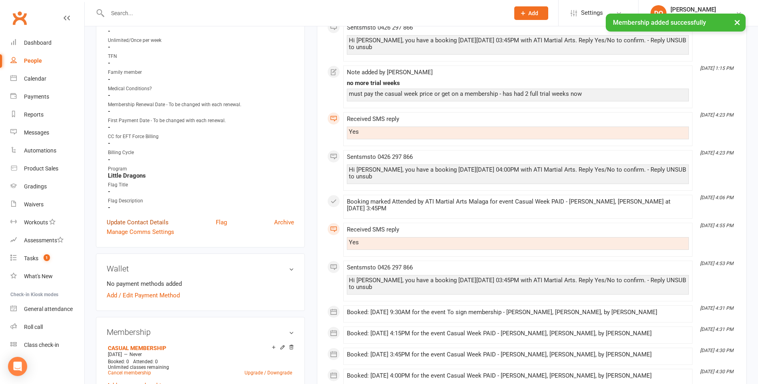
click at [161, 220] on link "Update Contact Details" at bounding box center [138, 223] width 62 height 10
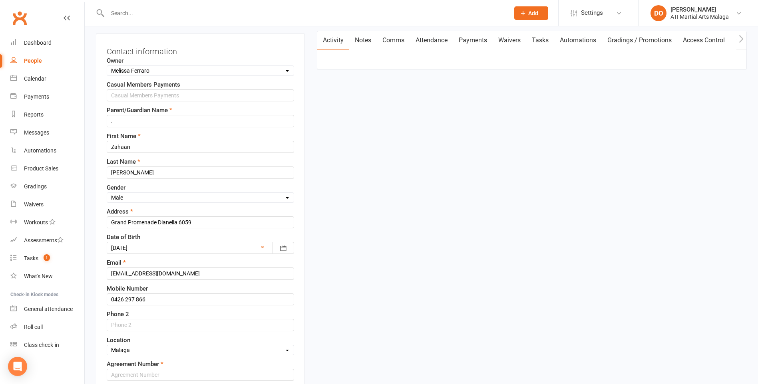
scroll to position [38, 0]
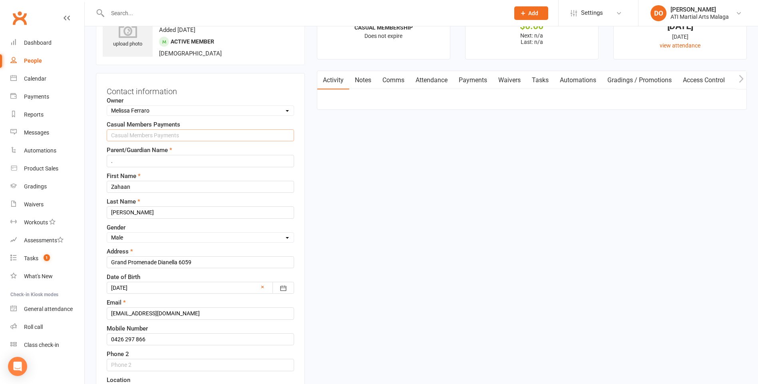
click at [174, 133] on input "text" at bounding box center [200, 135] width 187 height 12
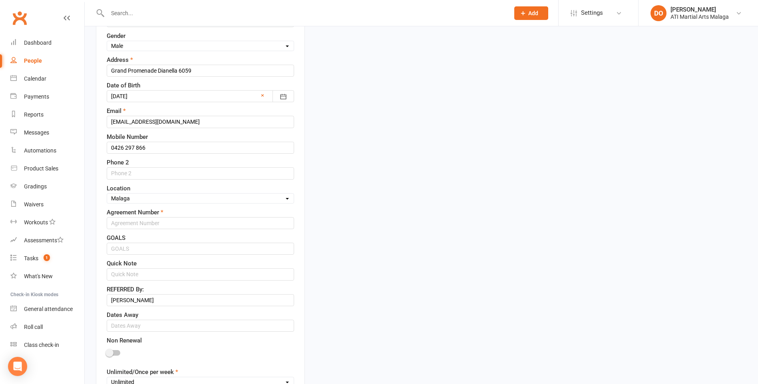
scroll to position [237, 0]
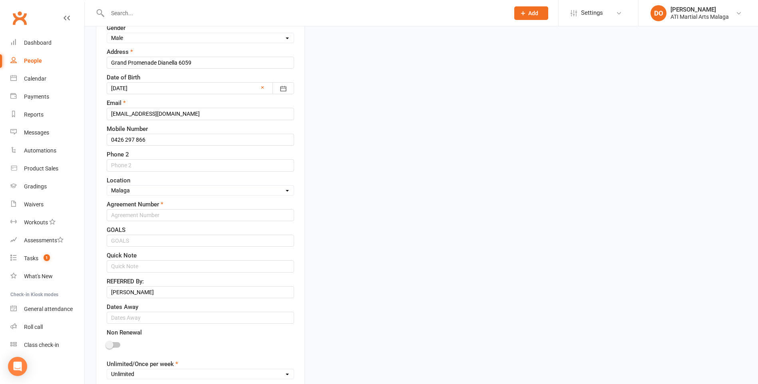
type input "$38 per week (1st and 2nd Family dived by 2)"
click at [168, 214] on input "text" at bounding box center [200, 215] width 187 height 12
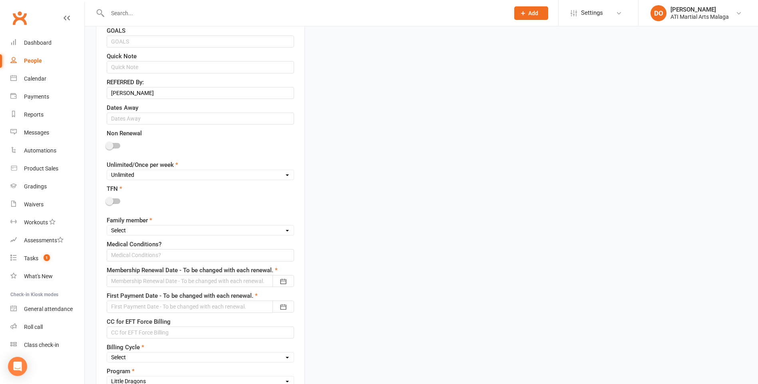
scroll to position [437, 0]
type input "Casual"
click at [135, 176] on select "Unlimited Once Per Week Limited - 3 days a week Academy Twice a week(Satellite …" at bounding box center [200, 174] width 187 height 9
select select "Casual Member"
click at [107, 171] on select "Unlimited Once Per Week Limited - 3 days a week Academy Twice a week(Satellite …" at bounding box center [200, 174] width 187 height 9
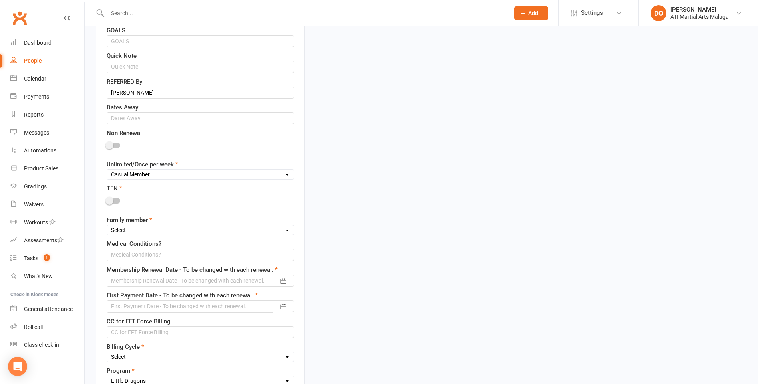
click at [156, 231] on select "Select 1st member 2nd member 3rd member 4th member 5th member 6th member 7th me…" at bounding box center [200, 230] width 187 height 9
select select "2nd member"
click at [107, 227] on select "Select 1st member 2nd member 3rd member 4th member 5th member 6th member 7th me…" at bounding box center [200, 230] width 187 height 9
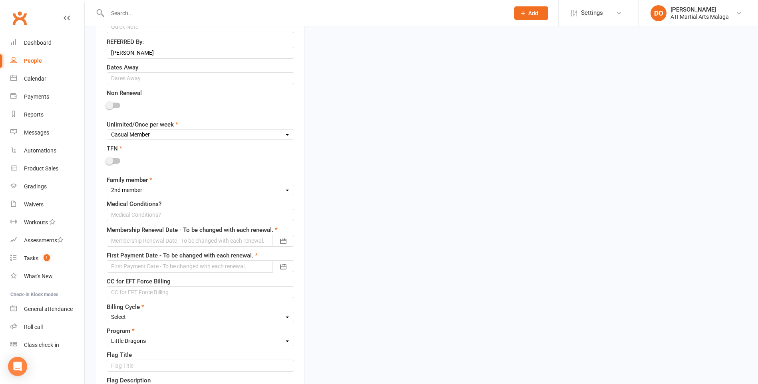
click at [239, 243] on div at bounding box center [200, 241] width 187 height 12
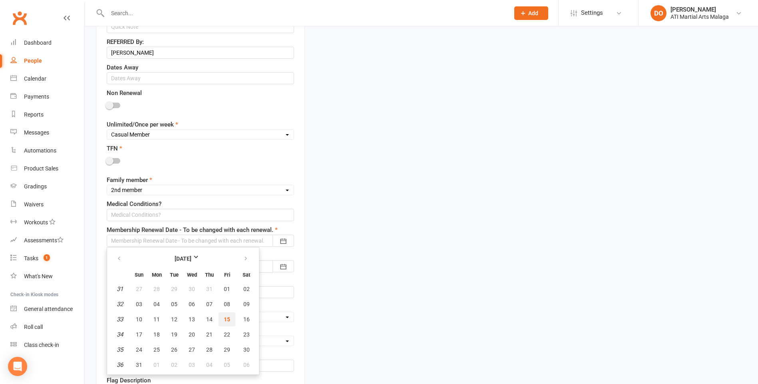
click at [226, 319] on span "15" at bounding box center [227, 319] width 6 height 6
type input "[DATE]"
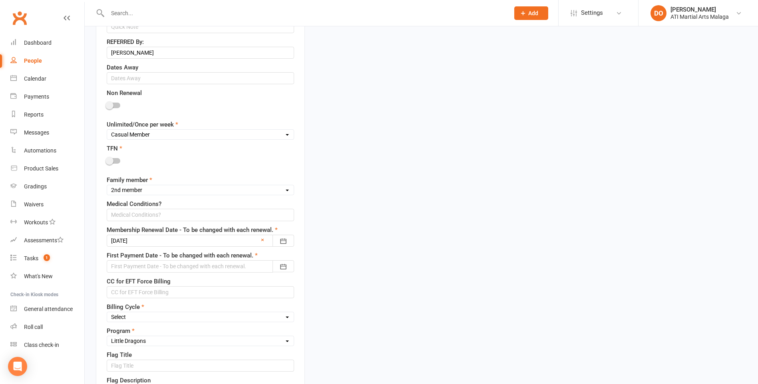
click at [239, 266] on div at bounding box center [200, 266] width 187 height 12
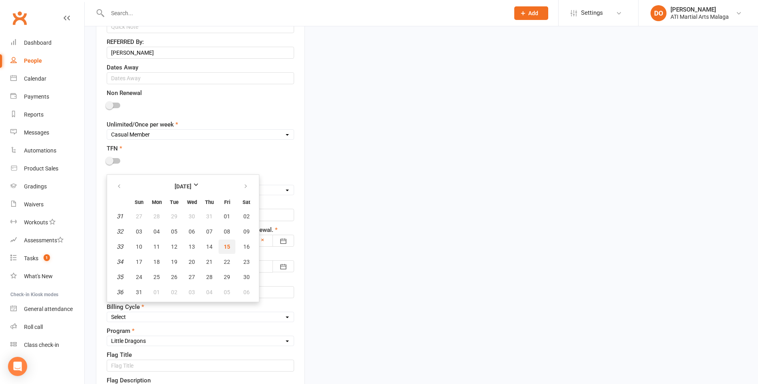
click at [231, 245] on button "15" at bounding box center [227, 247] width 17 height 14
type input "[DATE]"
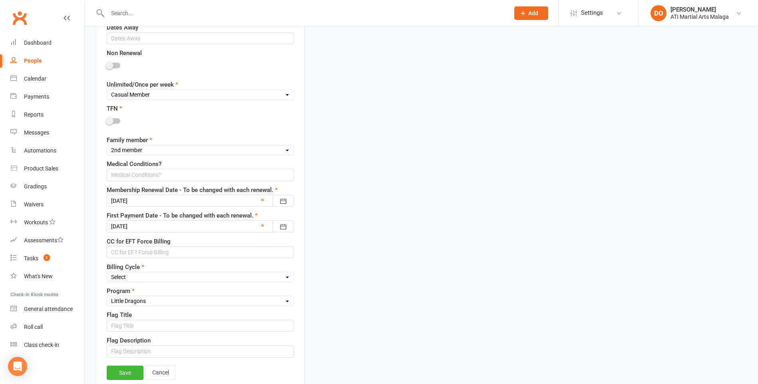
scroll to position [557, 0]
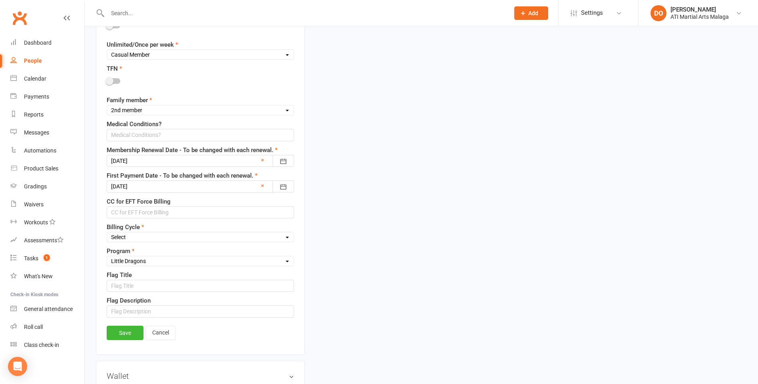
click at [169, 235] on select "Select Fortnightly Monthly Weekly Pay as you go Upfront LEAD ONLY Quarterly Ins…" at bounding box center [200, 237] width 187 height 9
select select "Pay as you go"
click at [107, 234] on select "Select Fortnightly Monthly Weekly Pay as you go Upfront LEAD ONLY Quarterly Ins…" at bounding box center [200, 237] width 187 height 9
click at [129, 335] on link "Save" at bounding box center [125, 333] width 37 height 14
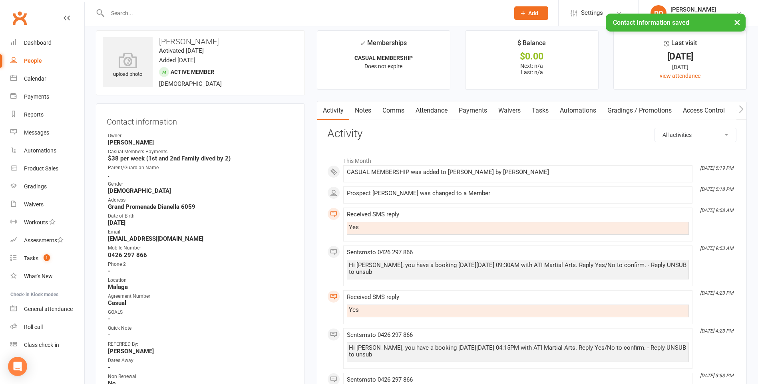
scroll to position [0, 0]
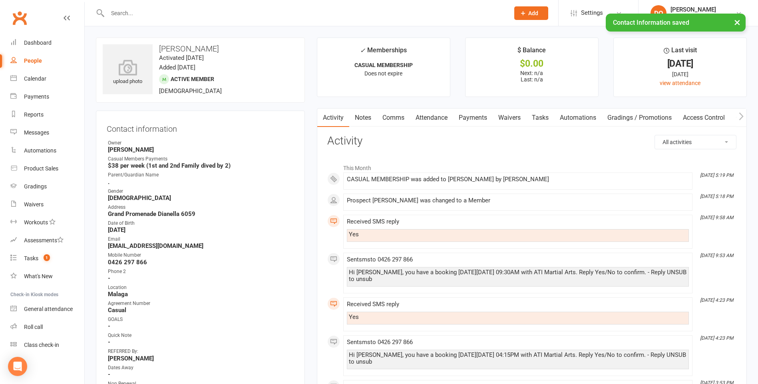
click at [367, 117] on link "Notes" at bounding box center [363, 118] width 28 height 18
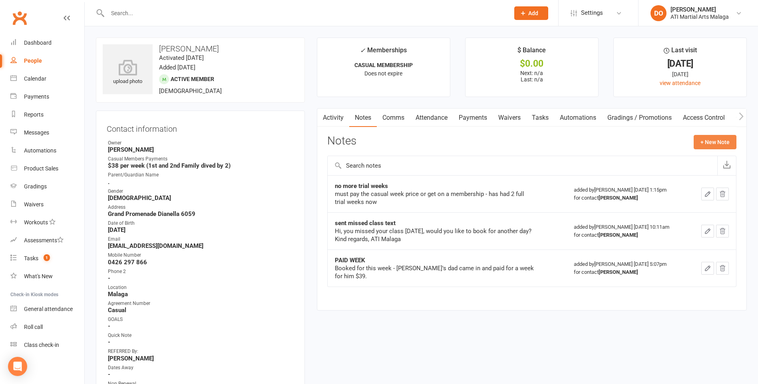
click at [715, 142] on button "+ New Note" at bounding box center [715, 142] width 43 height 14
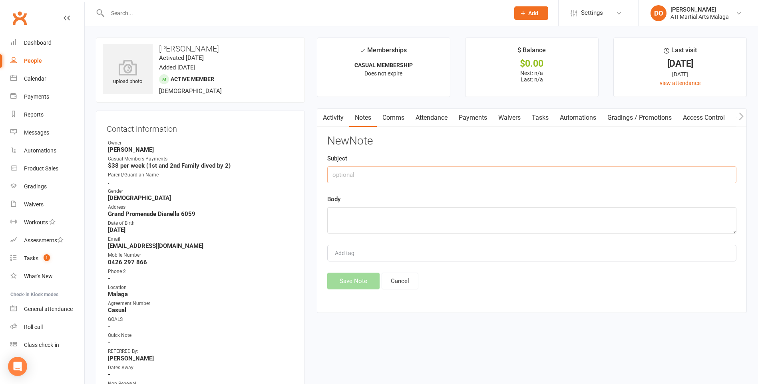
click at [473, 177] on input "text" at bounding box center [531, 175] width 409 height 17
type input "NEEDS TO GET A UNIFORM"
click at [425, 219] on textarea at bounding box center [531, 220] width 409 height 26
type textarea "still not wearing a uniform"
click at [347, 274] on button "Save Note" at bounding box center [353, 281] width 52 height 17
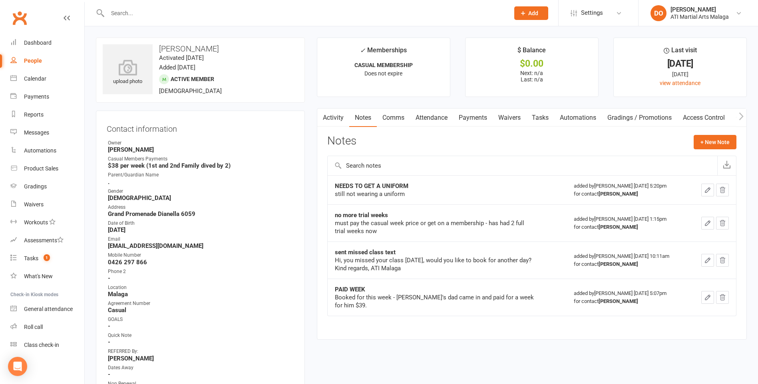
drag, startPoint x: 480, startPoint y: 348, endPoint x: 467, endPoint y: 338, distance: 16.5
click at [480, 348] on main "✓ Memberships CASUAL MEMBERSHIP Does not expire $ Balance $0.00 Next: n/a Last:…" at bounding box center [532, 193] width 442 height 310
click at [44, 43] on div "Dashboard" at bounding box center [38, 43] width 28 height 6
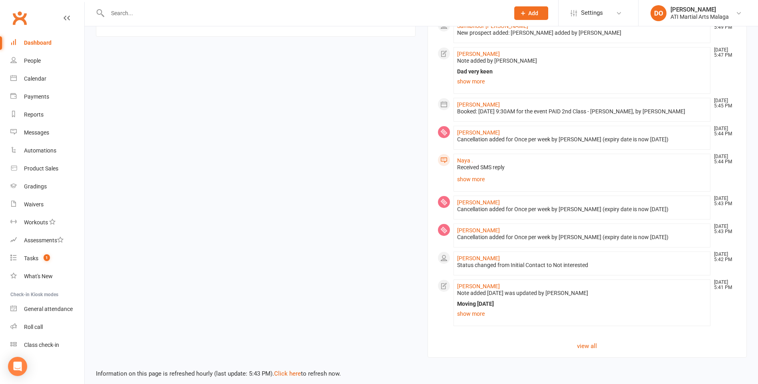
scroll to position [692, 0]
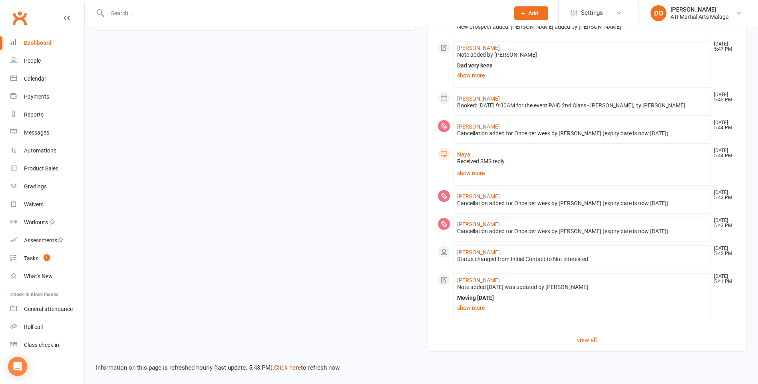
click at [287, 365] on link "Click here" at bounding box center [287, 367] width 27 height 7
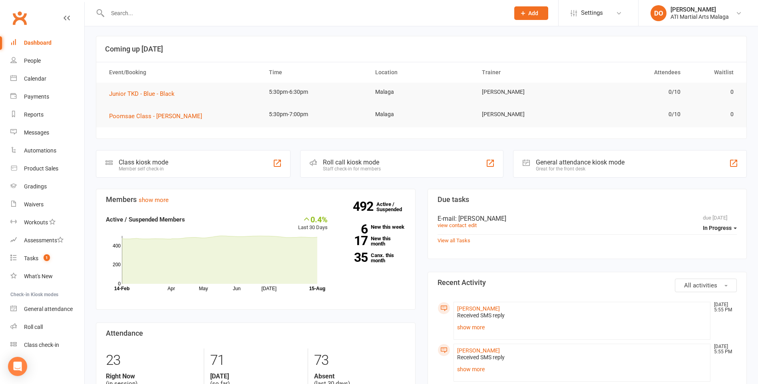
scroll to position [0, 0]
